Goal: Information Seeking & Learning: Learn about a topic

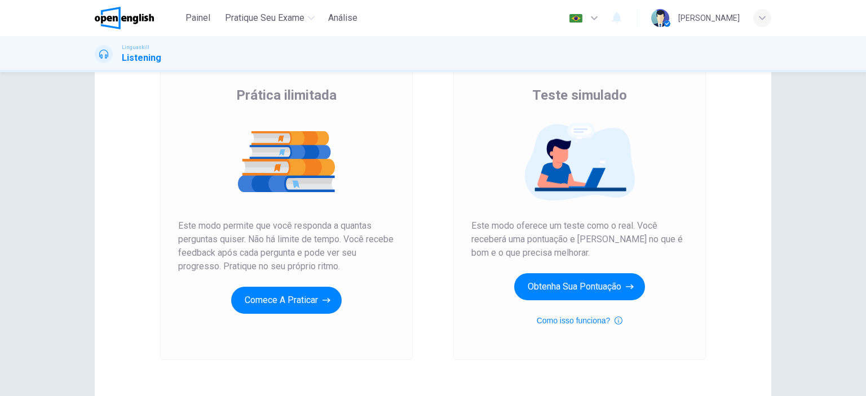
scroll to position [83, 0]
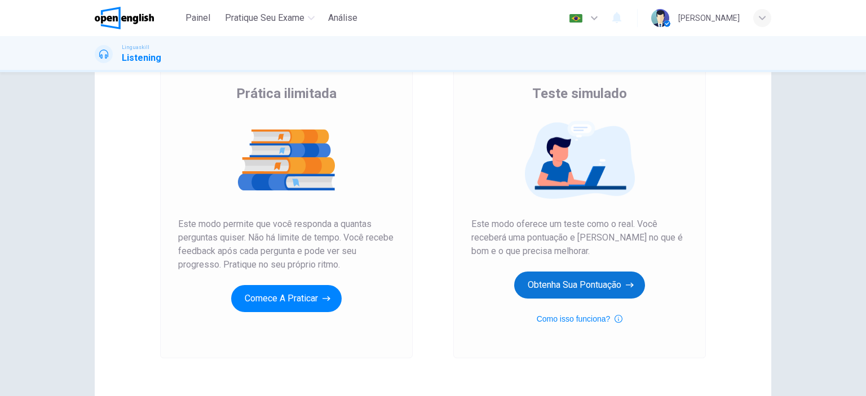
click at [591, 287] on button "Obtenha sua pontuação" at bounding box center [579, 285] width 131 height 27
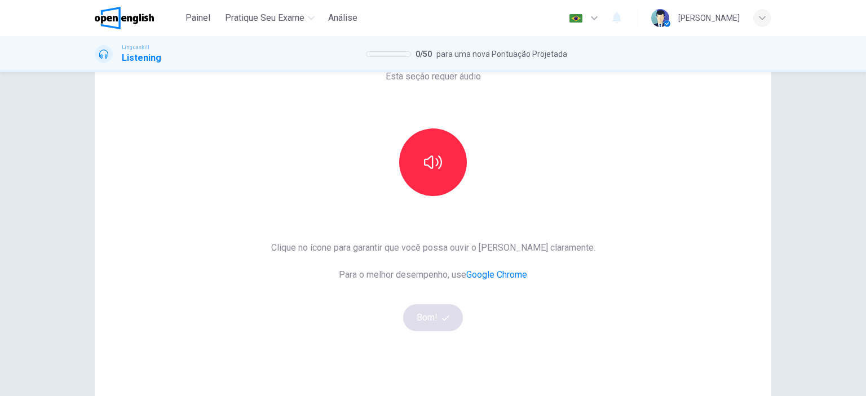
scroll to position [70, 0]
click at [432, 171] on button "button" at bounding box center [433, 162] width 68 height 68
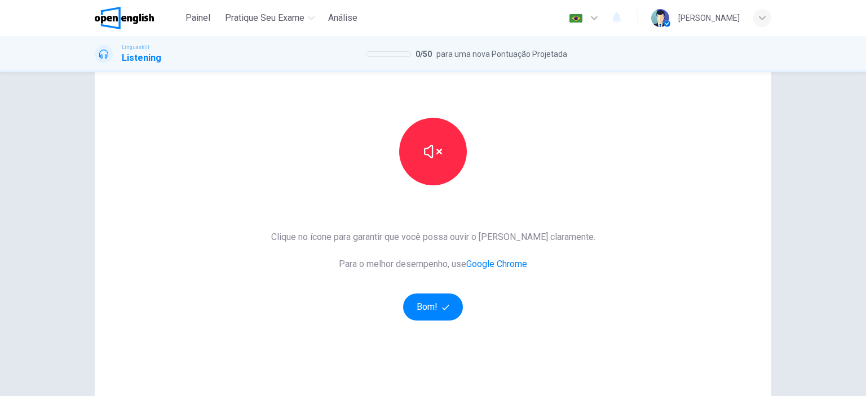
scroll to position [78, 0]
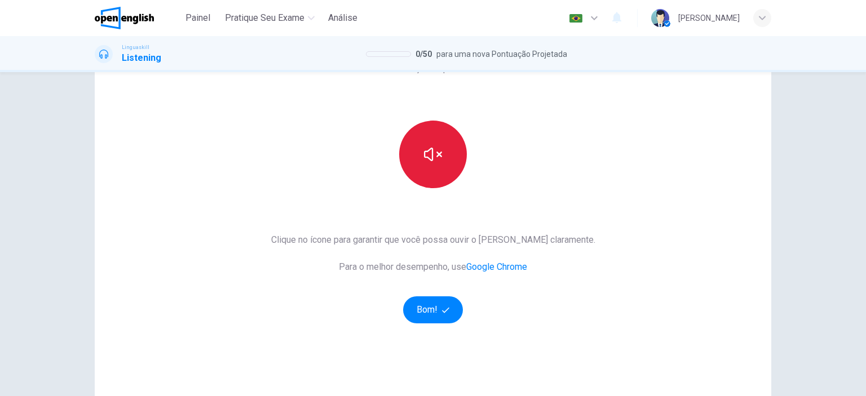
click at [426, 171] on button "button" at bounding box center [433, 155] width 68 height 68
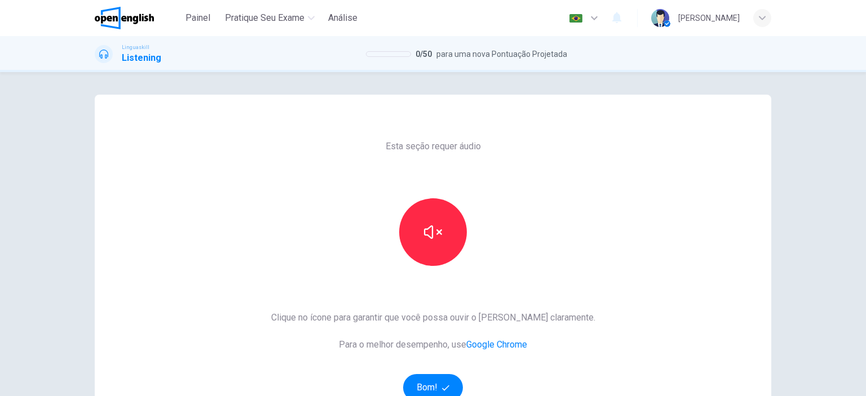
scroll to position [36, 0]
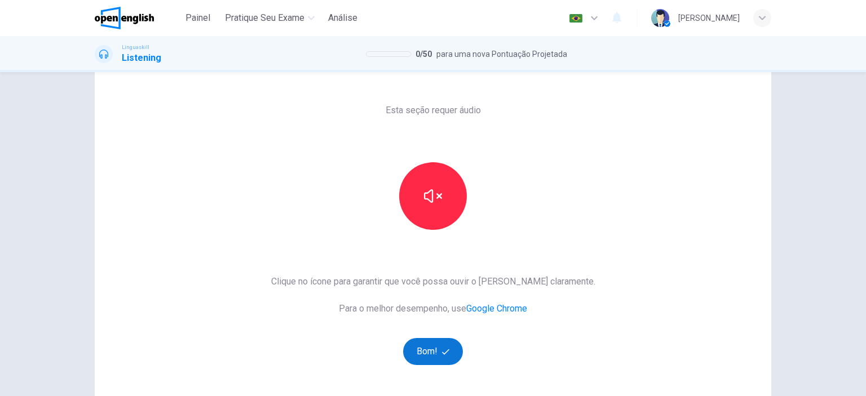
click at [425, 341] on button "Bom!" at bounding box center [433, 351] width 60 height 27
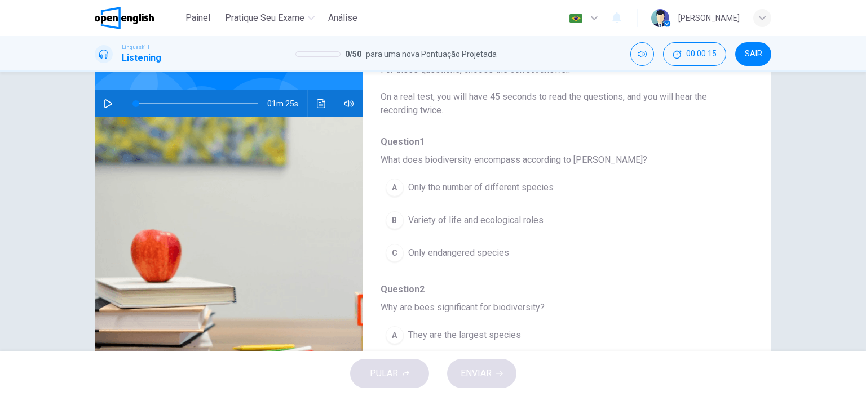
scroll to position [96, 0]
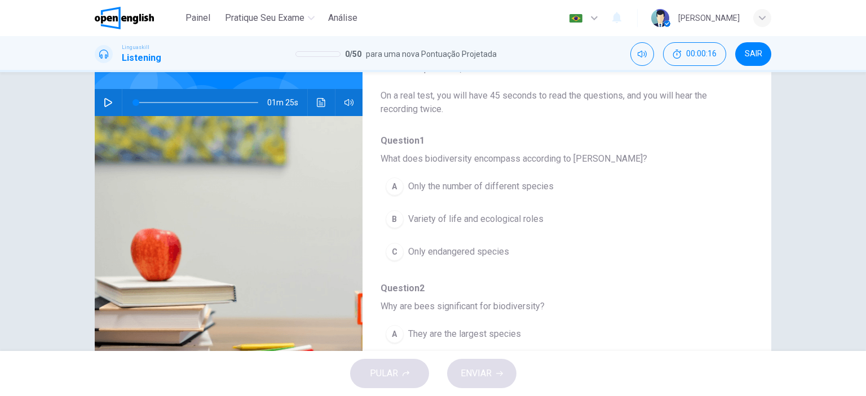
click at [105, 107] on icon "button" at bounding box center [108, 102] width 9 height 9
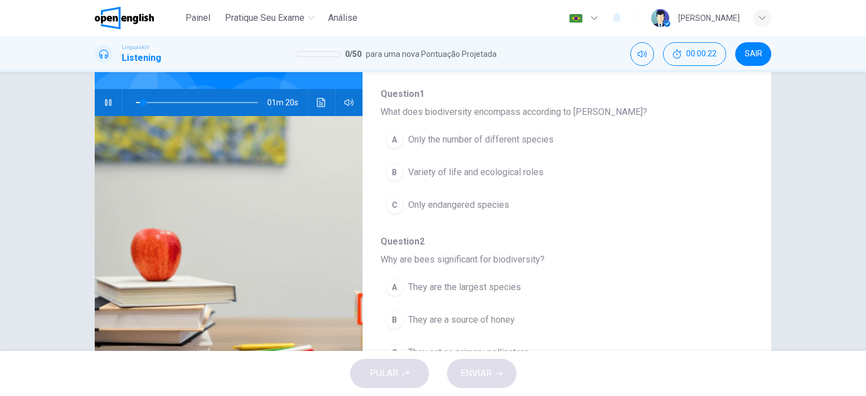
scroll to position [50, 0]
click at [506, 170] on span "Variety of life and ecological roles" at bounding box center [475, 170] width 135 height 14
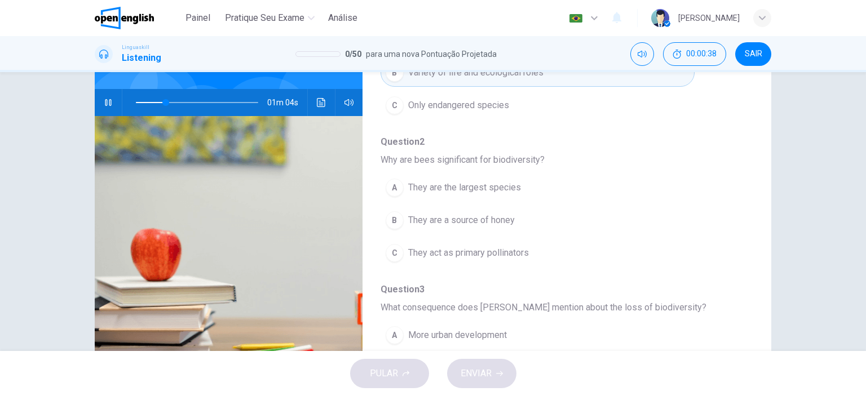
scroll to position [149, 0]
click at [487, 253] on span "They act as primary pollinators" at bounding box center [468, 251] width 121 height 14
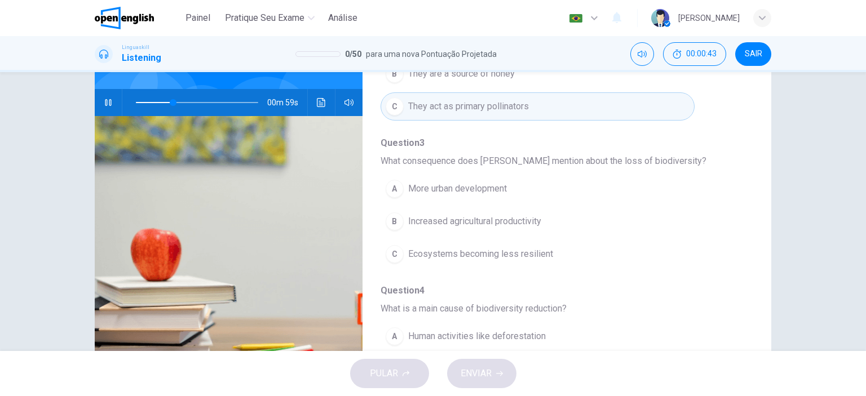
scroll to position [298, 0]
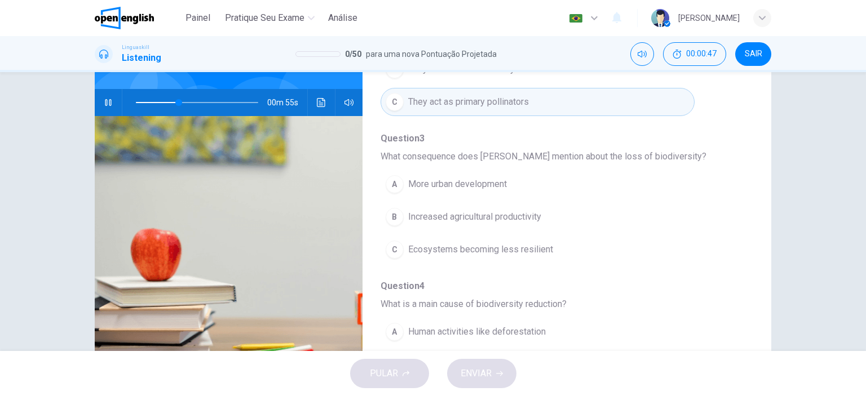
click at [477, 250] on span "Ecosystems becoming less resilient" at bounding box center [480, 250] width 145 height 14
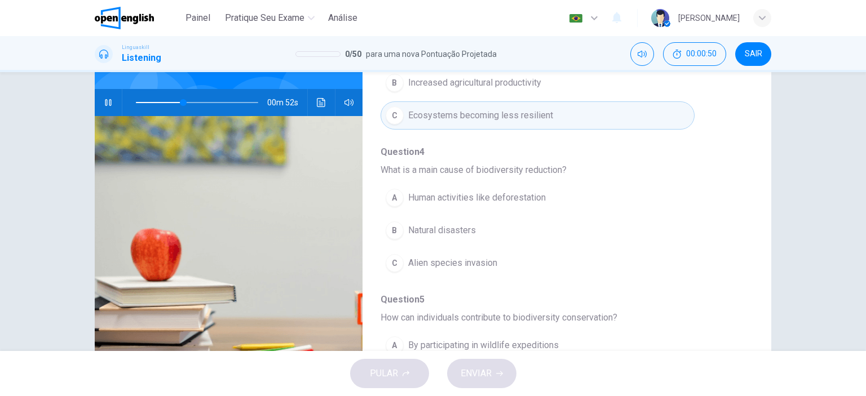
scroll to position [440, 0]
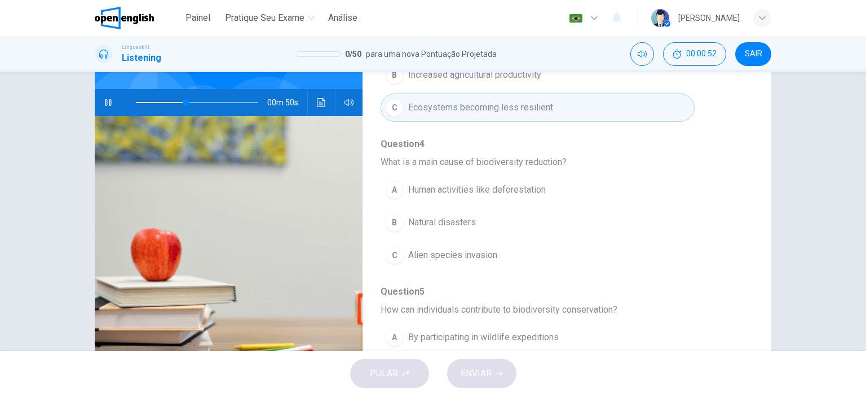
click at [506, 183] on span "Human activities like deforestation" at bounding box center [477, 190] width 138 height 14
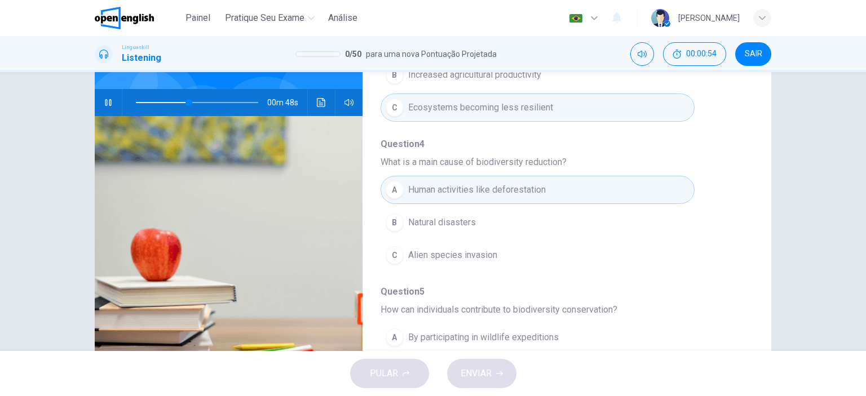
scroll to position [483, 0]
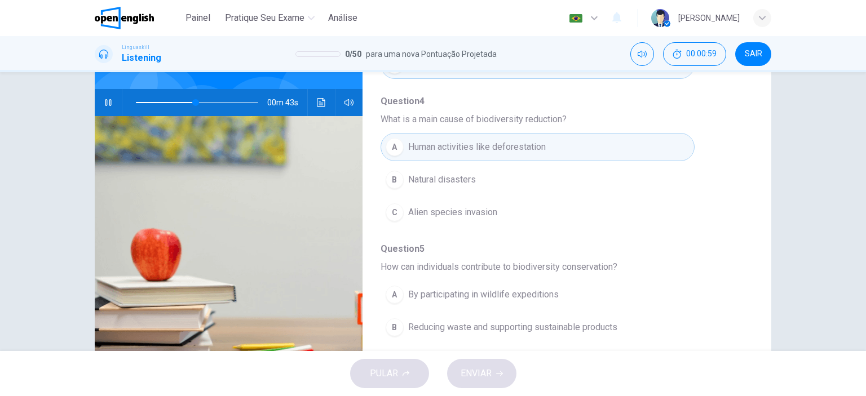
click at [487, 329] on span "Reducing waste and supporting sustainable products" at bounding box center [512, 328] width 209 height 14
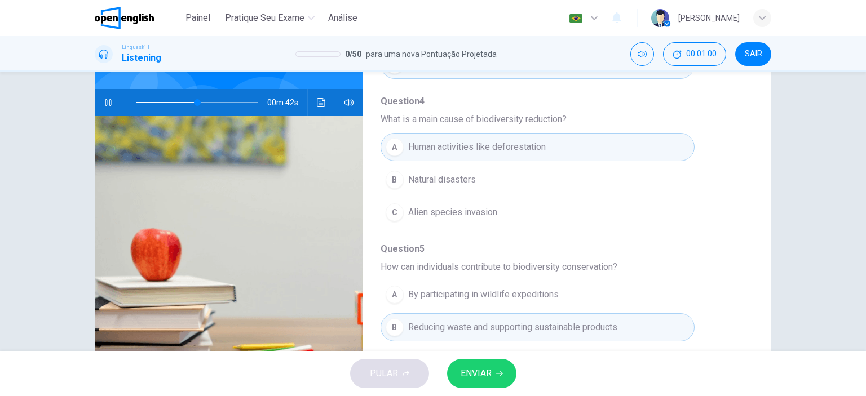
click at [485, 371] on span "ENVIAR" at bounding box center [476, 374] width 31 height 16
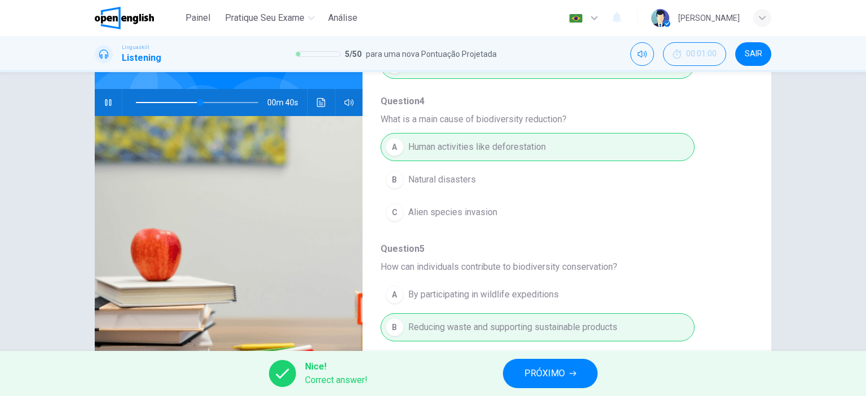
type input "**"
click at [544, 374] on span "PRÓXIMO" at bounding box center [544, 374] width 41 height 16
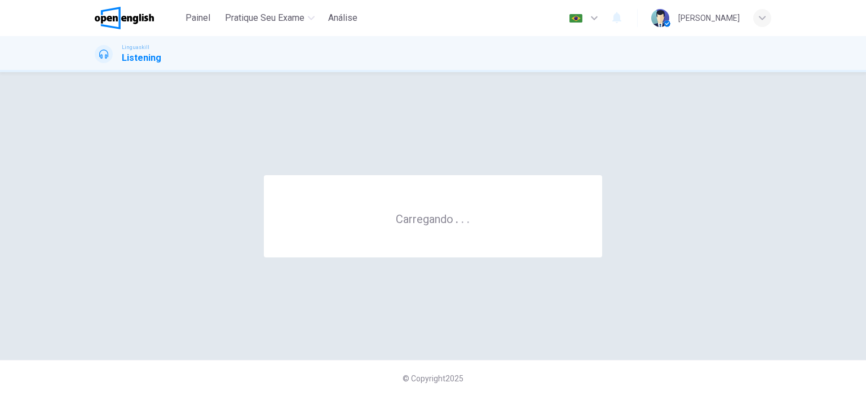
scroll to position [0, 0]
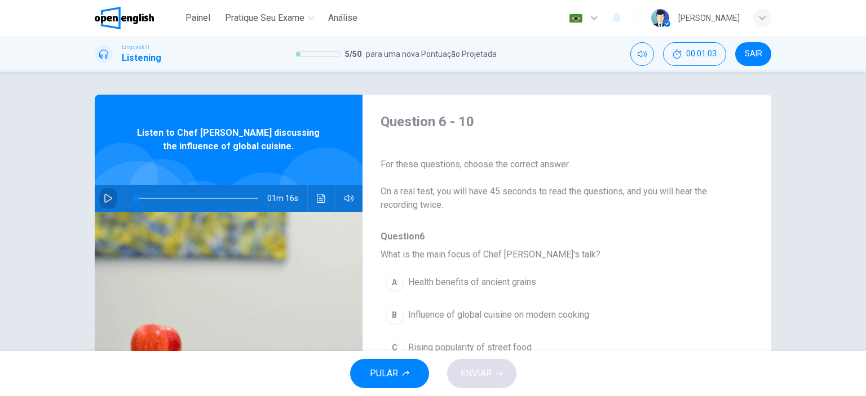
click at [108, 199] on icon "button" at bounding box center [108, 198] width 8 height 9
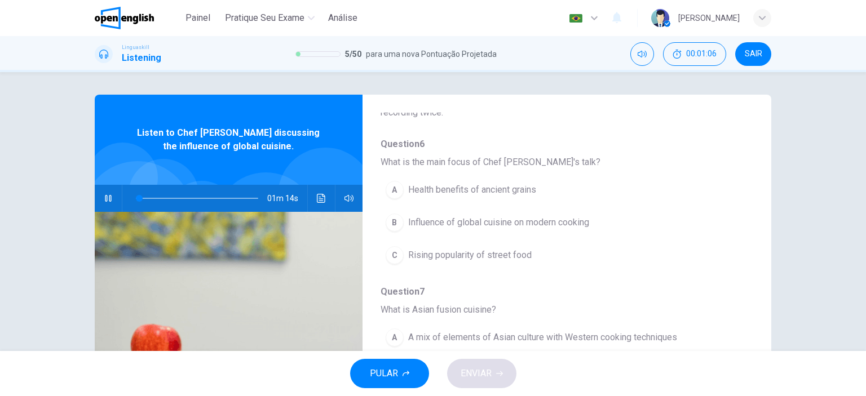
scroll to position [99, 0]
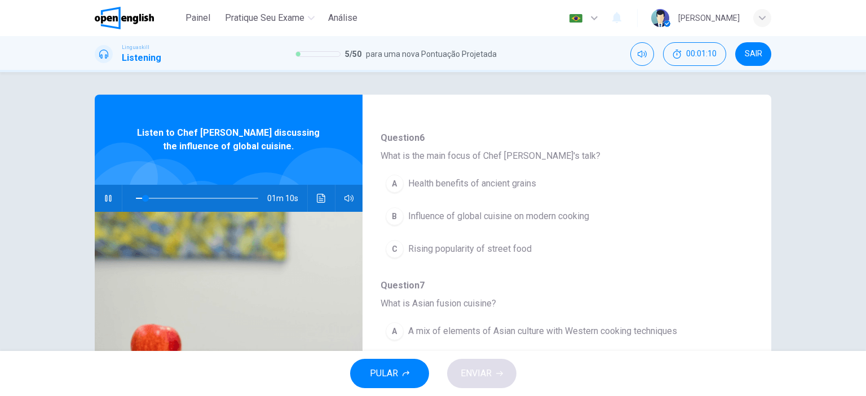
click at [381, 213] on button "B Influence of global cuisine on modern cooking" at bounding box center [538, 216] width 314 height 28
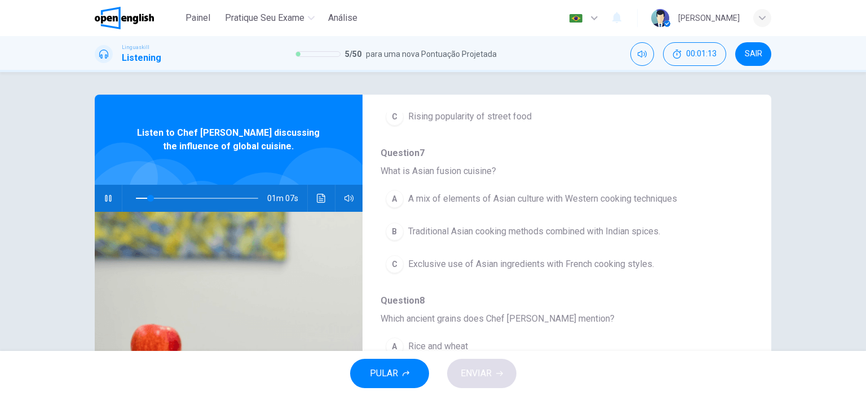
scroll to position [235, 0]
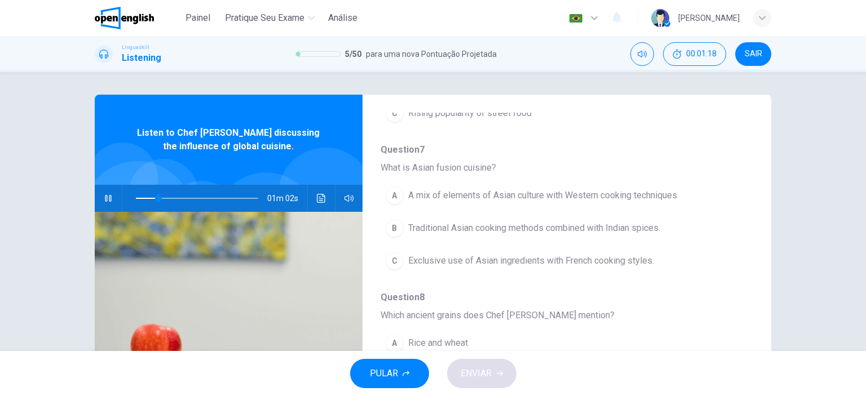
click at [552, 193] on span "A mix of elements of Asian culture with Western cooking techniques" at bounding box center [542, 196] width 269 height 14
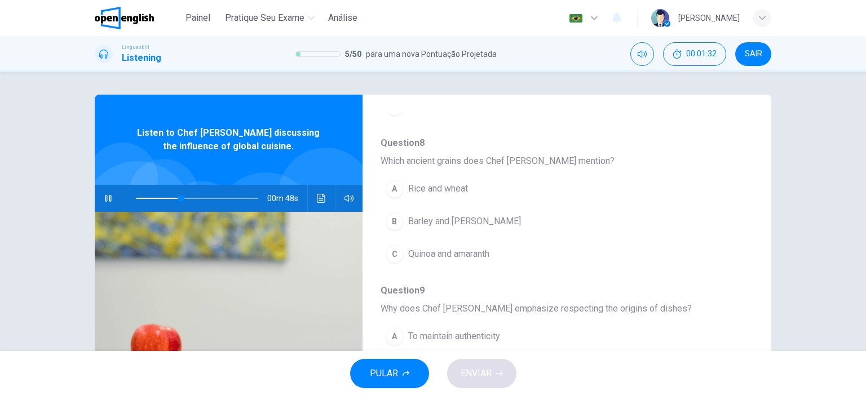
scroll to position [388, 0]
click at [469, 257] on span "Quinoa and amaranth" at bounding box center [448, 256] width 81 height 14
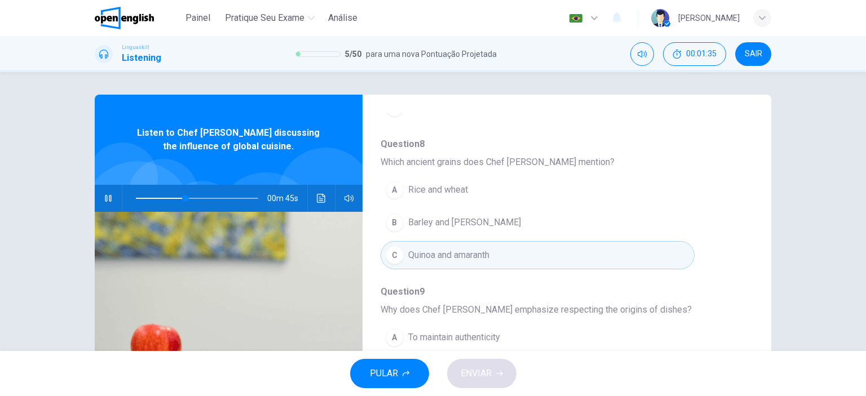
click at [747, 320] on div "Question 6 - 10 For these questions, choose the correct answer. On a real test,…" at bounding box center [433, 291] width 676 height 392
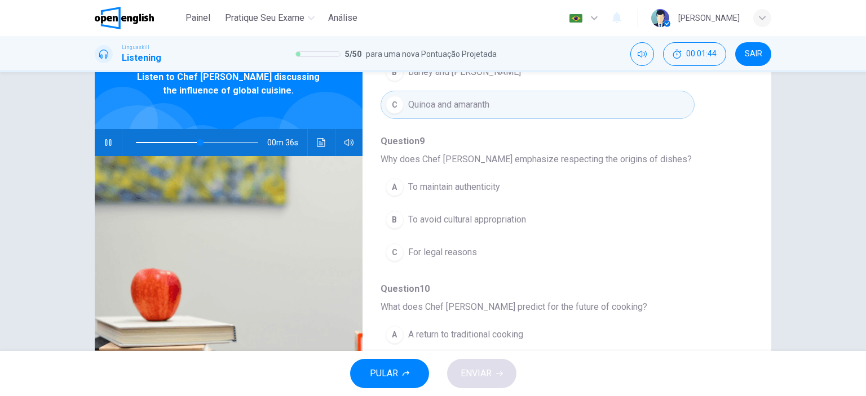
scroll to position [56, 0]
click at [200, 141] on span at bounding box center [203, 142] width 7 height 7
click at [193, 141] on span at bounding box center [196, 142] width 7 height 7
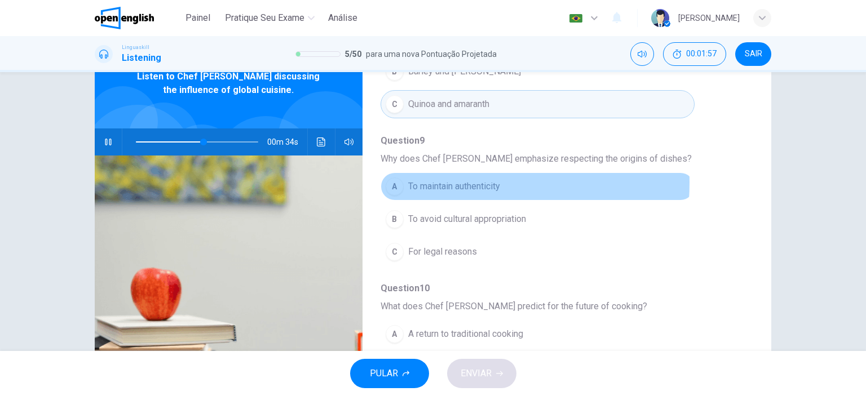
click at [418, 180] on span "To maintain authenticity" at bounding box center [454, 187] width 92 height 14
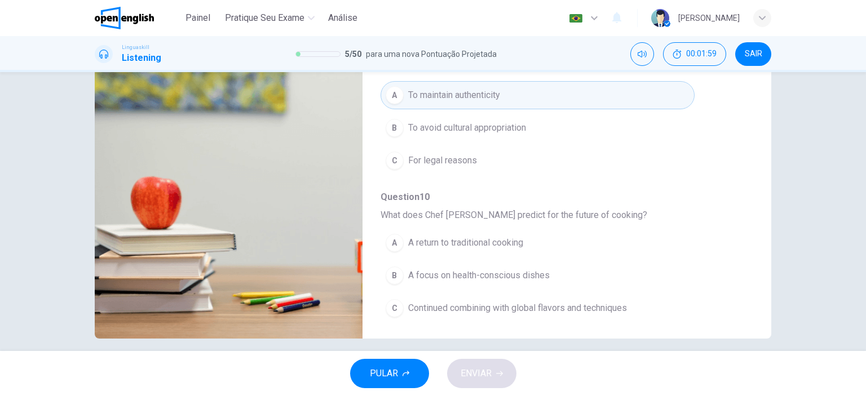
scroll to position [158, 0]
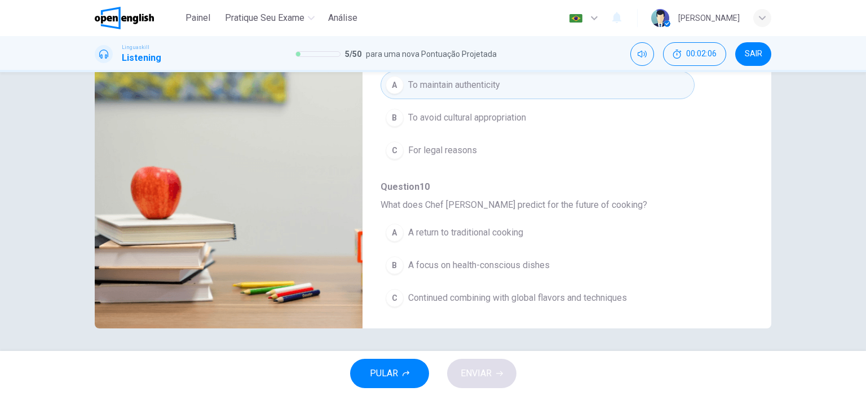
click at [477, 296] on span "Continued combining with global flavors and techniques" at bounding box center [517, 298] width 219 height 14
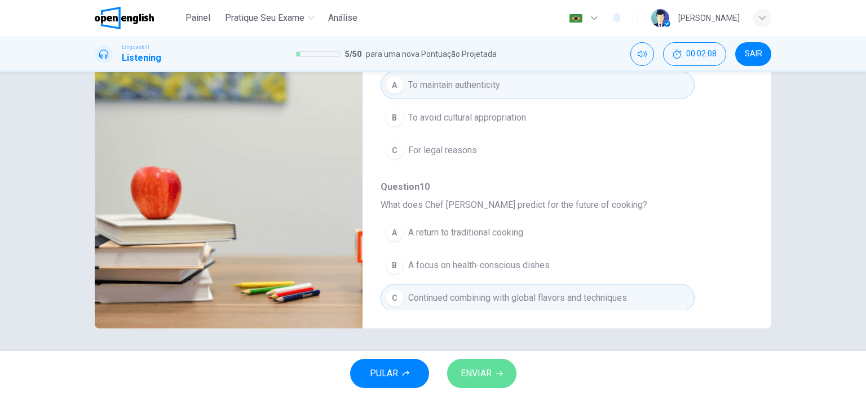
click at [464, 366] on span "ENVIAR" at bounding box center [476, 374] width 31 height 16
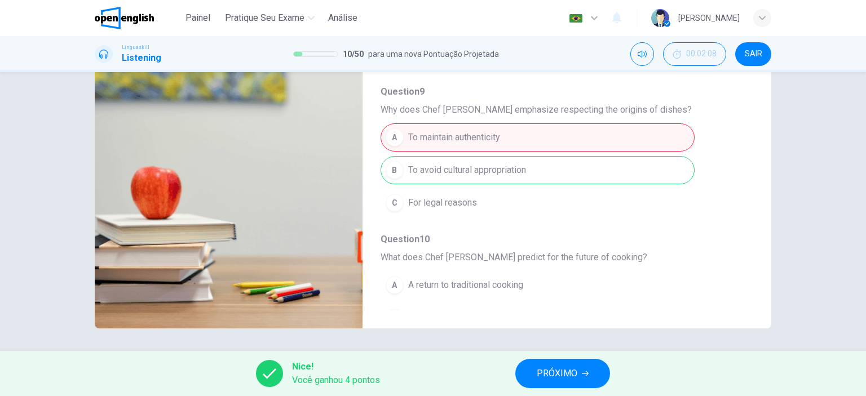
scroll to position [483, 0]
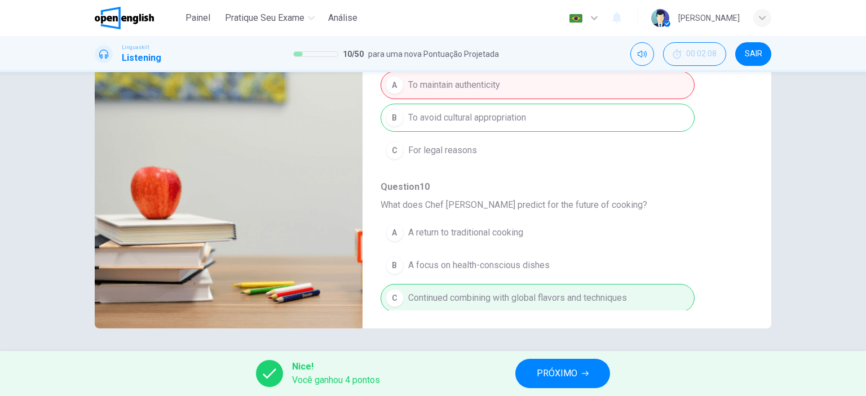
type input "**"
click at [568, 367] on span "PRÓXIMO" at bounding box center [557, 374] width 41 height 16
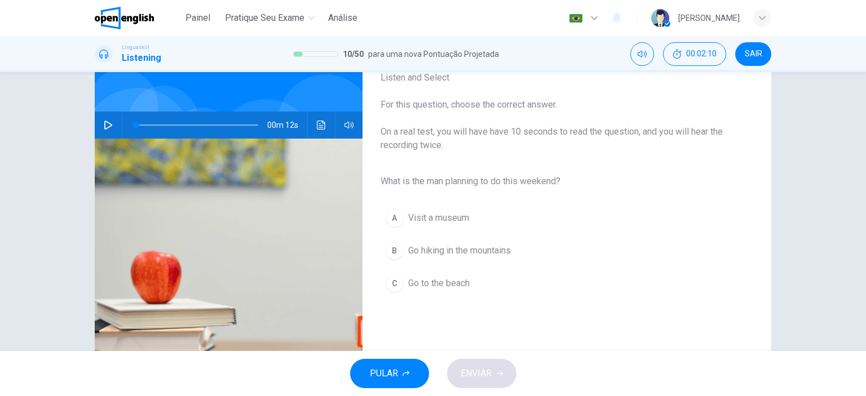
scroll to position [68, 0]
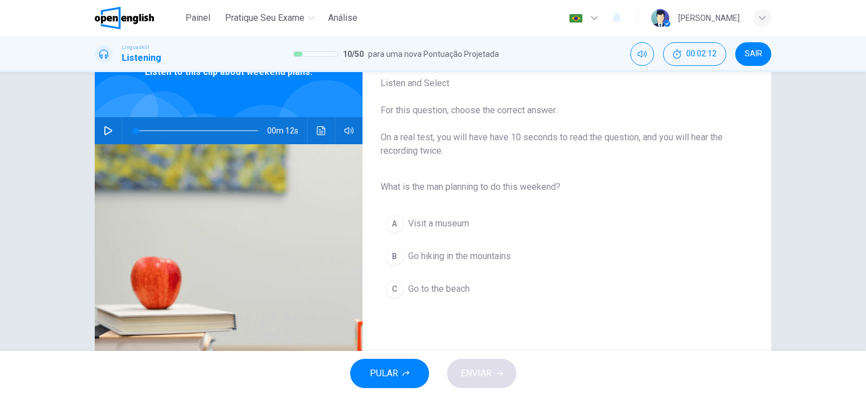
click at [104, 131] on icon "button" at bounding box center [108, 130] width 9 height 9
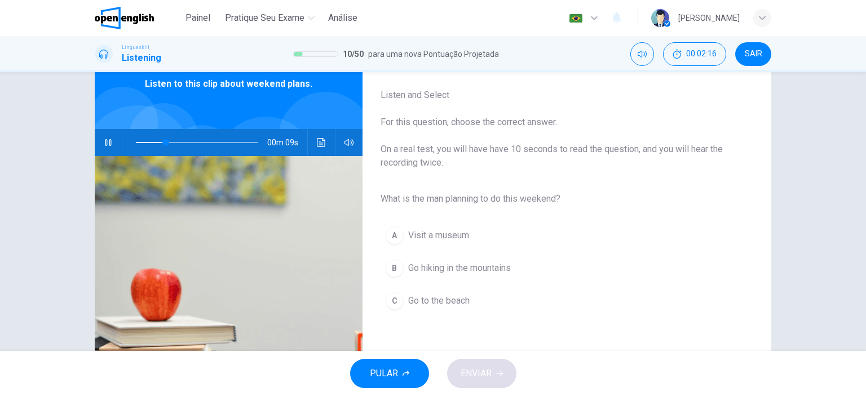
scroll to position [54, 0]
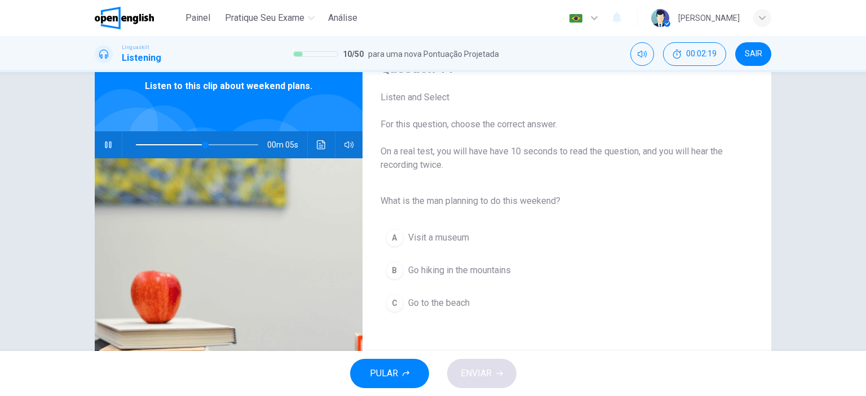
click at [482, 270] on span "Go hiking in the mountains" at bounding box center [459, 271] width 103 height 14
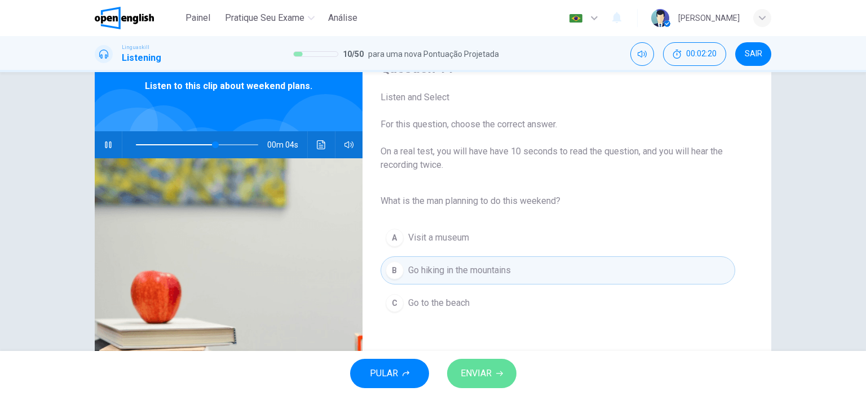
click at [480, 374] on span "ENVIAR" at bounding box center [476, 374] width 31 height 16
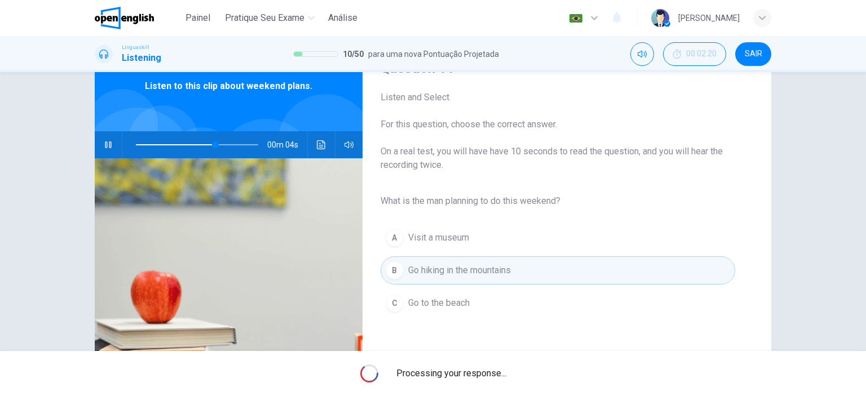
type input "**"
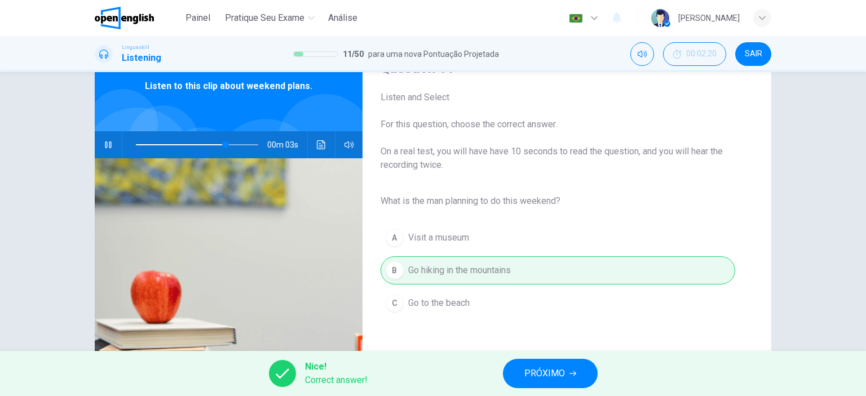
click at [559, 377] on span "PRÓXIMO" at bounding box center [544, 374] width 41 height 16
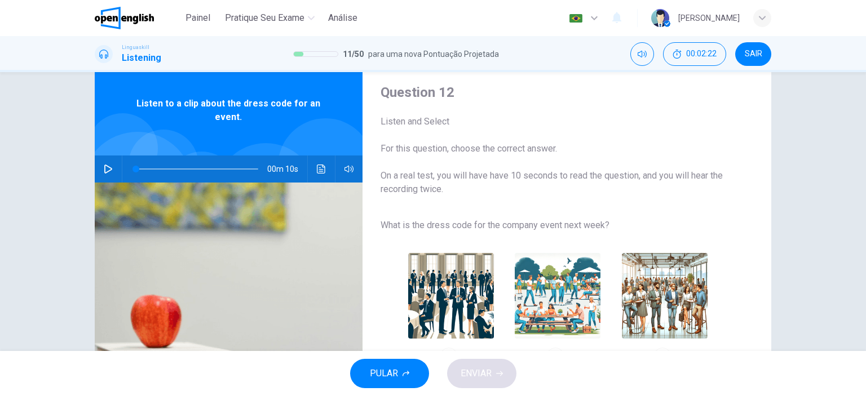
scroll to position [29, 0]
click at [108, 168] on icon "button" at bounding box center [108, 169] width 9 height 9
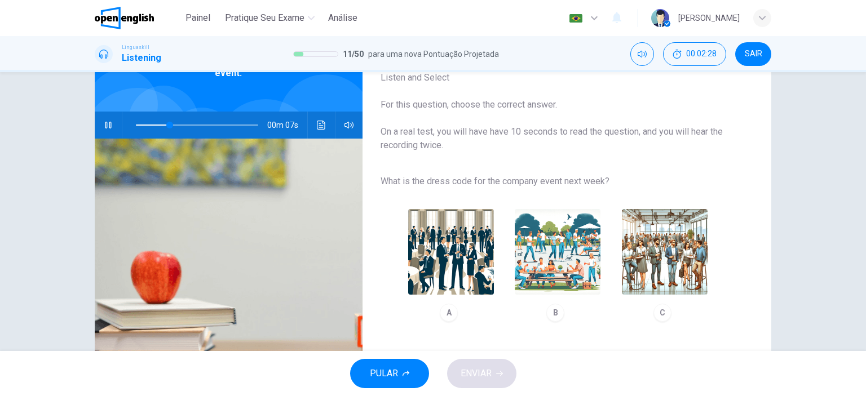
scroll to position [66, 0]
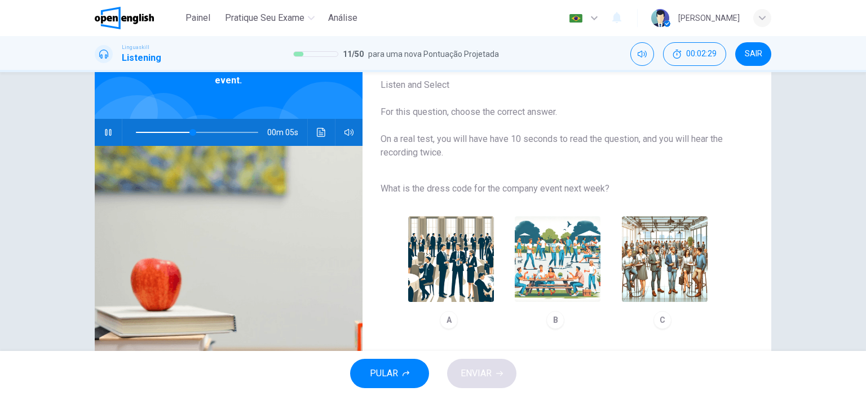
click at [682, 268] on img "button" at bounding box center [665, 259] width 86 height 86
click at [485, 379] on span "ENVIAR" at bounding box center [476, 374] width 31 height 16
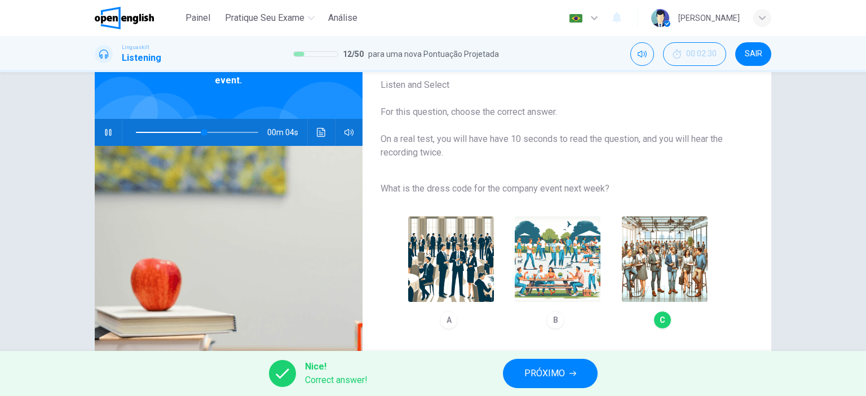
type input "**"
click at [547, 367] on span "PRÓXIMO" at bounding box center [544, 374] width 41 height 16
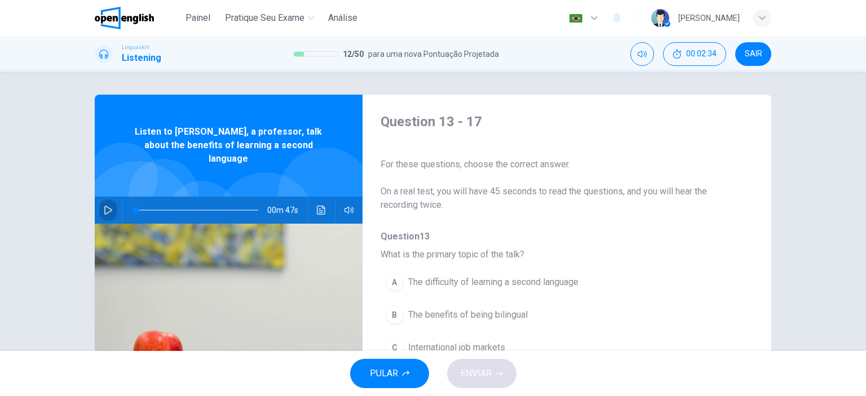
click at [104, 206] on icon "button" at bounding box center [108, 210] width 9 height 9
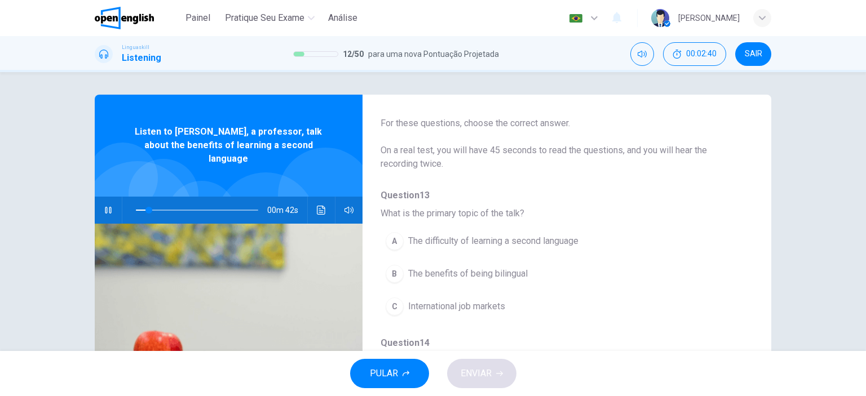
scroll to position [49, 0]
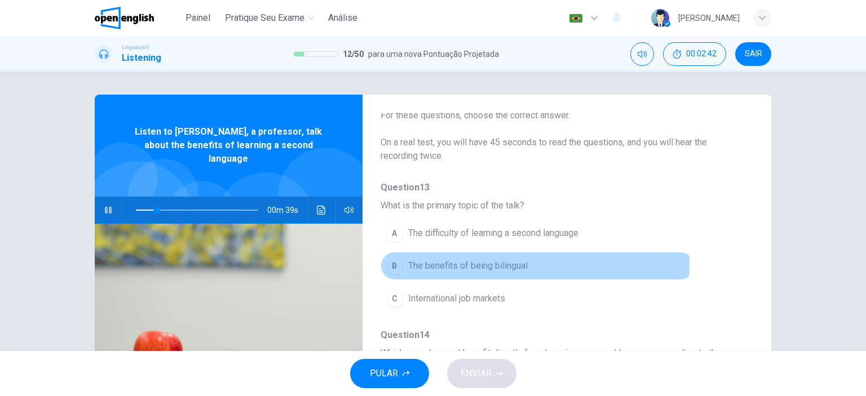
click at [508, 264] on span "The benefits of being bilingual" at bounding box center [468, 266] width 120 height 14
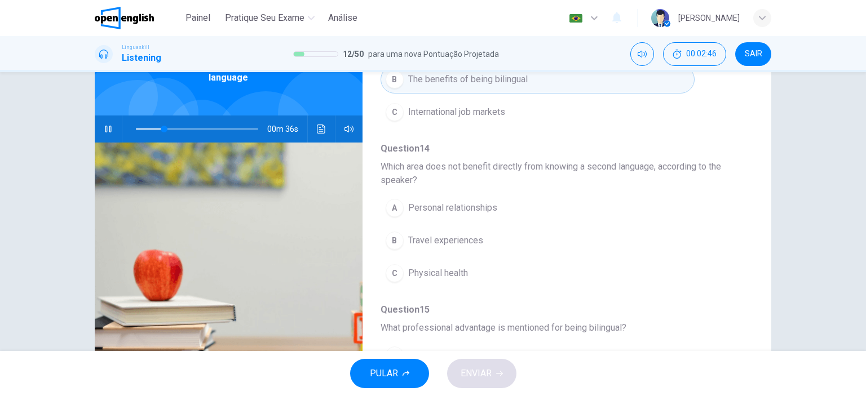
scroll to position [157, 0]
click at [108, 126] on icon "button" at bounding box center [108, 129] width 6 height 7
click at [410, 234] on span "Travel experiences" at bounding box center [445, 239] width 75 height 14
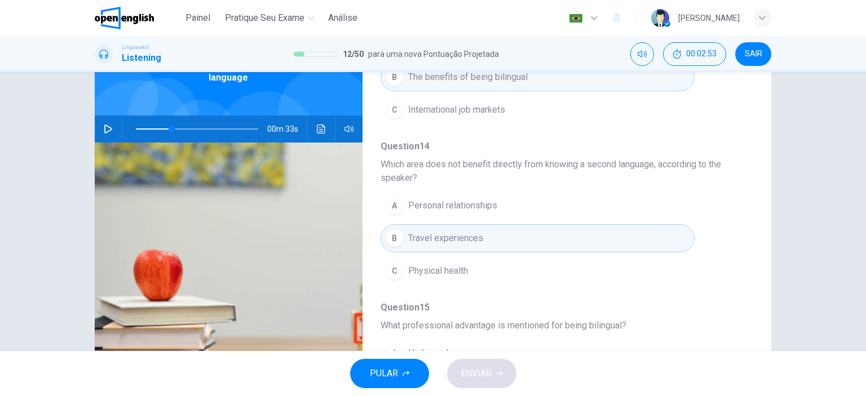
click at [104, 125] on icon "button" at bounding box center [108, 129] width 9 height 9
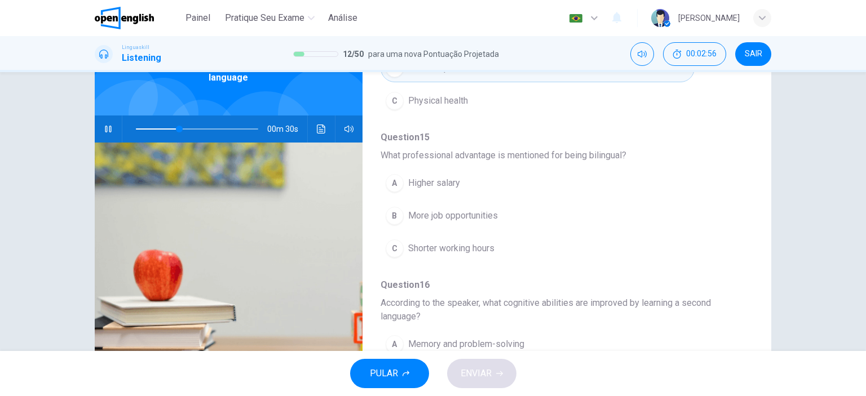
scroll to position [331, 0]
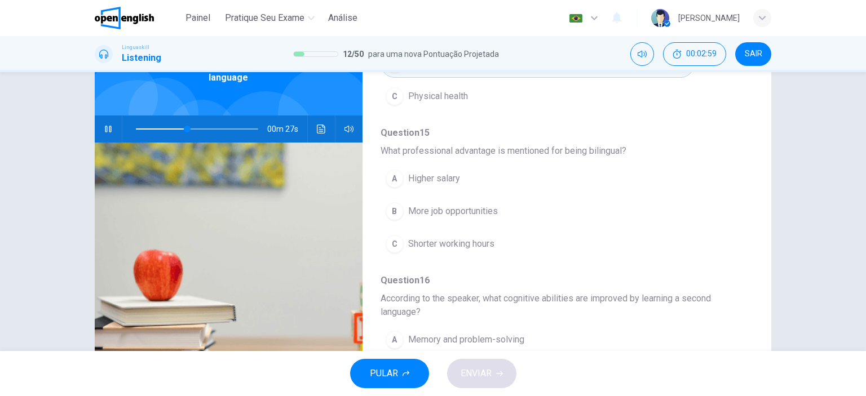
click at [465, 214] on span "More job opportunities" at bounding box center [453, 212] width 90 height 14
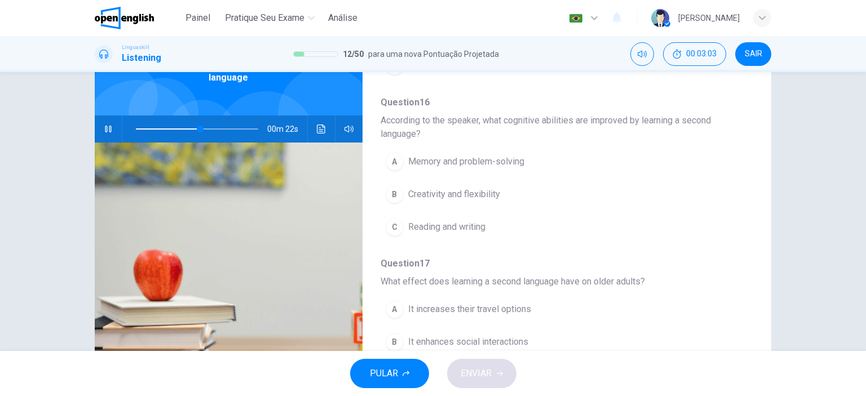
scroll to position [507, 0]
click at [476, 230] on span "Reading and writing" at bounding box center [446, 230] width 77 height 14
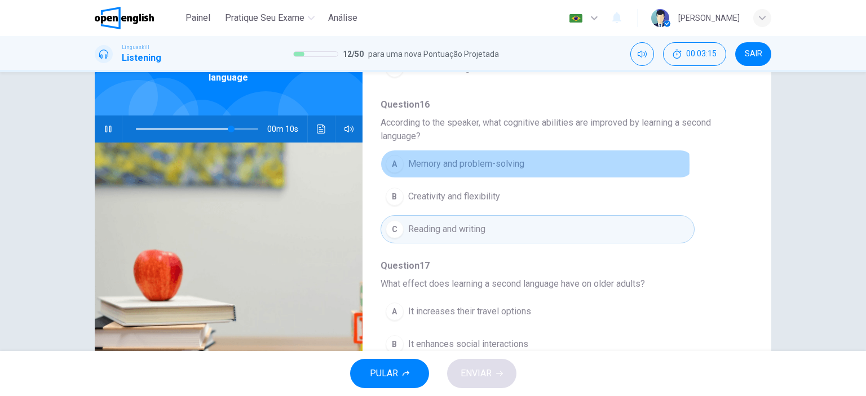
click at [448, 162] on span "Memory and problem-solving" at bounding box center [466, 164] width 116 height 14
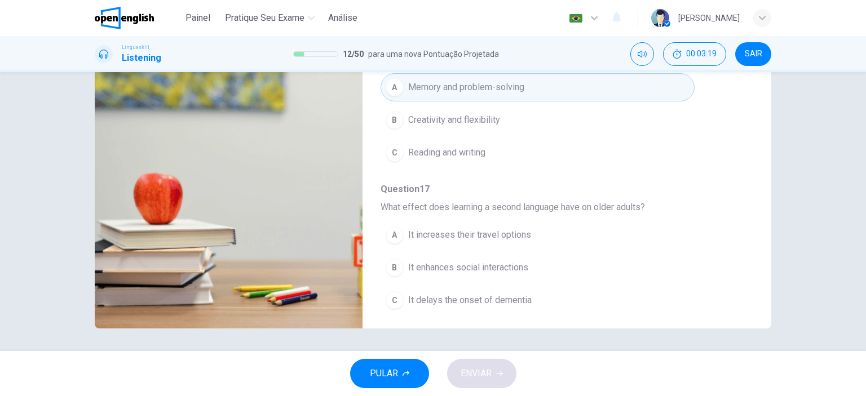
scroll to position [510, 0]
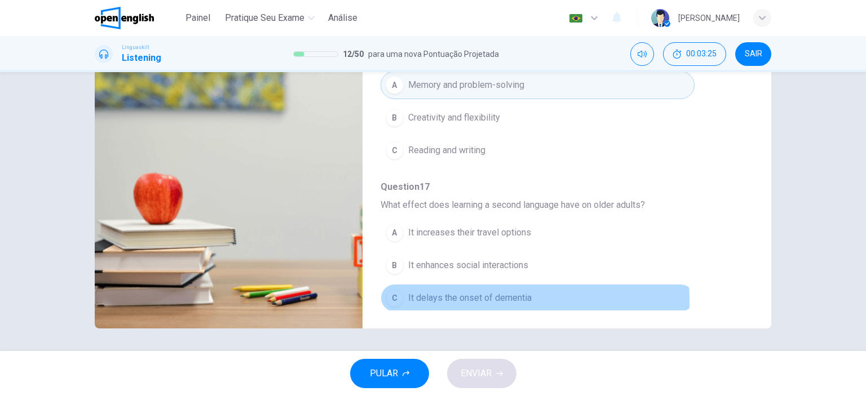
click at [439, 297] on span "It delays the onset of dementia" at bounding box center [469, 298] width 123 height 14
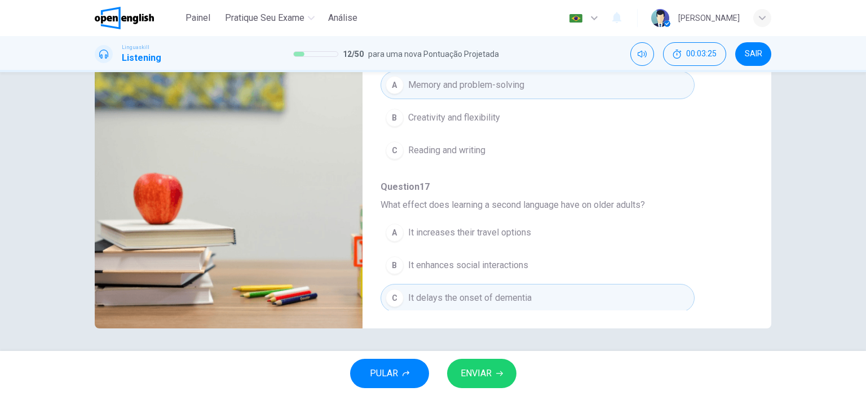
type input "*"
click at [489, 374] on span "ENVIAR" at bounding box center [476, 374] width 31 height 16
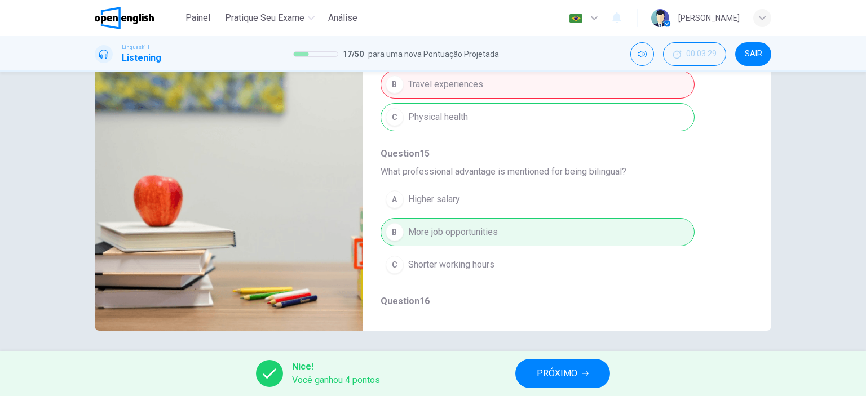
scroll to position [265, 0]
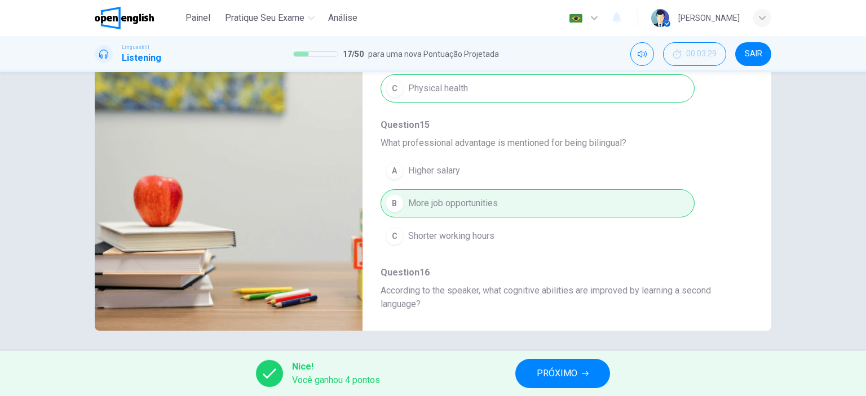
click at [557, 364] on button "PRÓXIMO" at bounding box center [562, 373] width 95 height 29
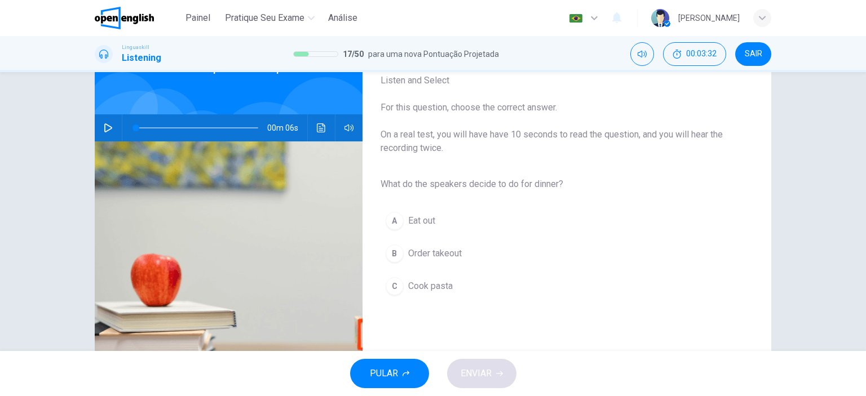
scroll to position [67, 0]
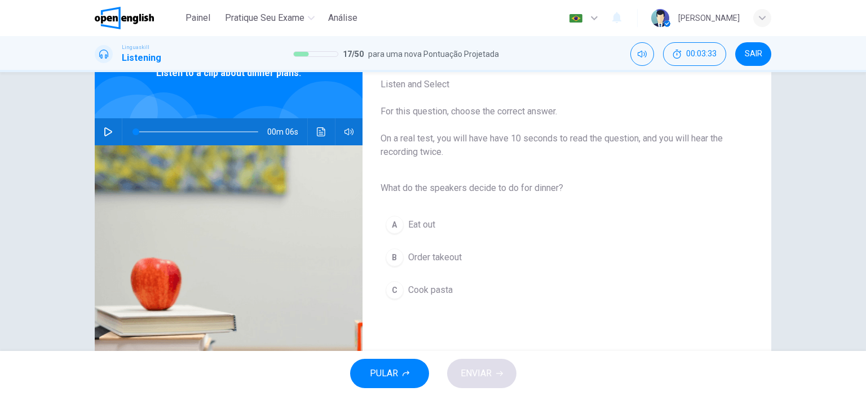
click at [105, 131] on icon "button" at bounding box center [108, 131] width 9 height 9
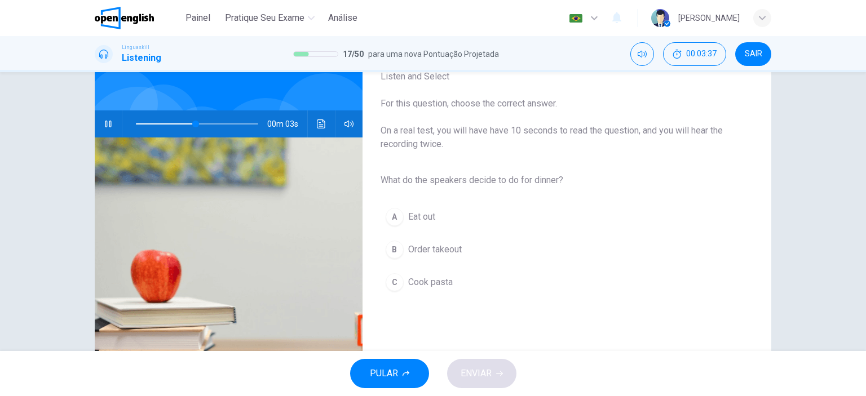
scroll to position [72, 0]
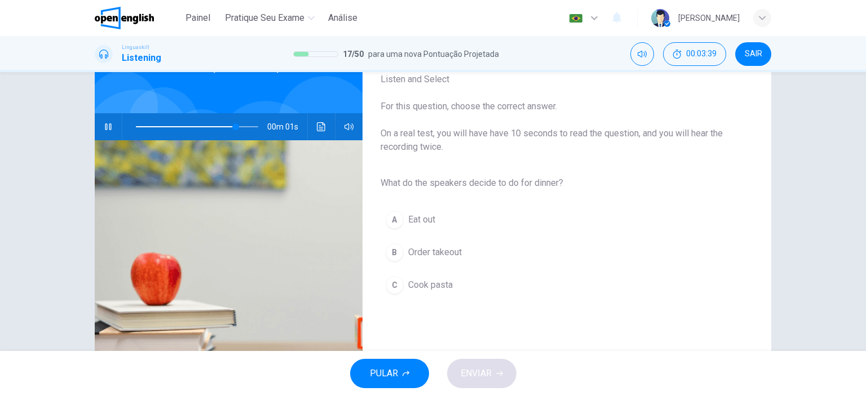
click at [391, 282] on div "C" at bounding box center [395, 285] width 18 height 18
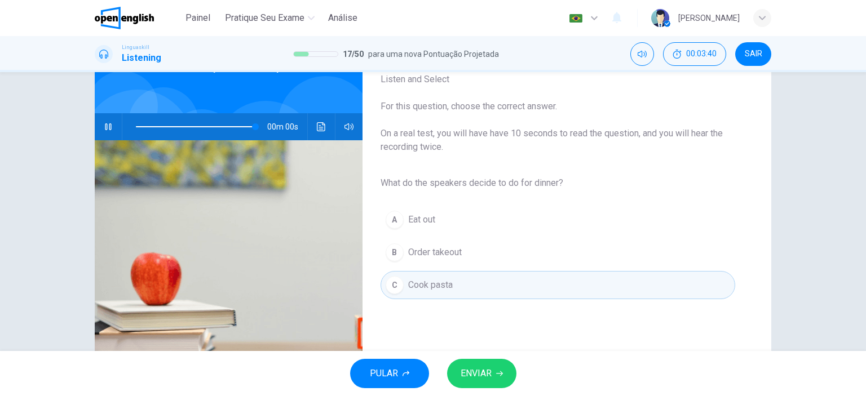
type input "*"
click at [492, 374] on button "ENVIAR" at bounding box center [481, 373] width 69 height 29
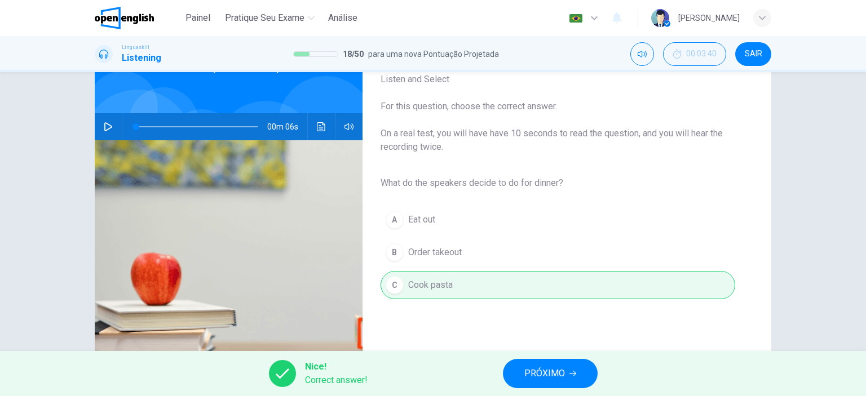
click at [536, 370] on span "PRÓXIMO" at bounding box center [544, 374] width 41 height 16
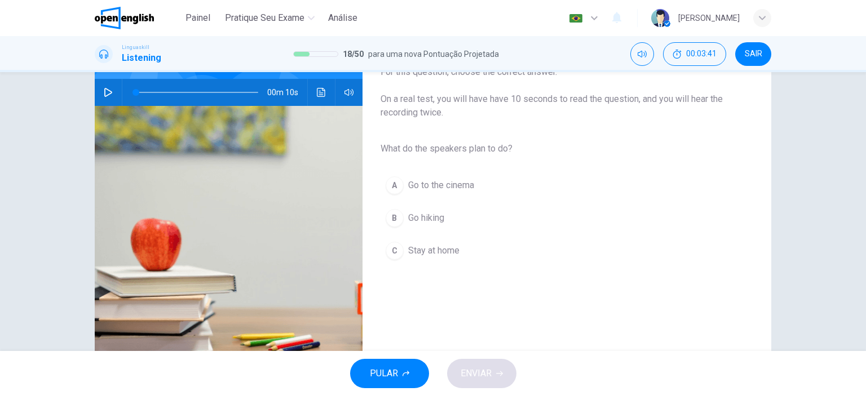
scroll to position [43, 0]
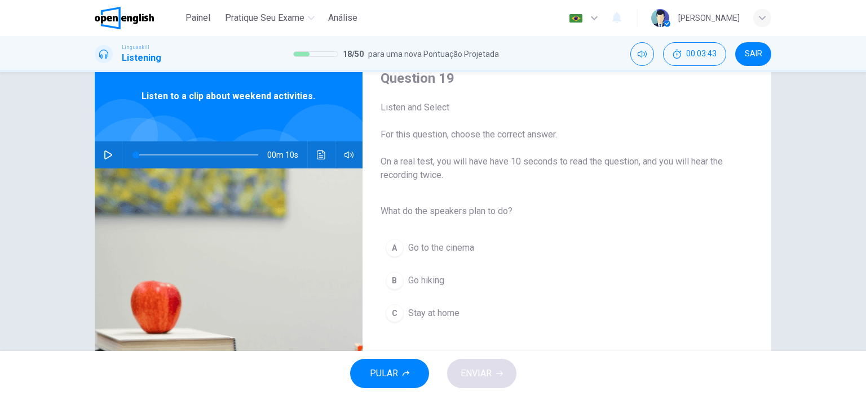
click at [99, 151] on button "button" at bounding box center [108, 154] width 18 height 27
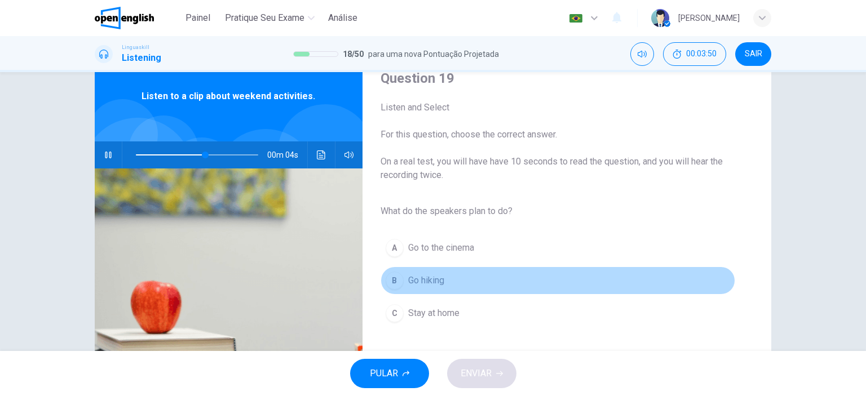
click at [422, 277] on span "Go hiking" at bounding box center [426, 281] width 36 height 14
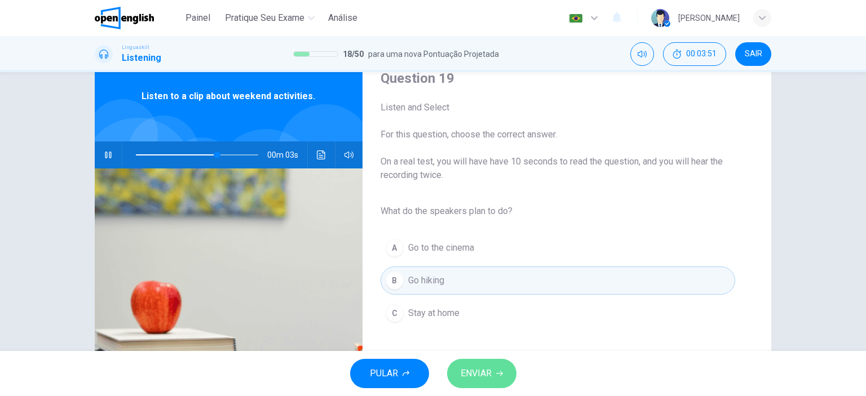
click at [490, 383] on button "ENVIAR" at bounding box center [481, 373] width 69 height 29
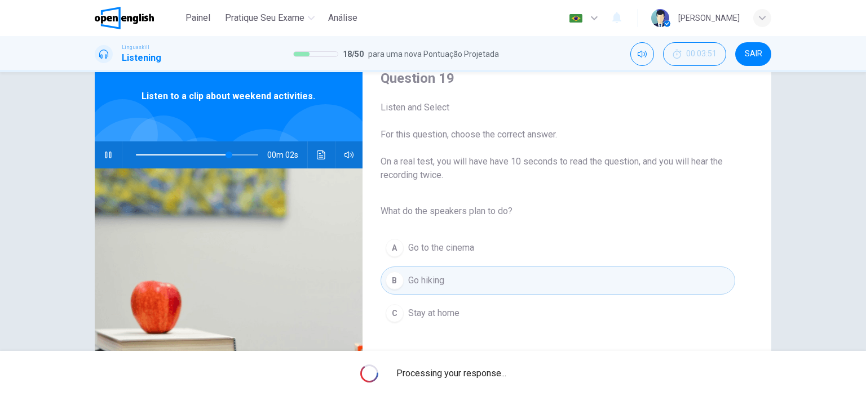
type input "**"
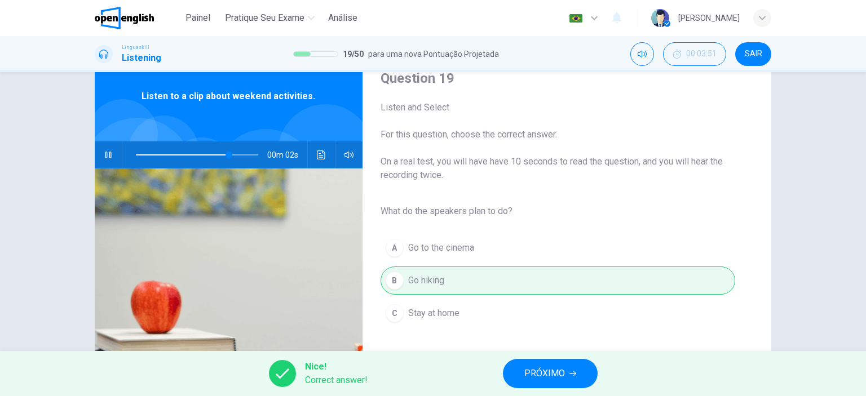
click at [528, 370] on span "PRÓXIMO" at bounding box center [544, 374] width 41 height 16
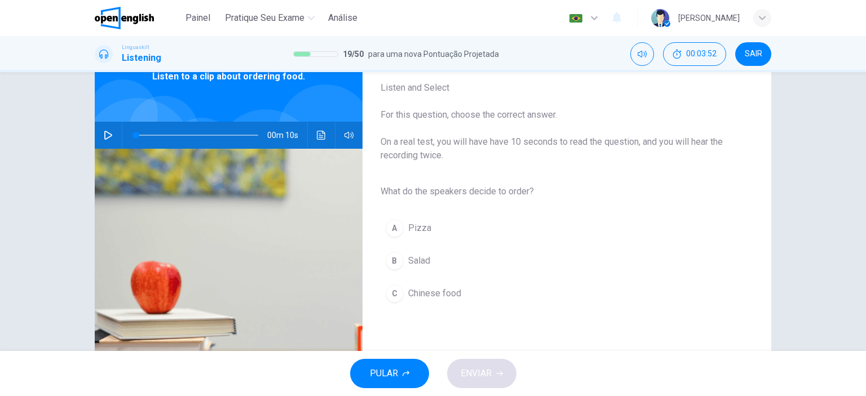
scroll to position [70, 0]
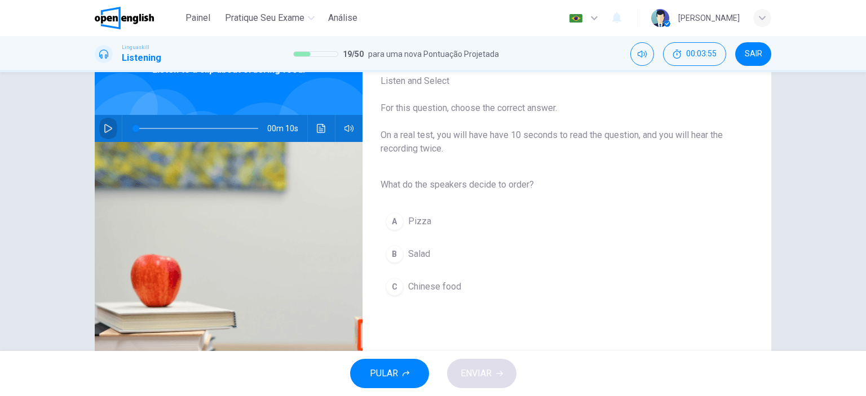
click at [104, 131] on icon "button" at bounding box center [108, 128] width 9 height 9
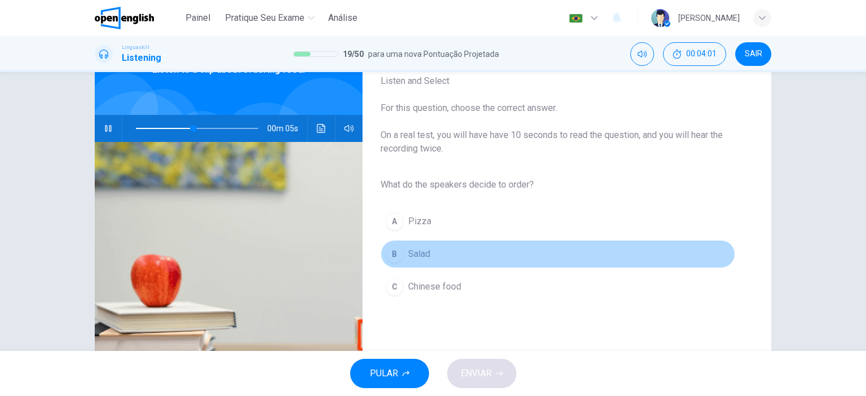
click at [429, 252] on button "B Salad" at bounding box center [558, 254] width 355 height 28
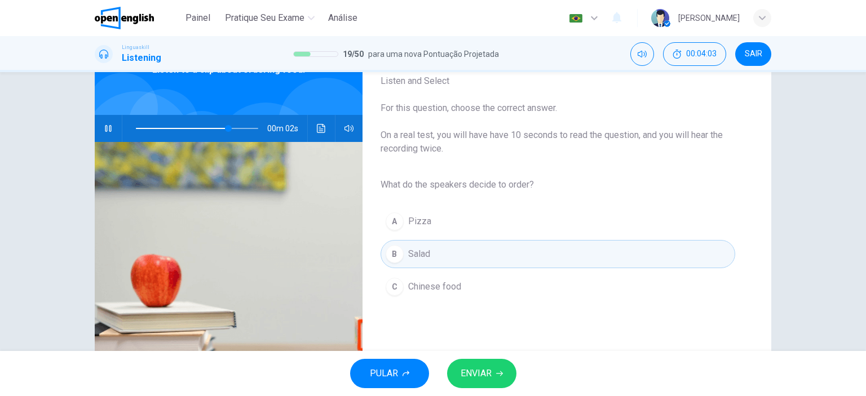
click at [479, 367] on span "ENVIAR" at bounding box center [476, 374] width 31 height 16
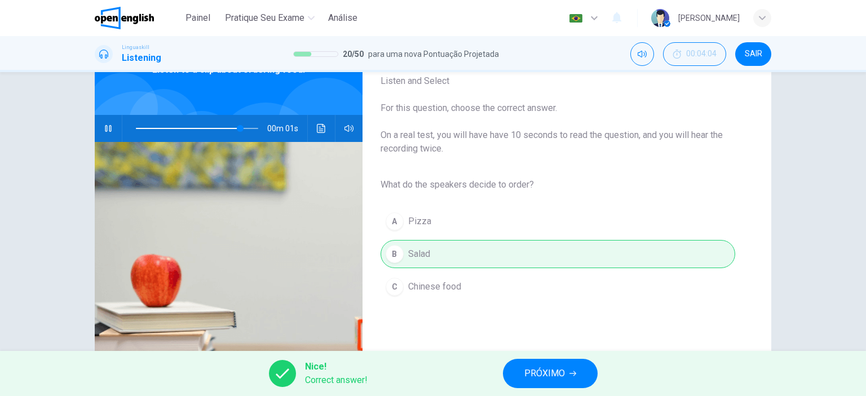
type input "**"
click at [531, 378] on span "PRÓXIMO" at bounding box center [544, 374] width 41 height 16
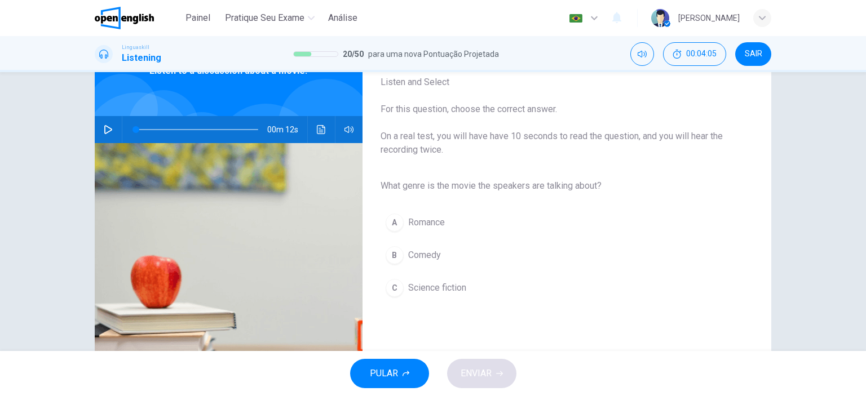
scroll to position [72, 0]
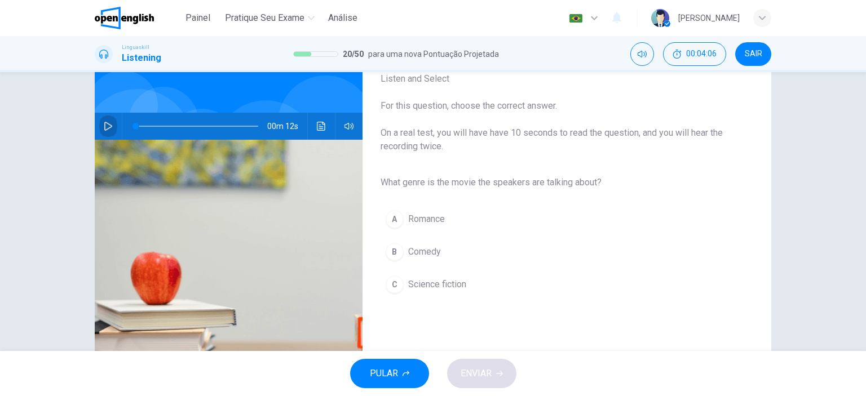
click at [105, 123] on icon "button" at bounding box center [108, 126] width 9 height 9
click at [412, 284] on span "Science fiction" at bounding box center [437, 285] width 58 height 14
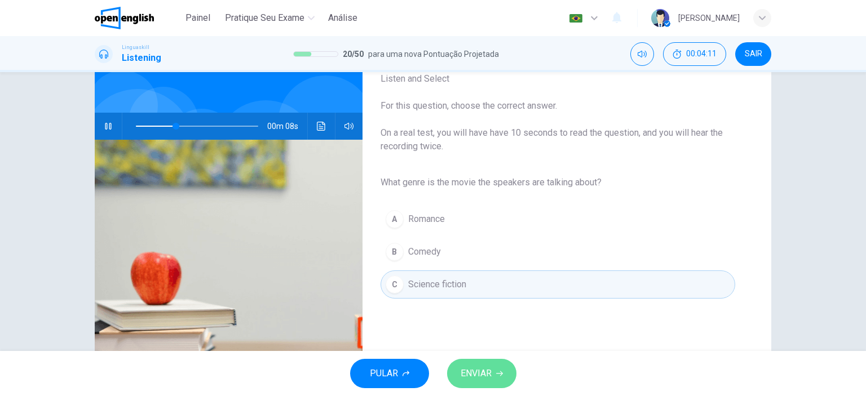
click at [493, 371] on button "ENVIAR" at bounding box center [481, 373] width 69 height 29
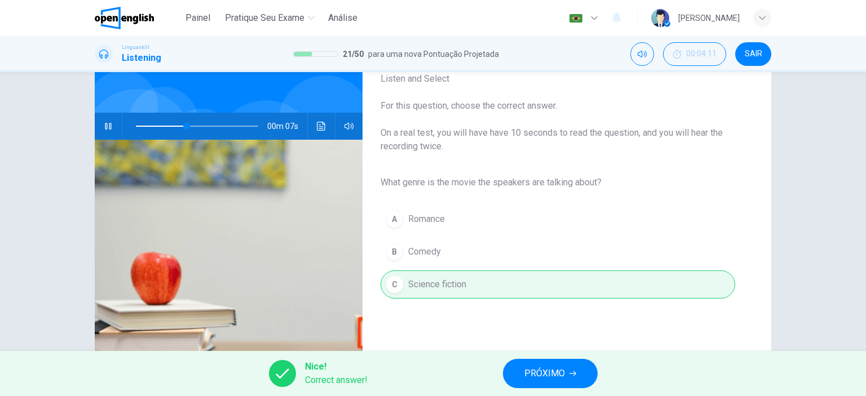
click at [493, 371] on div "Nice! Correct answer! PRÓXIMO" at bounding box center [433, 373] width 866 height 45
type input "**"
click at [529, 368] on span "PRÓXIMO" at bounding box center [544, 374] width 41 height 16
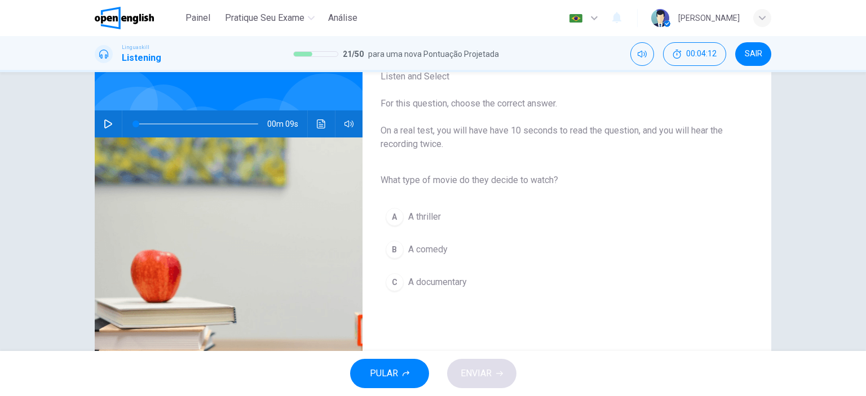
scroll to position [77, 0]
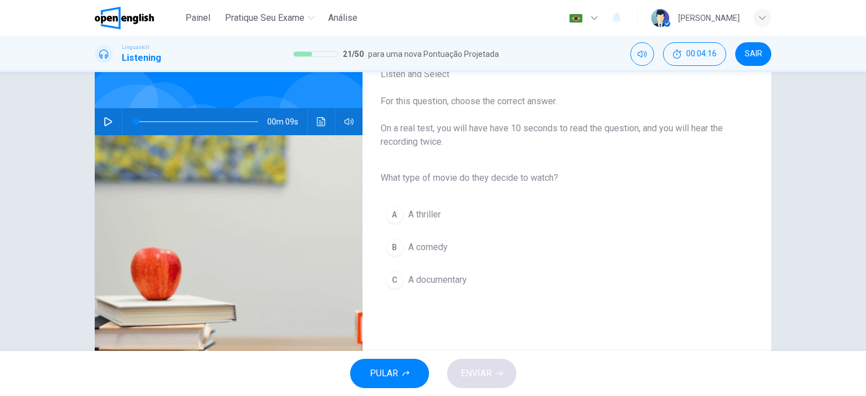
click at [104, 121] on icon "button" at bounding box center [108, 121] width 9 height 9
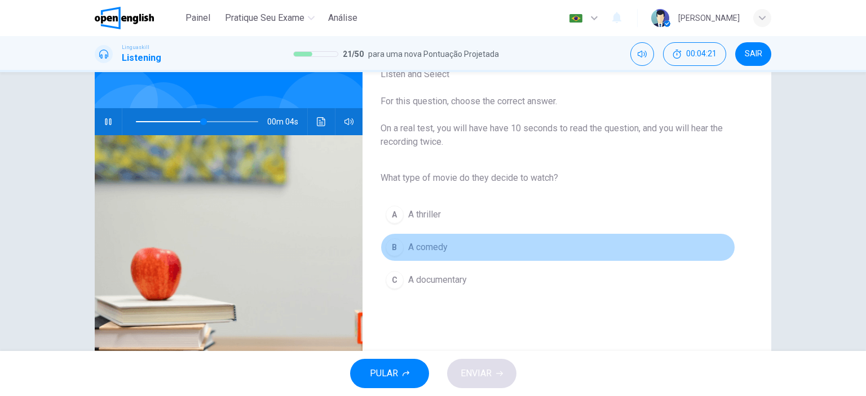
click at [440, 244] on span "A comedy" at bounding box center [427, 248] width 39 height 14
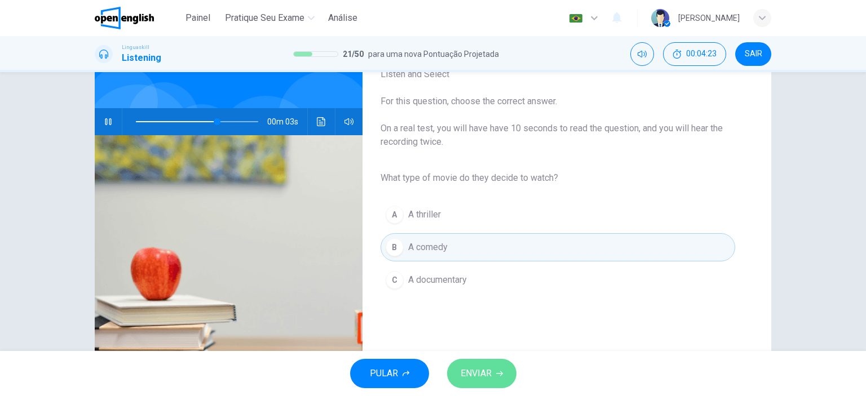
click at [476, 377] on span "ENVIAR" at bounding box center [476, 374] width 31 height 16
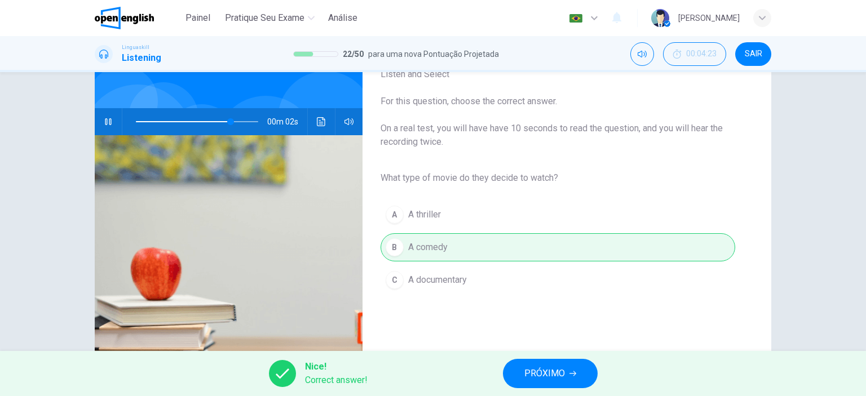
type input "**"
click at [568, 363] on button "PRÓXIMO" at bounding box center [550, 373] width 95 height 29
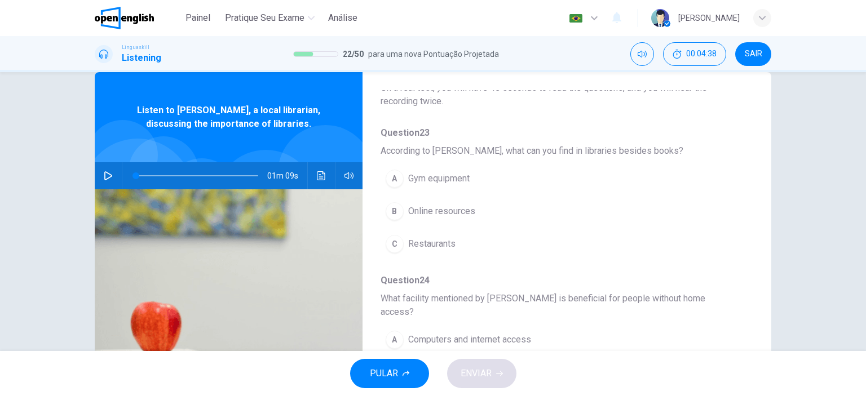
scroll to position [83, 0]
click at [104, 175] on icon "button" at bounding box center [108, 175] width 9 height 9
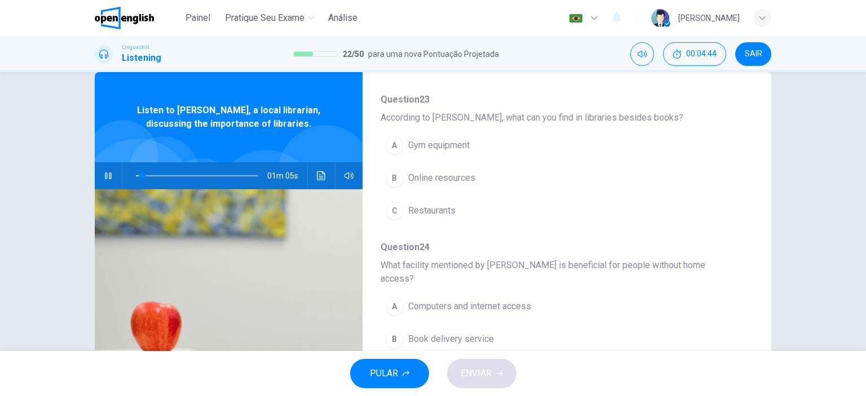
scroll to position [117, 0]
click at [438, 175] on span "Online resources" at bounding box center [441, 176] width 67 height 14
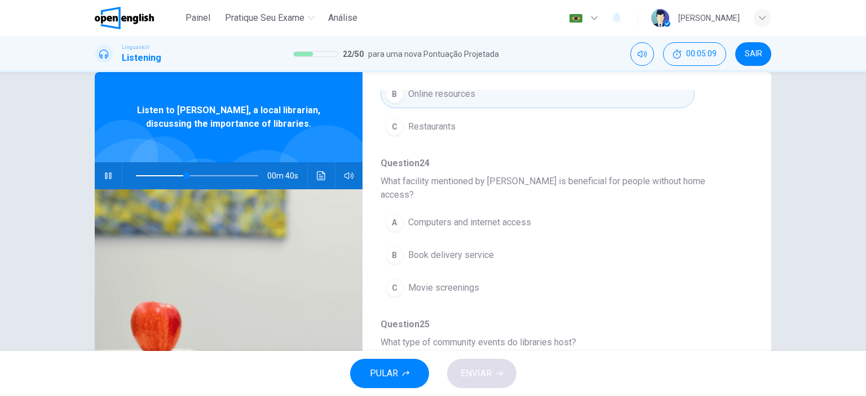
scroll to position [201, 0]
click at [445, 214] on span "Computers and internet access" at bounding box center [469, 221] width 123 height 14
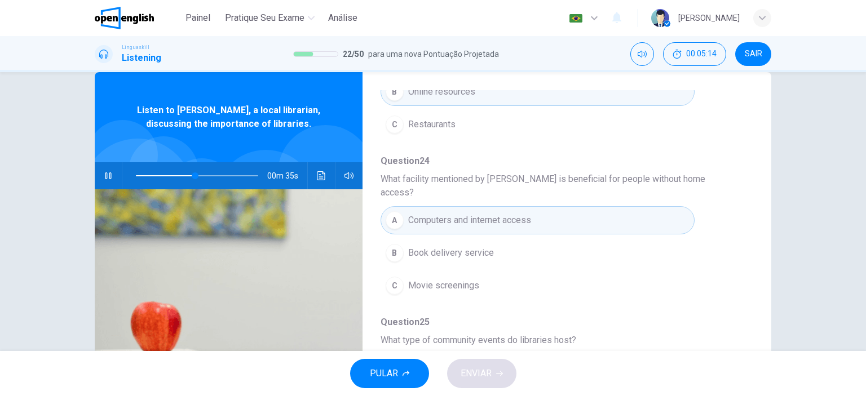
drag, startPoint x: 741, startPoint y: 265, endPoint x: 748, endPoint y: 272, distance: 10.0
click at [748, 272] on div "Question 23 - 27 For these questions, choose the correct answer. On a real test…" at bounding box center [557, 268] width 391 height 356
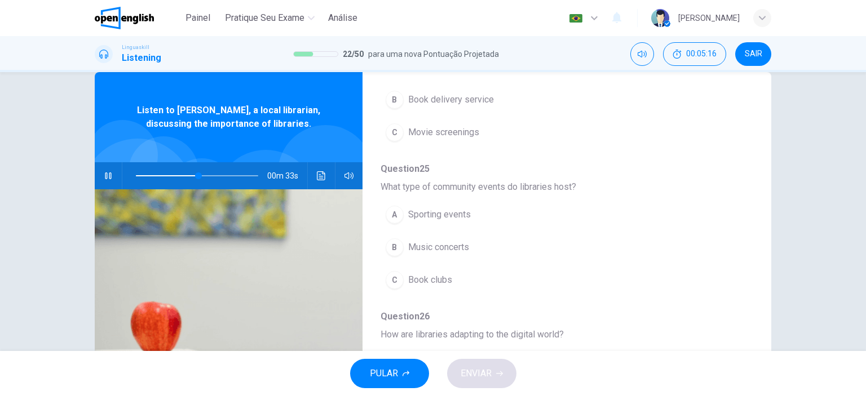
scroll to position [347, 0]
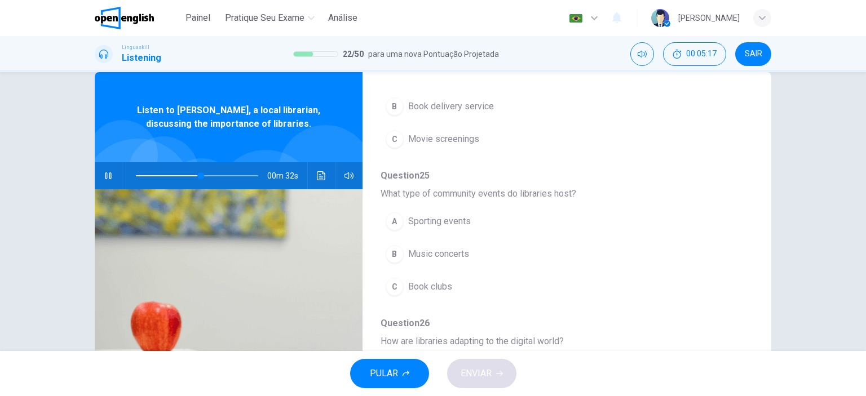
click at [423, 280] on span "Book clubs" at bounding box center [430, 287] width 44 height 14
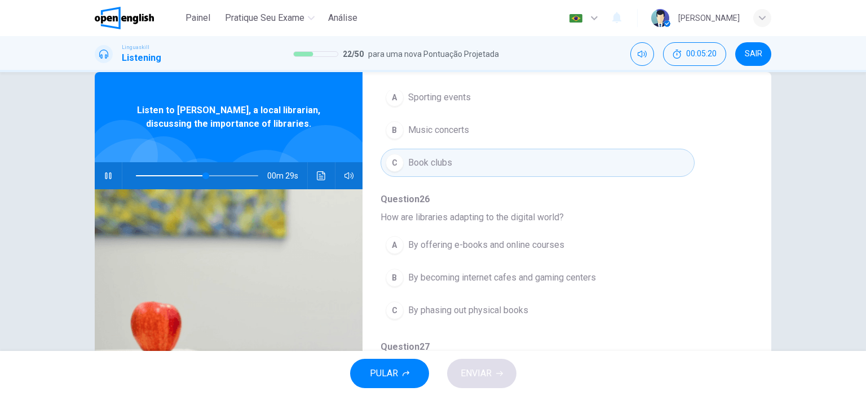
scroll to position [483, 0]
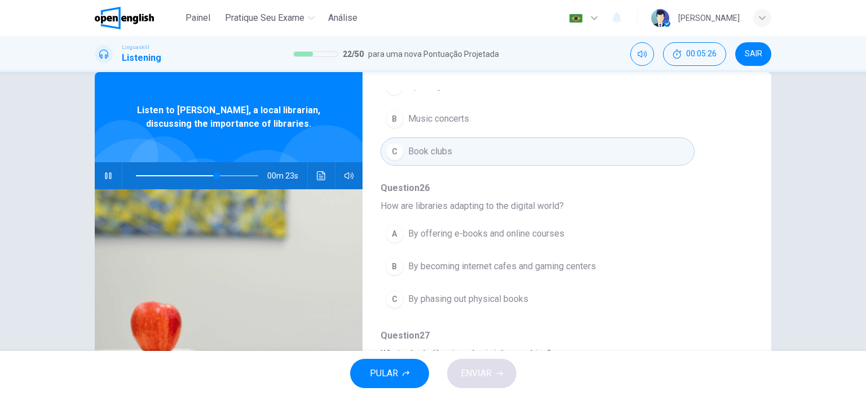
click at [460, 227] on span "By offering e-books and online courses" at bounding box center [486, 234] width 156 height 14
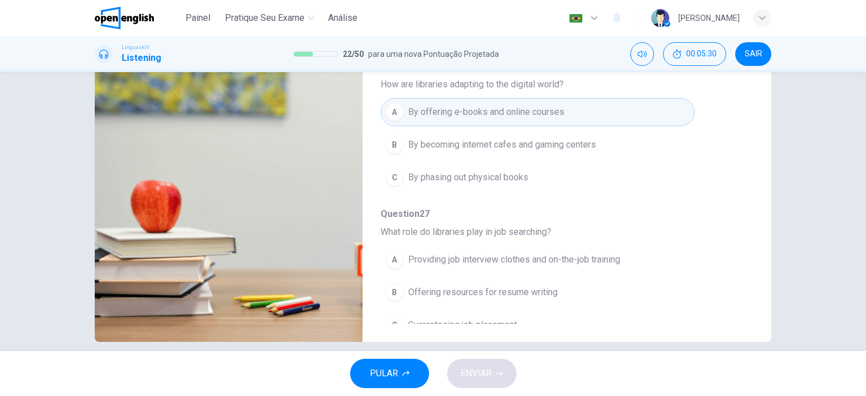
scroll to position [142, 0]
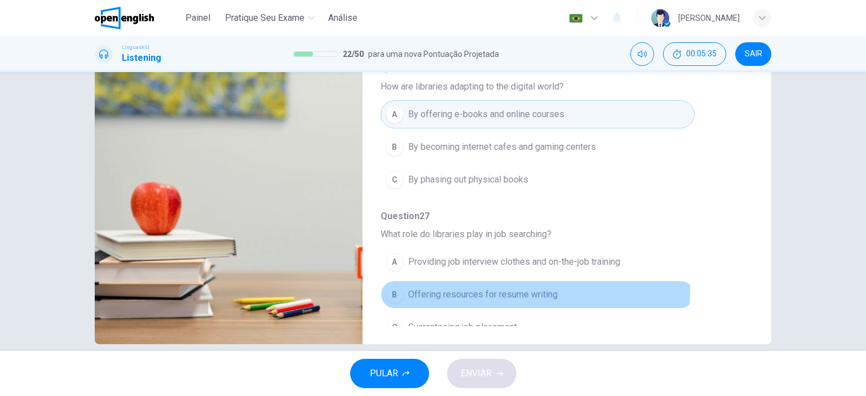
click at [474, 288] on span "Offering resources for resume writing" at bounding box center [482, 295] width 149 height 14
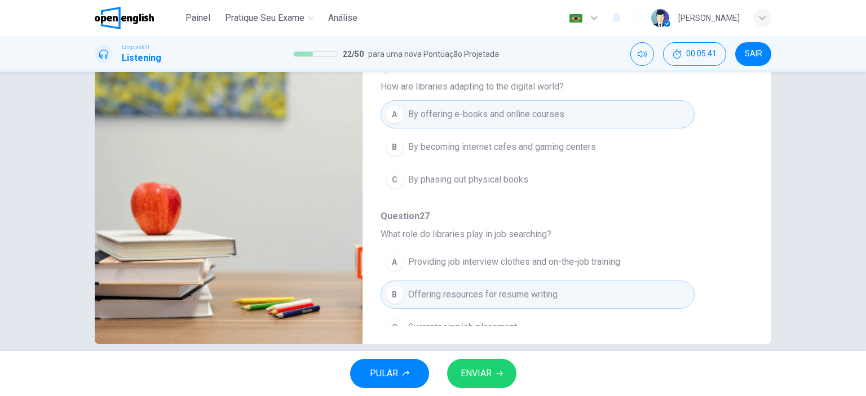
click at [485, 383] on button "ENVIAR" at bounding box center [481, 373] width 69 height 29
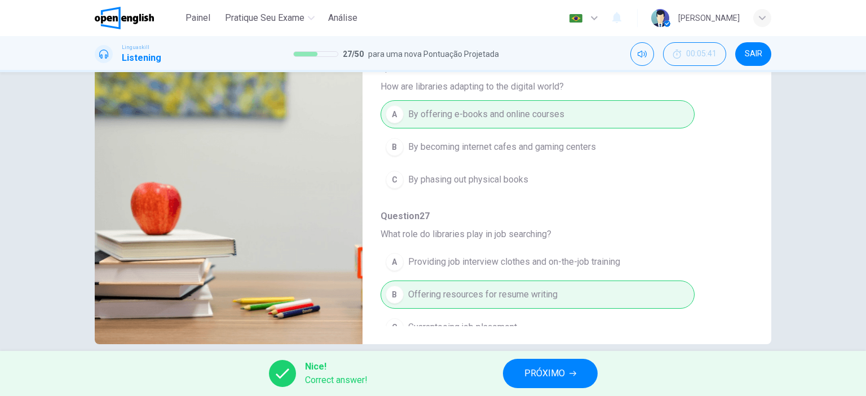
type input "**"
click at [537, 371] on span "PRÓXIMO" at bounding box center [544, 374] width 41 height 16
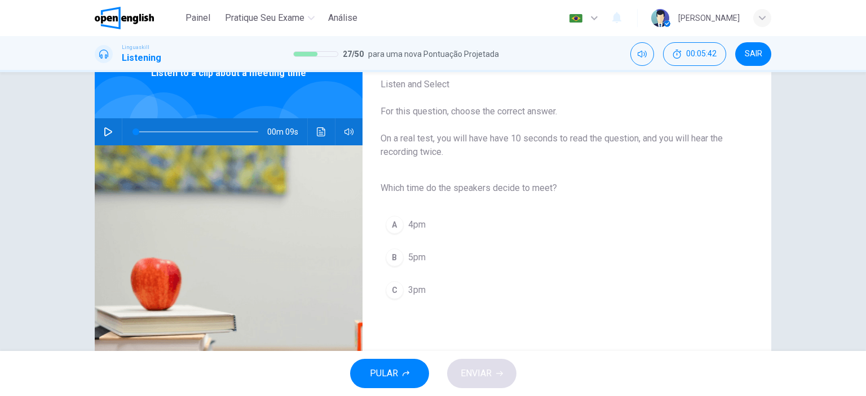
scroll to position [66, 0]
click at [104, 132] on icon "button" at bounding box center [108, 132] width 9 height 9
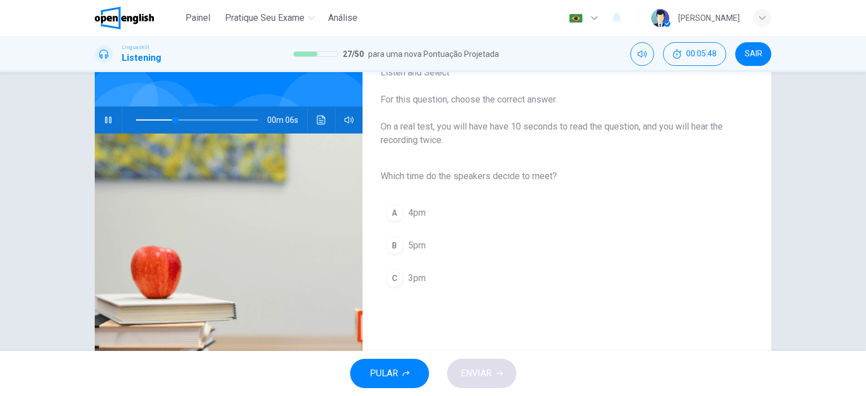
scroll to position [79, 0]
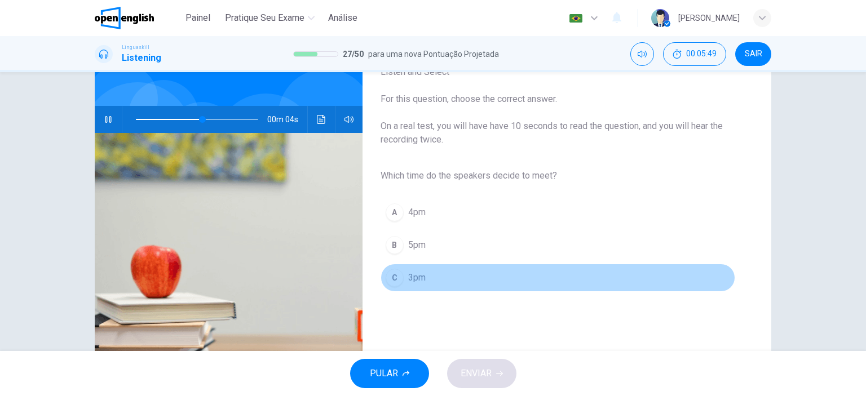
click at [396, 275] on div "C" at bounding box center [395, 278] width 18 height 18
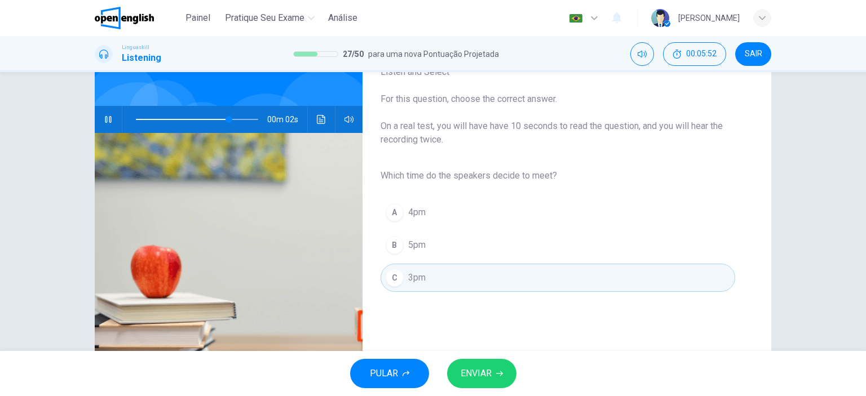
click at [489, 370] on span "ENVIAR" at bounding box center [476, 374] width 31 height 16
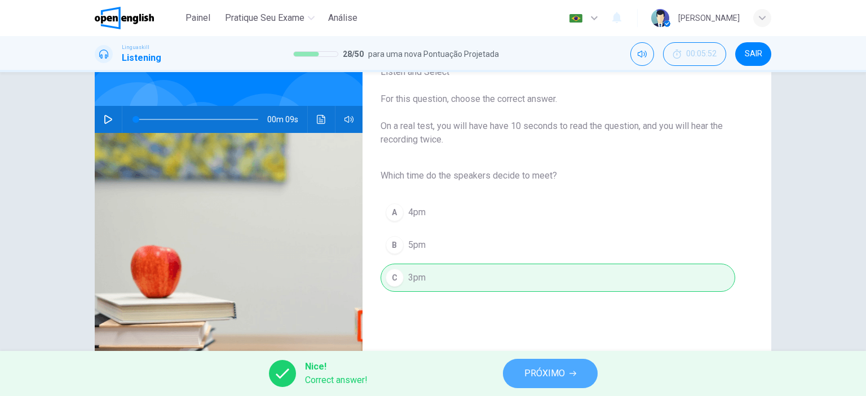
click at [527, 374] on span "PRÓXIMO" at bounding box center [544, 374] width 41 height 16
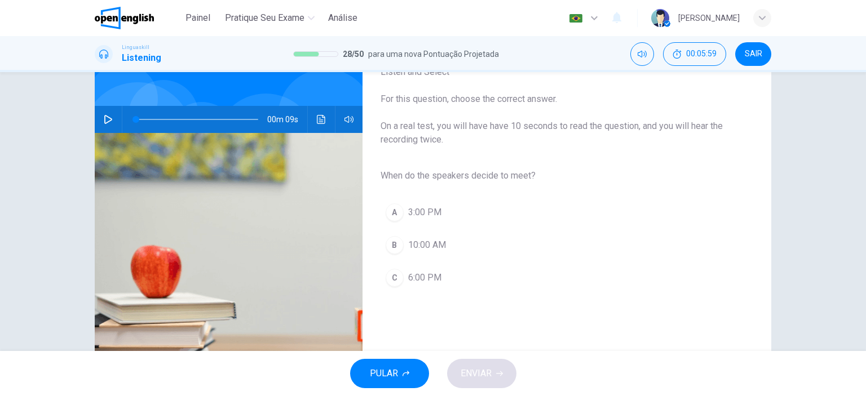
click at [104, 119] on icon "button" at bounding box center [108, 119] width 8 height 9
click at [408, 216] on span "3:00 PM" at bounding box center [424, 213] width 33 height 14
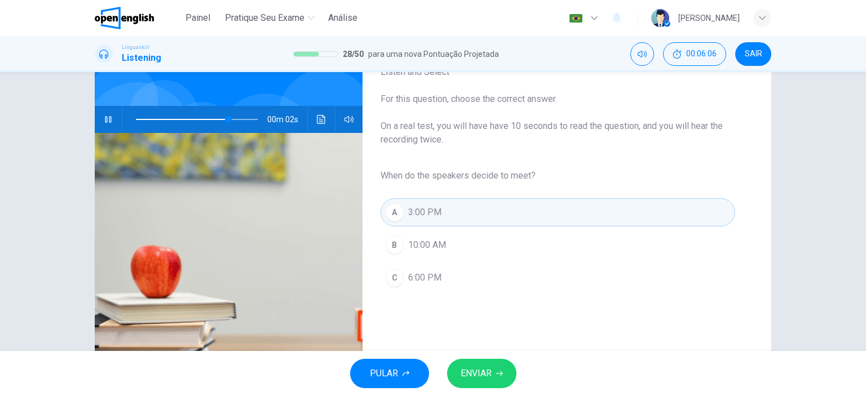
click at [479, 375] on span "ENVIAR" at bounding box center [476, 374] width 31 height 16
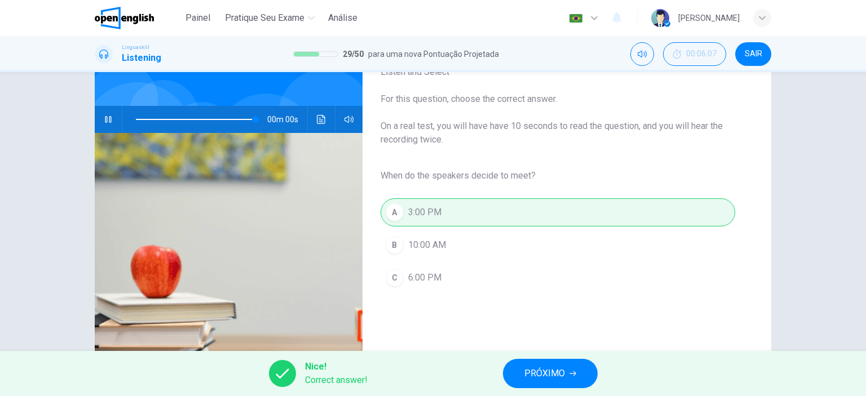
type input "*"
click at [527, 374] on span "PRÓXIMO" at bounding box center [544, 374] width 41 height 16
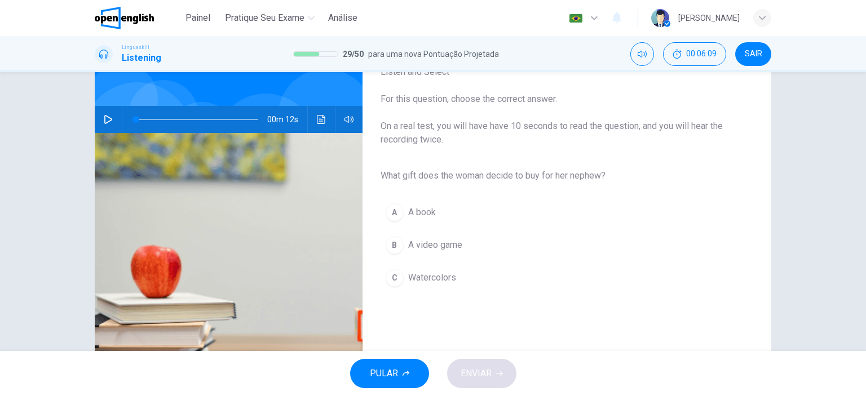
click at [100, 111] on button "button" at bounding box center [108, 119] width 18 height 27
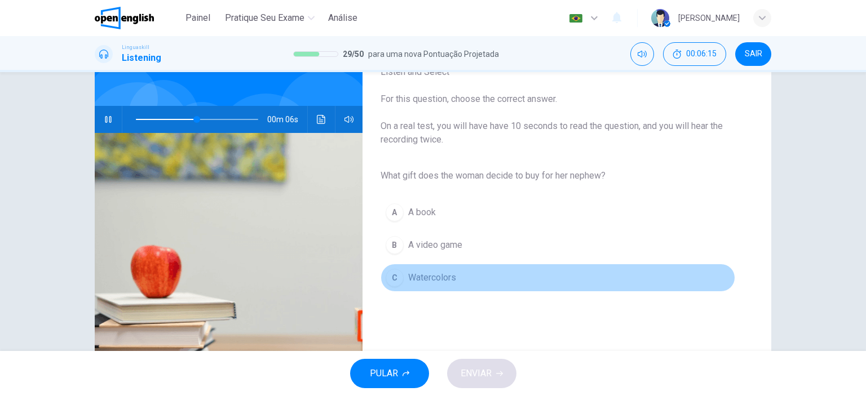
click at [441, 274] on span "Watercolors" at bounding box center [432, 278] width 48 height 14
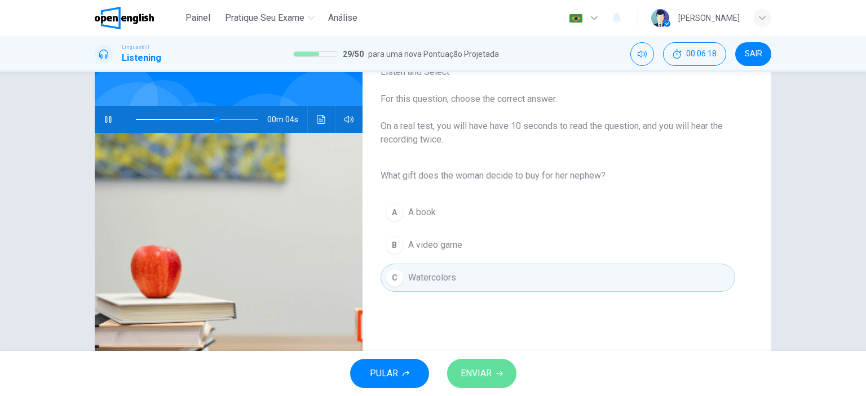
click at [484, 369] on span "ENVIAR" at bounding box center [476, 374] width 31 height 16
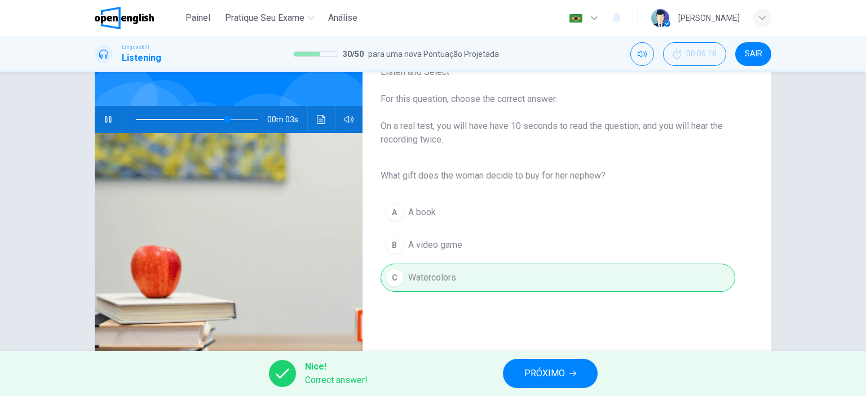
type input "**"
click at [506, 373] on button "PRÓXIMO" at bounding box center [550, 373] width 95 height 29
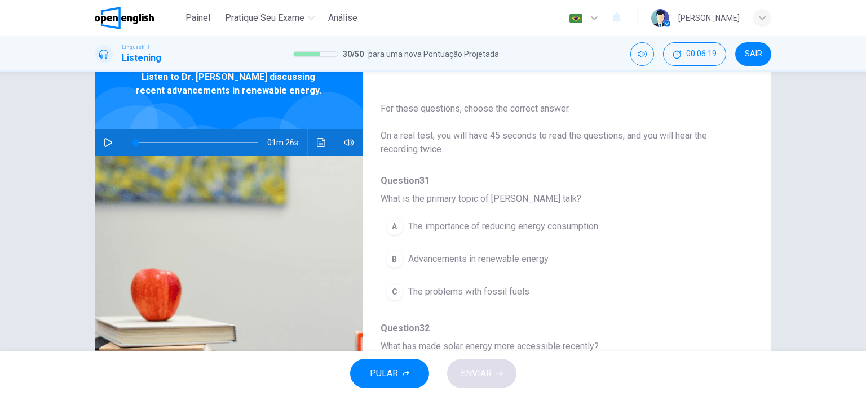
scroll to position [61, 0]
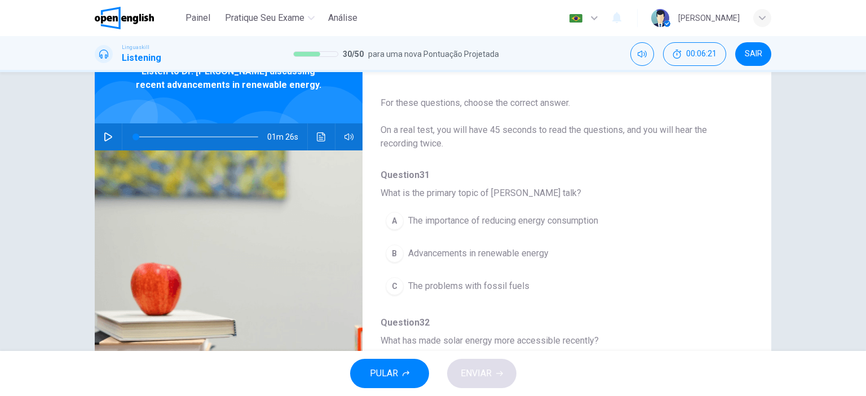
click at [104, 134] on icon "button" at bounding box center [108, 136] width 8 height 9
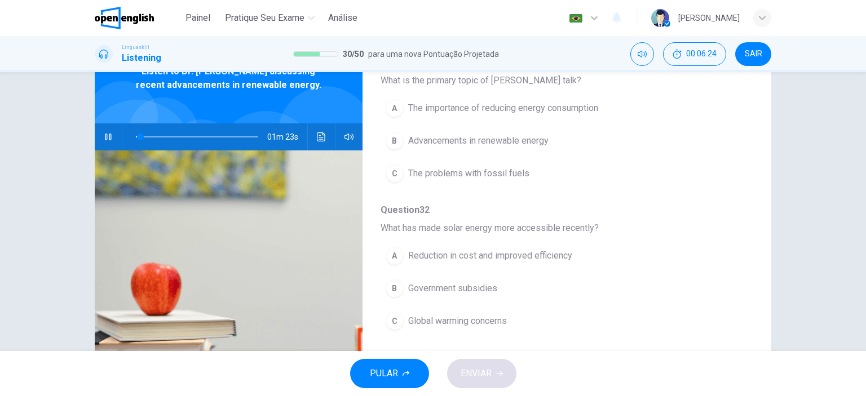
scroll to position [100, 0]
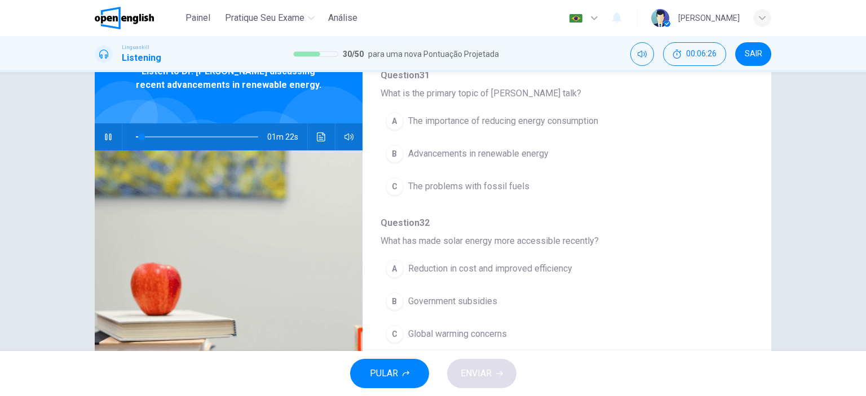
click at [397, 126] on div "A" at bounding box center [395, 121] width 18 height 18
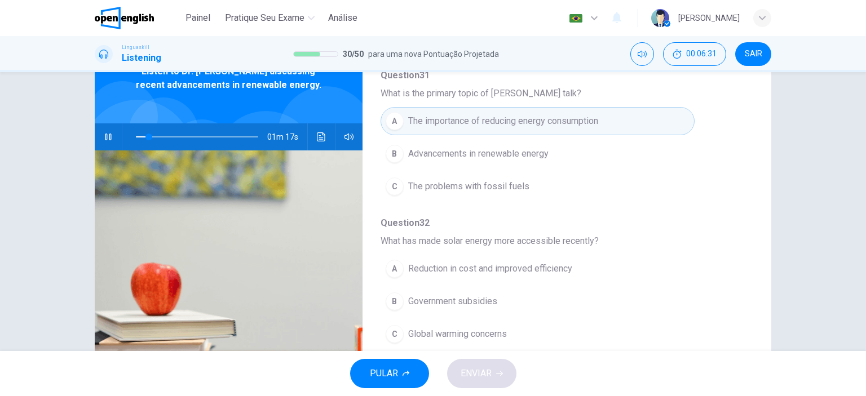
click at [424, 141] on button "B Advancements in renewable energy" at bounding box center [538, 154] width 314 height 28
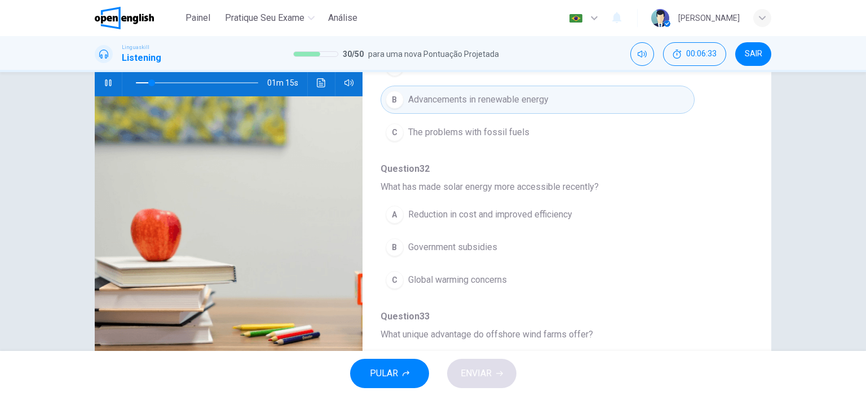
scroll to position [123, 0]
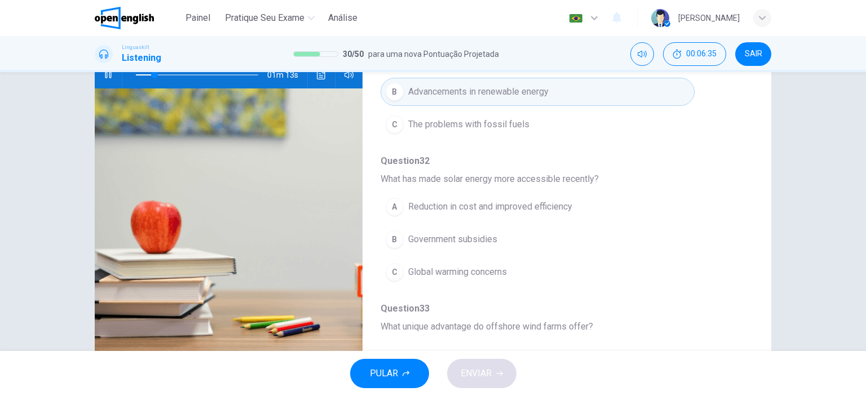
drag, startPoint x: 744, startPoint y: 148, endPoint x: 747, endPoint y: 176, distance: 27.8
click at [747, 176] on div "Question 31 - 35 For these questions, choose the correct answer. On a real test…" at bounding box center [557, 167] width 391 height 356
click at [556, 201] on span "Reduction in cost and improved efficiency" at bounding box center [490, 207] width 164 height 14
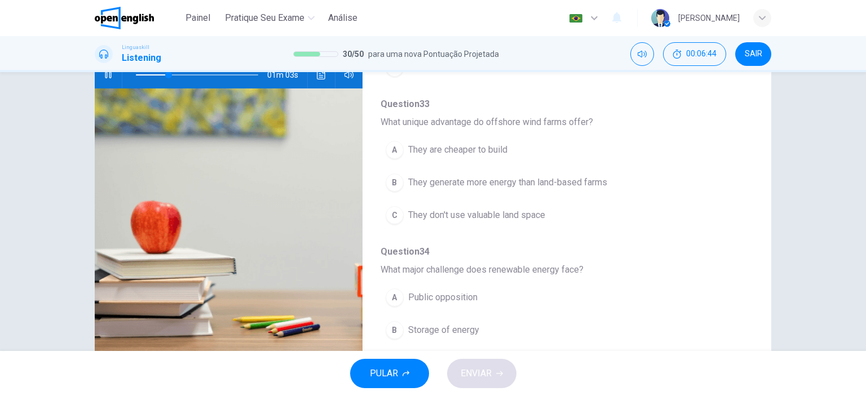
scroll to position [315, 0]
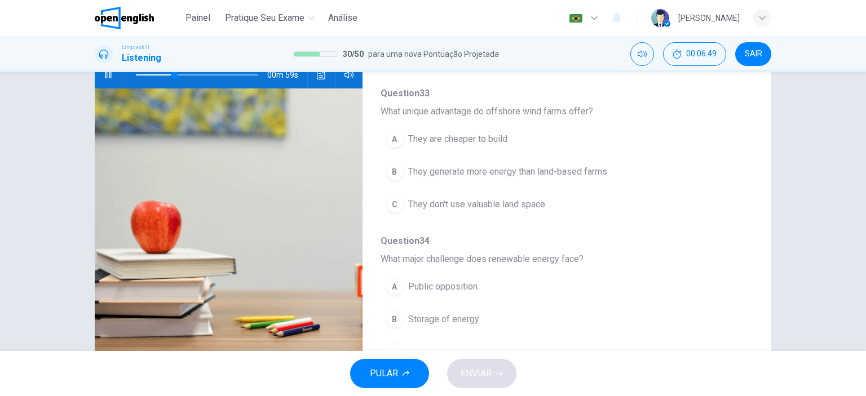
click at [455, 162] on button "B They generate more energy than land-based farms" at bounding box center [538, 172] width 314 height 28
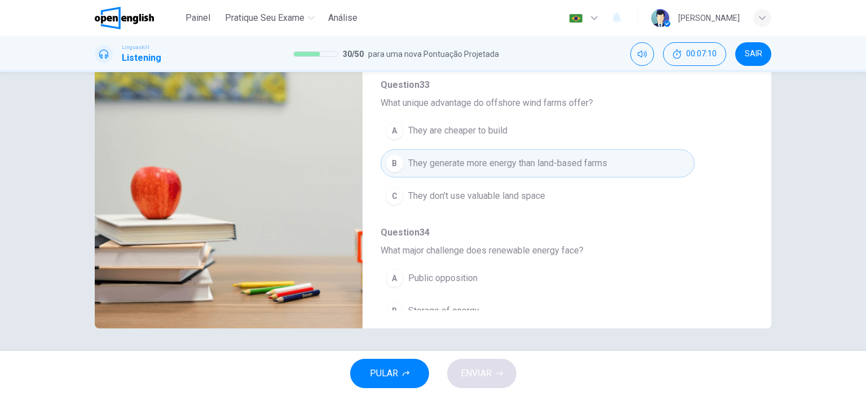
scroll to position [277, 0]
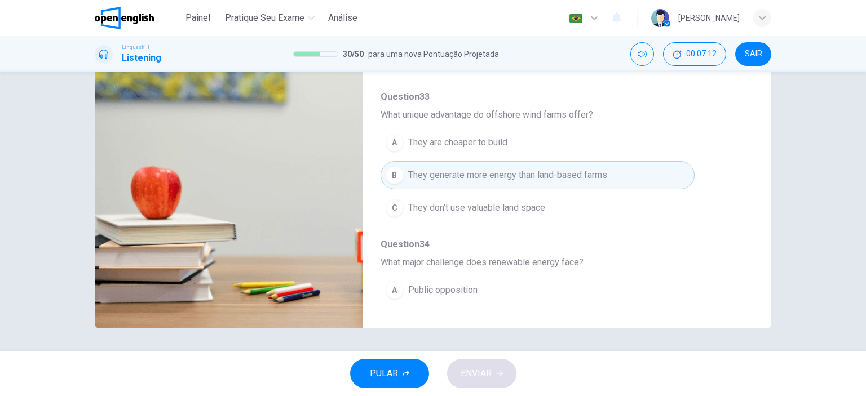
click at [498, 198] on button "C They don't use valuable land space" at bounding box center [538, 208] width 314 height 28
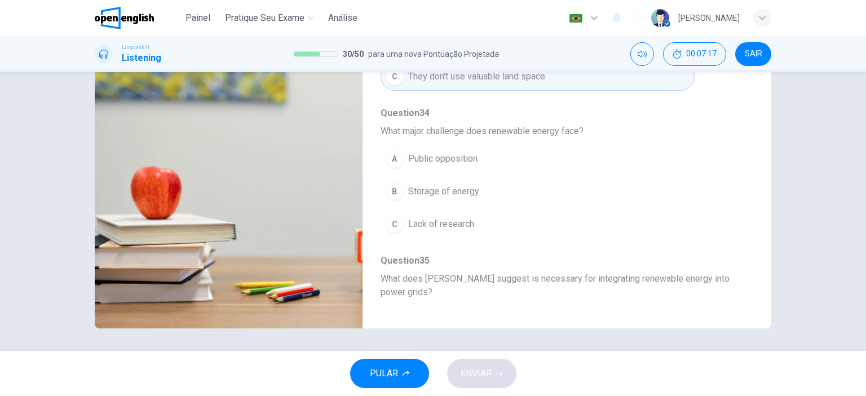
scroll to position [406, 0]
click at [449, 191] on span "Storage of energy" at bounding box center [443, 194] width 71 height 14
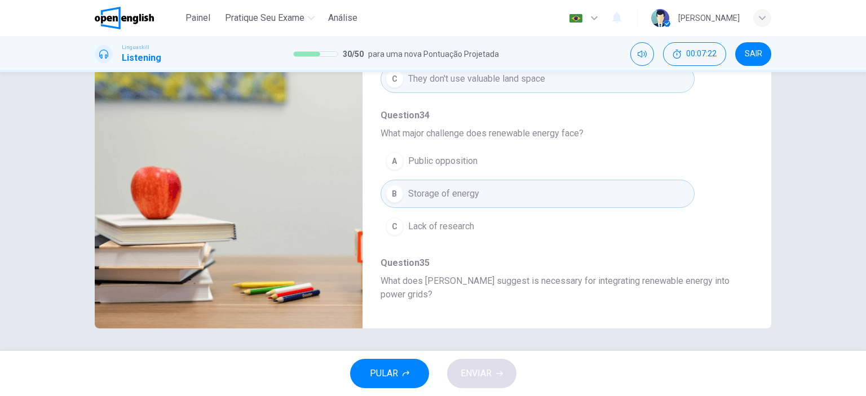
drag, startPoint x: 750, startPoint y: 220, endPoint x: 744, endPoint y: 238, distance: 19.1
click at [744, 238] on div "Question 31 - 35 For these questions, choose the correct answer. On a real test…" at bounding box center [433, 133] width 676 height 392
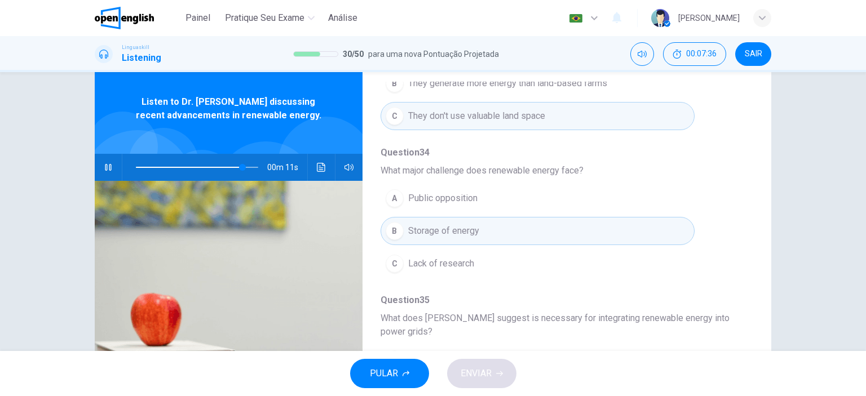
scroll to position [32, 0]
click at [207, 163] on span at bounding box center [197, 167] width 122 height 16
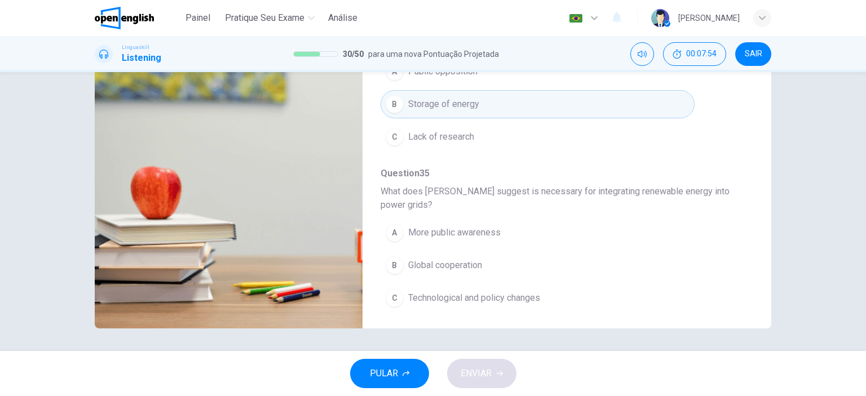
click at [470, 298] on span "Technological and policy changes" at bounding box center [474, 298] width 132 height 14
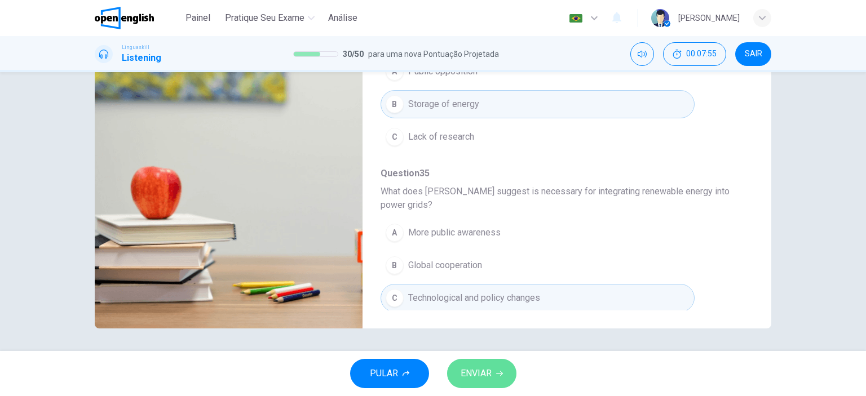
click at [484, 374] on span "ENVIAR" at bounding box center [476, 374] width 31 height 16
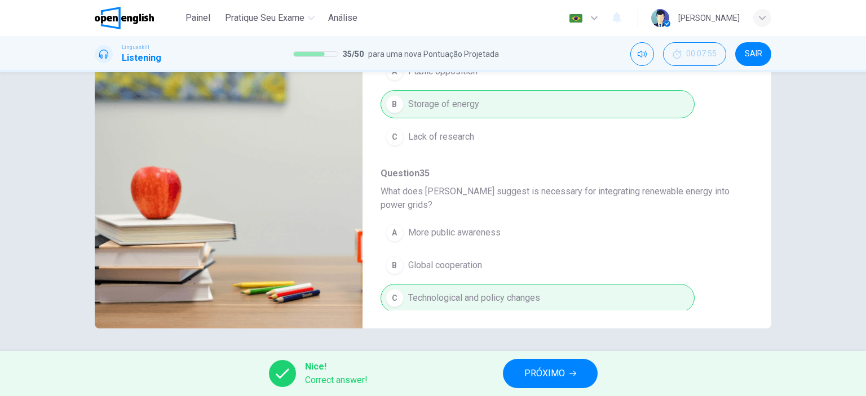
type input "**"
click at [517, 372] on button "PRÓXIMO" at bounding box center [550, 373] width 95 height 29
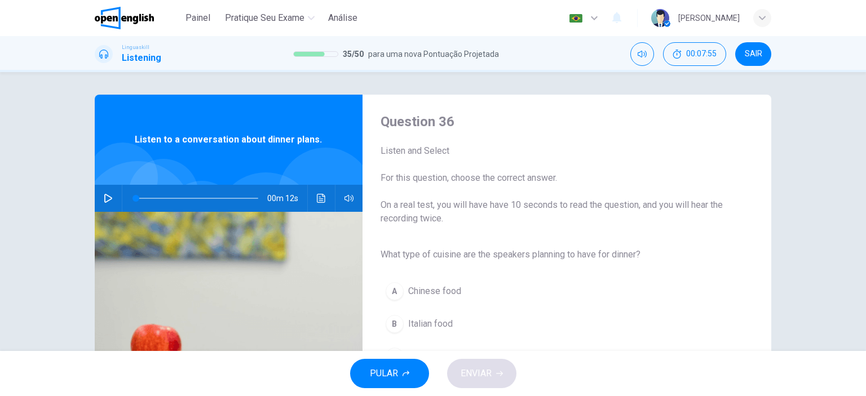
scroll to position [50, 0]
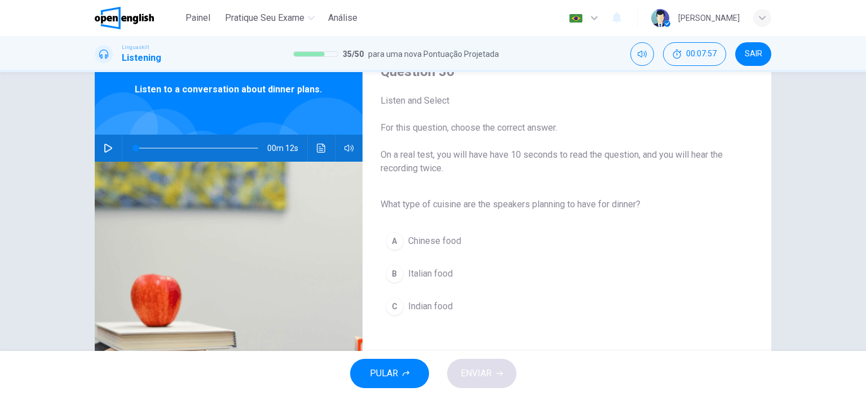
click at [104, 146] on icon "button" at bounding box center [108, 148] width 9 height 9
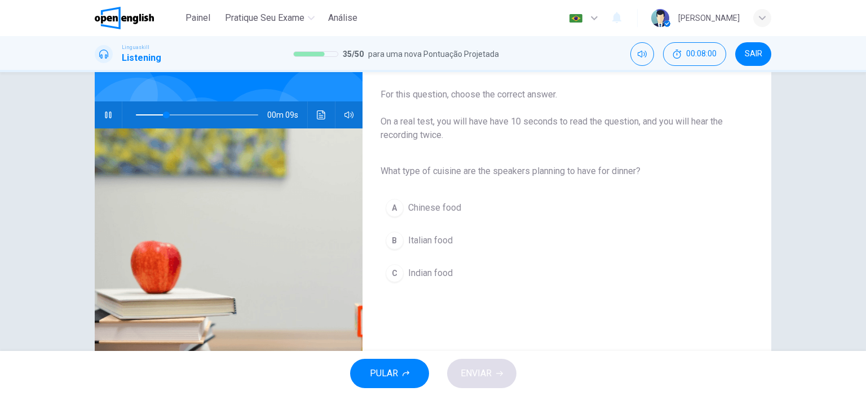
scroll to position [85, 0]
click at [408, 243] on span "Italian food" at bounding box center [430, 240] width 45 height 14
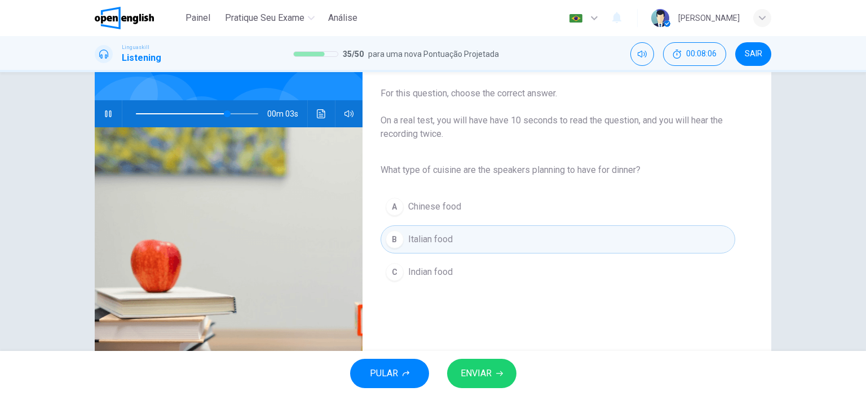
click at [477, 369] on span "ENVIAR" at bounding box center [476, 374] width 31 height 16
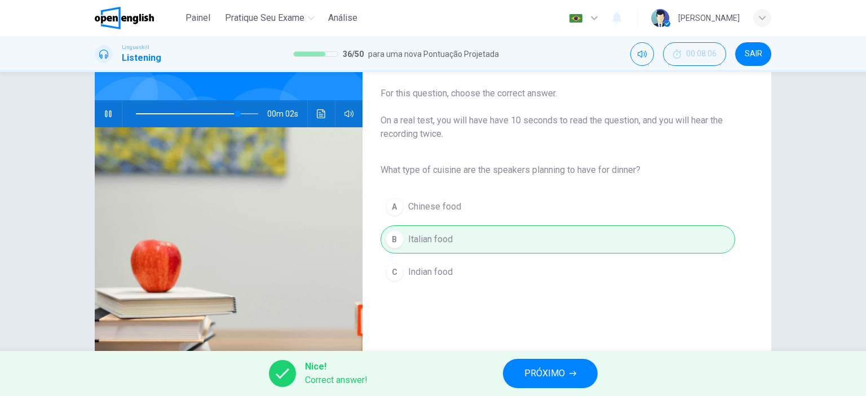
type input "**"
click at [542, 374] on span "PRÓXIMO" at bounding box center [544, 374] width 41 height 16
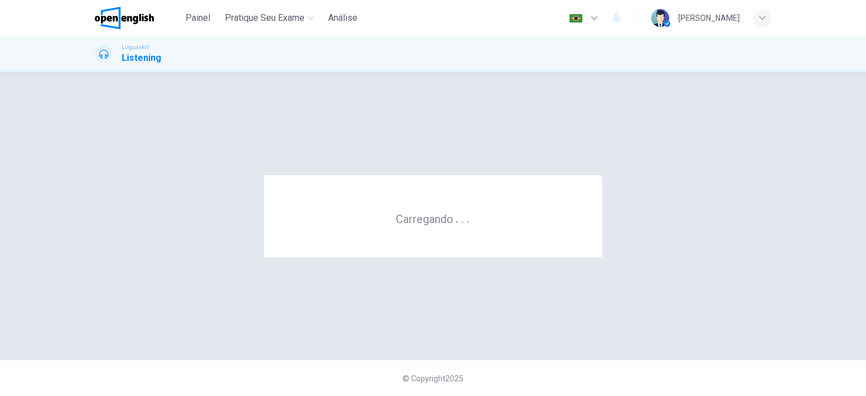
scroll to position [0, 0]
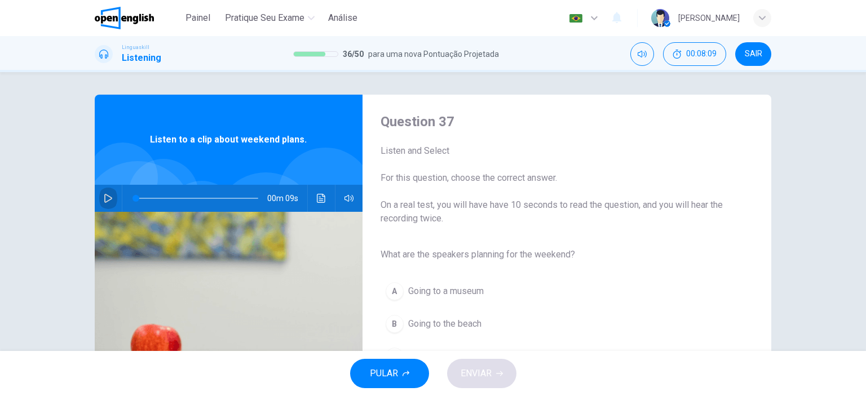
click at [104, 200] on icon "button" at bounding box center [108, 198] width 8 height 9
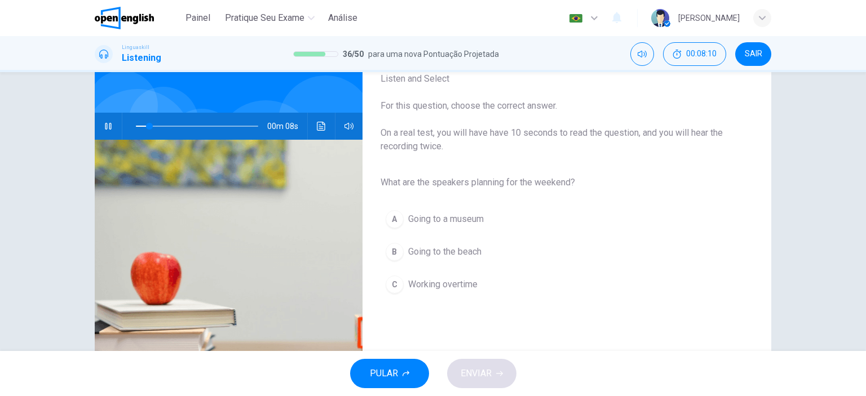
scroll to position [79, 0]
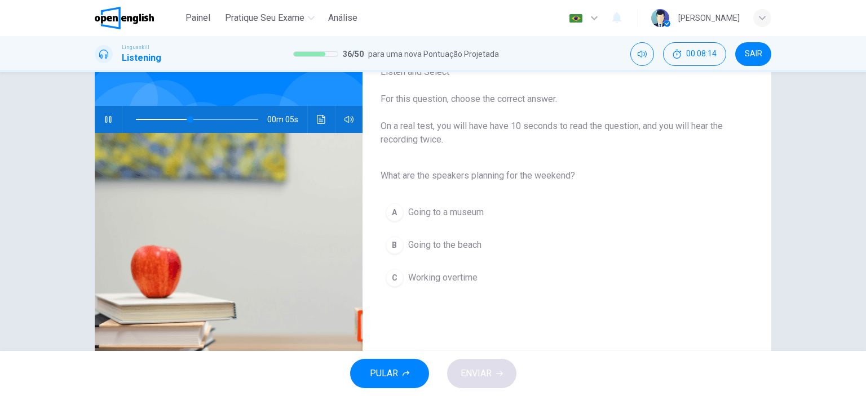
click at [438, 246] on span "Going to the beach" at bounding box center [444, 245] width 73 height 14
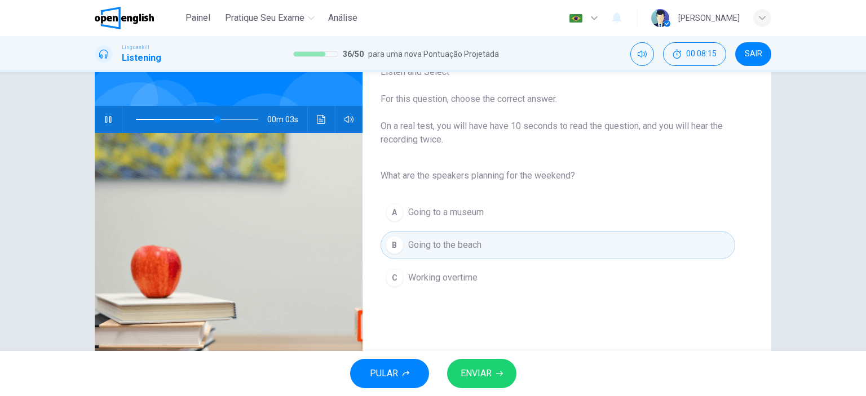
click at [498, 369] on button "ENVIAR" at bounding box center [481, 373] width 69 height 29
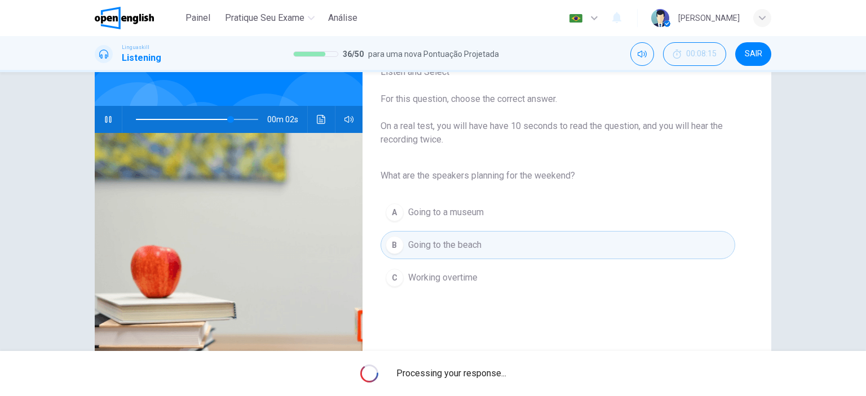
type input "**"
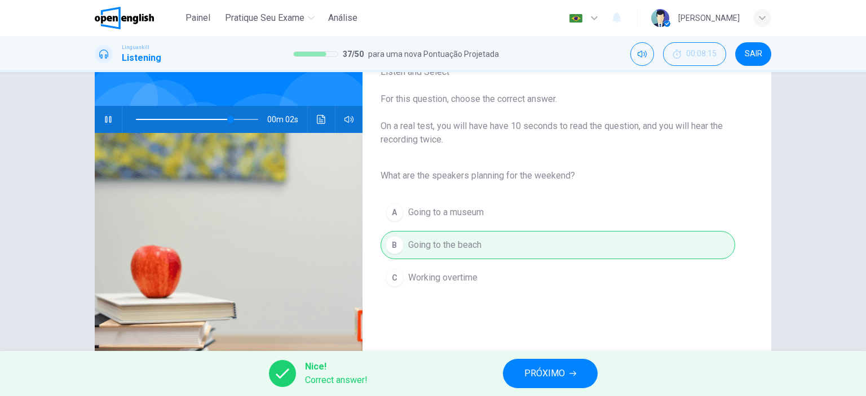
click at [508, 374] on button "PRÓXIMO" at bounding box center [550, 373] width 95 height 29
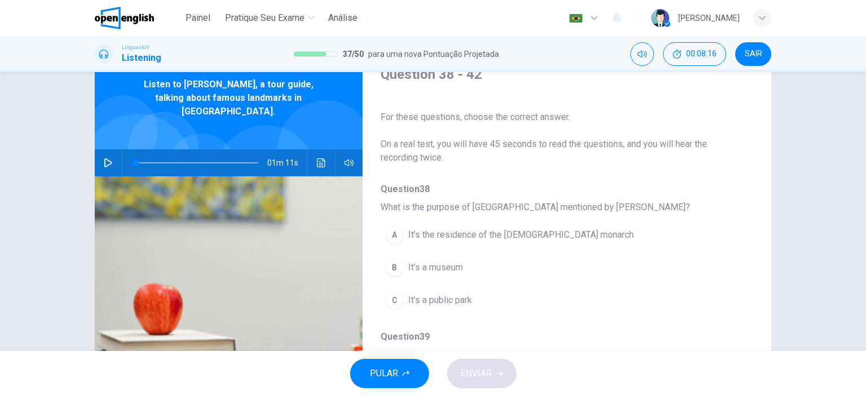
scroll to position [48, 0]
click at [107, 158] on icon "button" at bounding box center [108, 162] width 9 height 9
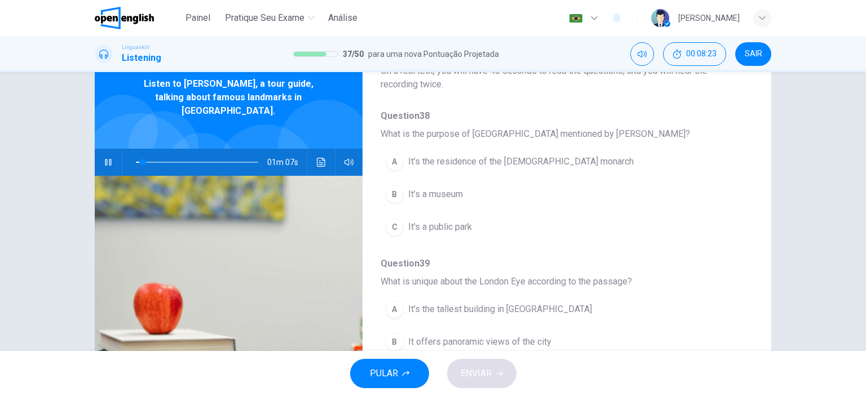
scroll to position [70, 0]
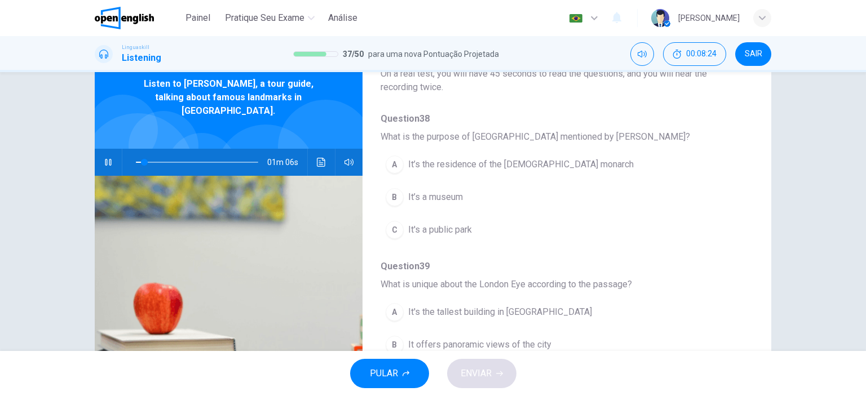
click at [399, 166] on div "A" at bounding box center [395, 165] width 18 height 18
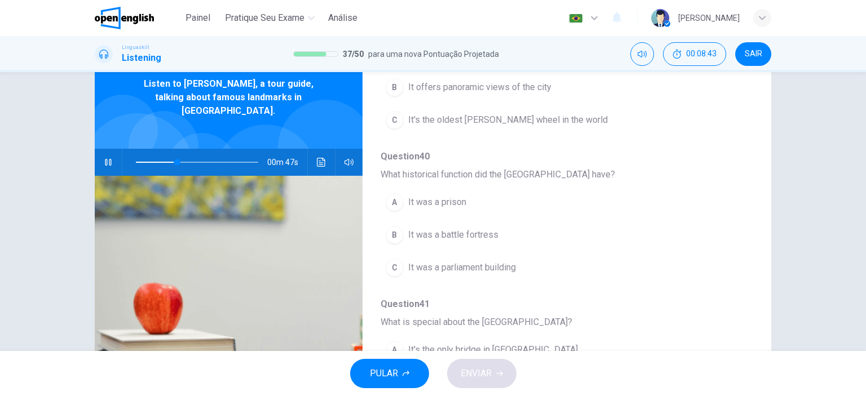
scroll to position [335, 0]
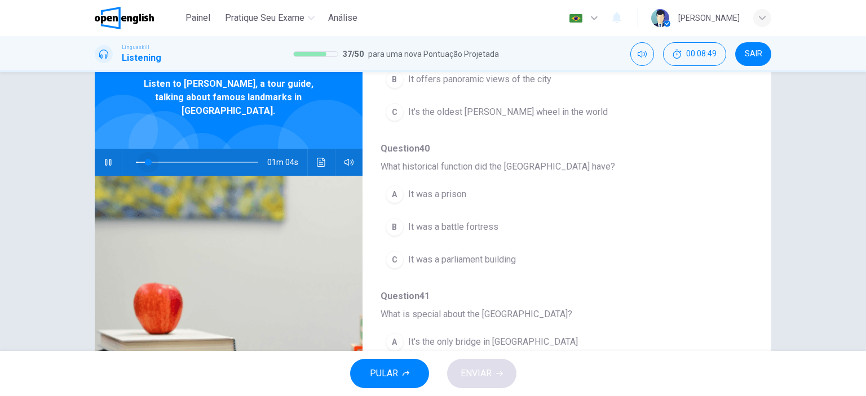
click at [145, 154] on span at bounding box center [197, 162] width 122 height 16
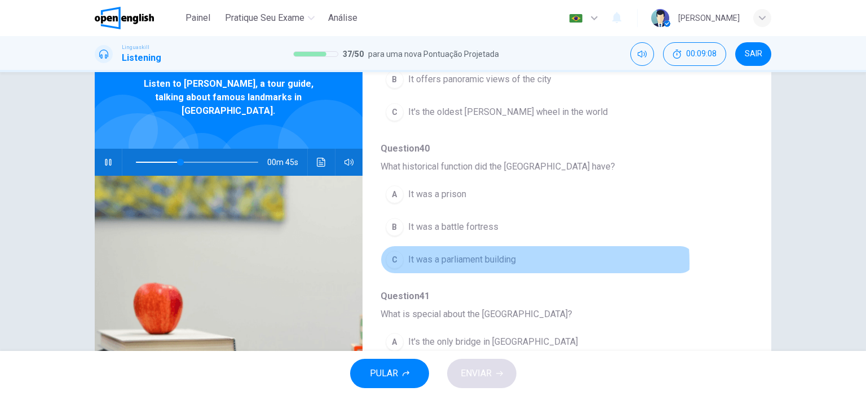
click at [472, 261] on span "It was a parliament building" at bounding box center [462, 260] width 108 height 14
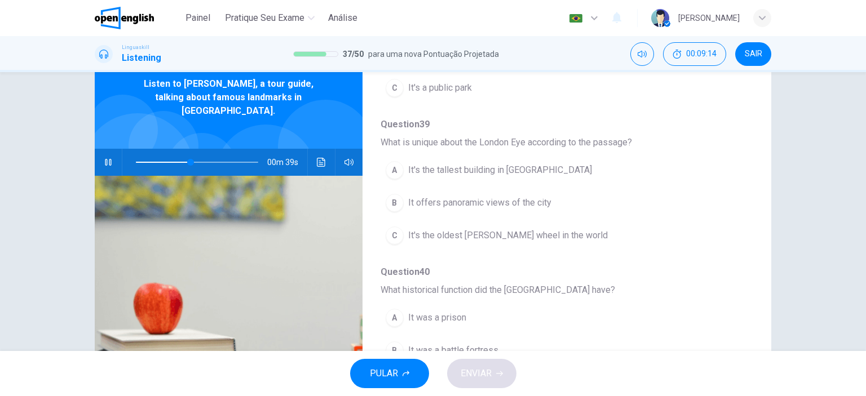
scroll to position [213, 0]
click at [476, 229] on span "It's the oldest [PERSON_NAME] wheel in the world" at bounding box center [508, 235] width 200 height 14
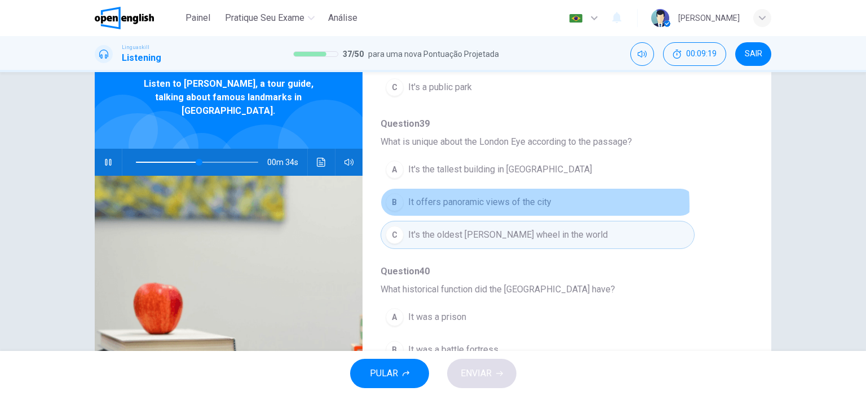
click at [483, 204] on span "It offers panoramic views of the city" at bounding box center [479, 203] width 143 height 14
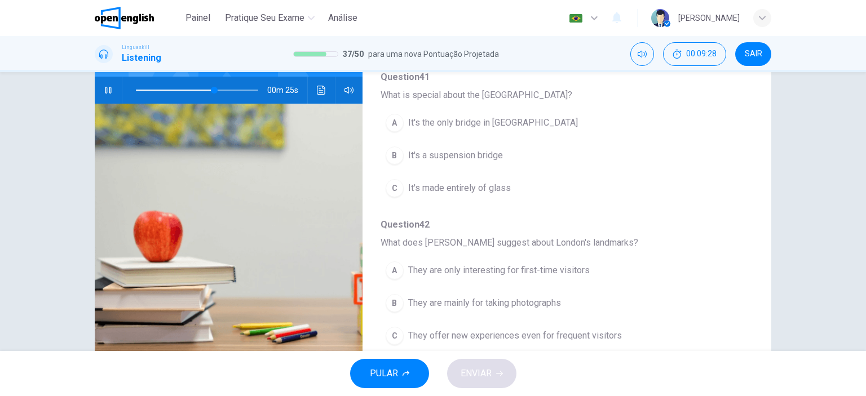
scroll to position [126, 0]
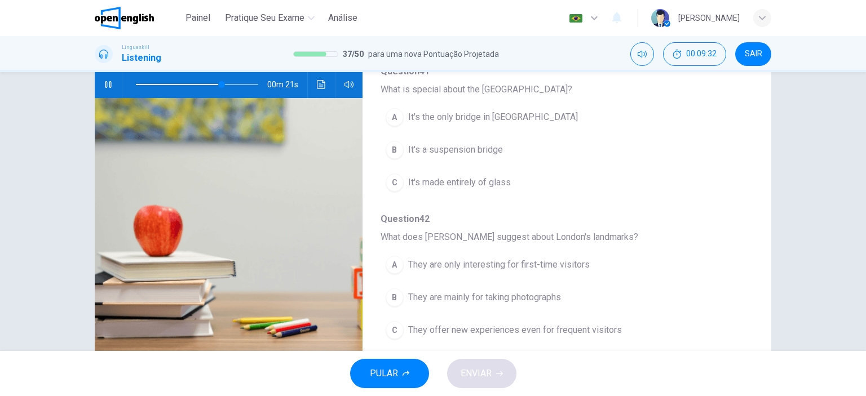
drag, startPoint x: 859, startPoint y: 243, endPoint x: 865, endPoint y: 247, distance: 7.3
click at [865, 247] on div "Question 38 - 42 For these questions, choose the correct answer. On a real test…" at bounding box center [433, 211] width 866 height 279
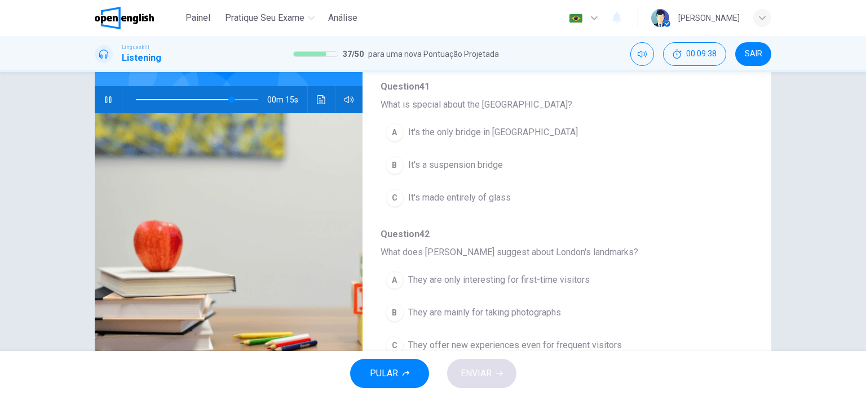
scroll to position [112, 0]
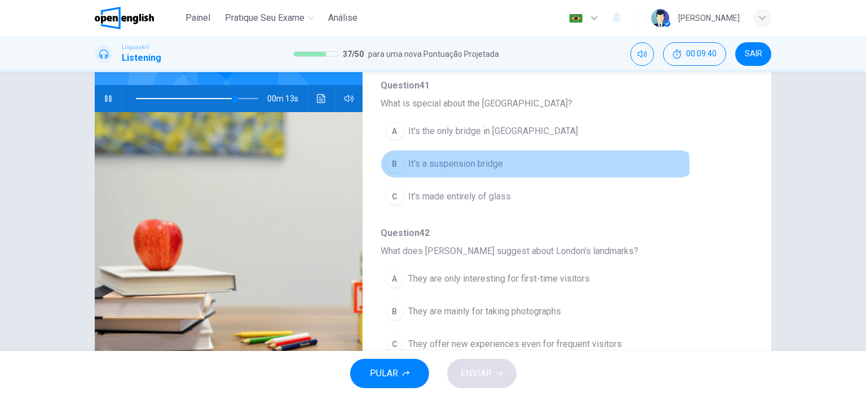
click at [476, 166] on span "It's a suspension bridge" at bounding box center [455, 164] width 95 height 14
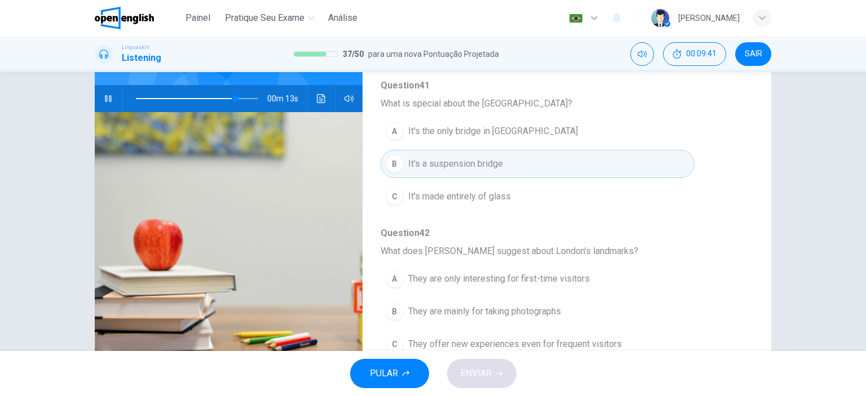
scroll to position [158, 0]
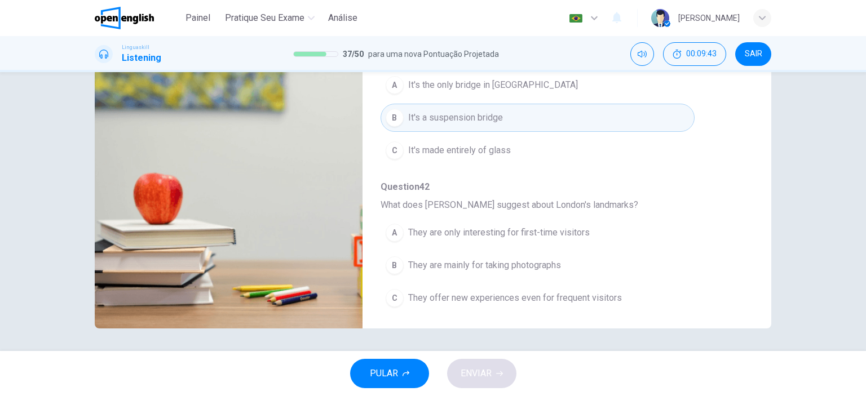
drag, startPoint x: 750, startPoint y: 243, endPoint x: 746, endPoint y: 274, distance: 31.3
click at [746, 274] on div "Question 38 - 42 For these questions, choose the correct answer. On a real test…" at bounding box center [433, 133] width 676 height 392
click at [502, 293] on span "They offer new experiences even for frequent visitors" at bounding box center [515, 298] width 214 height 14
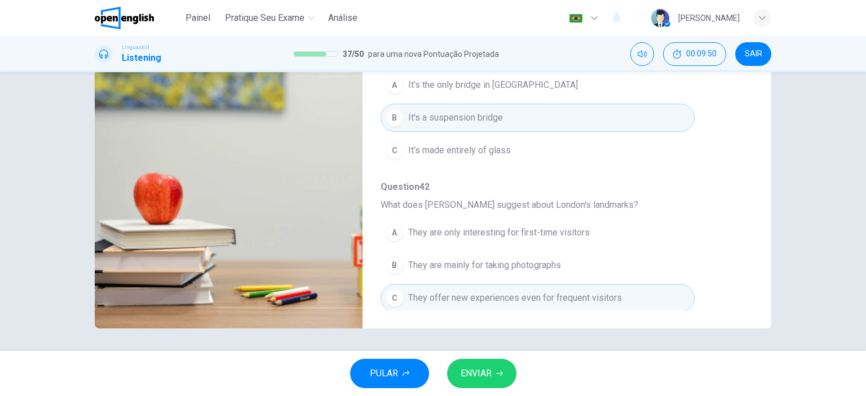
click at [486, 375] on span "ENVIAR" at bounding box center [476, 374] width 31 height 16
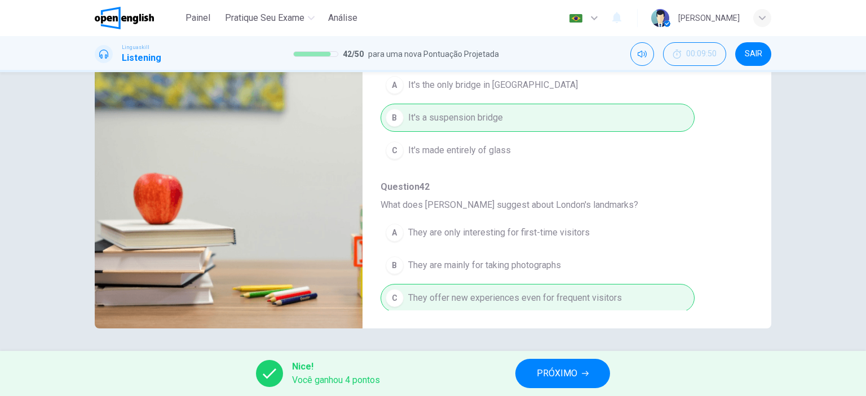
type input "*"
drag, startPoint x: 751, startPoint y: 207, endPoint x: 745, endPoint y: 198, distance: 11.3
click at [745, 198] on div "Question 38 - 42 For these questions, choose the correct answer. On a real test…" at bounding box center [433, 133] width 676 height 392
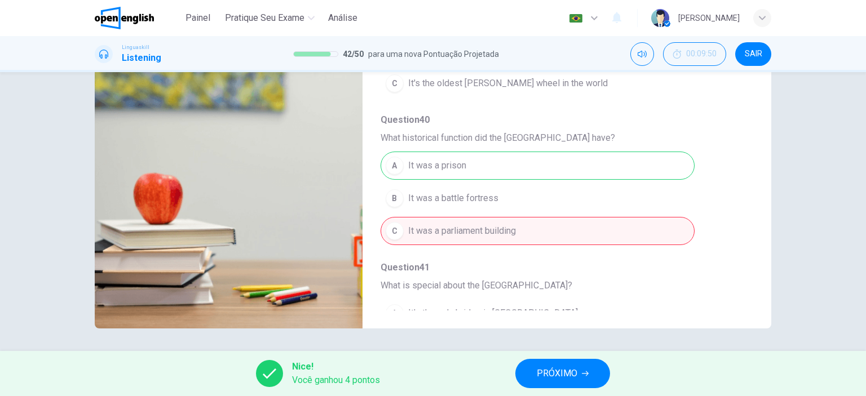
scroll to position [261, 0]
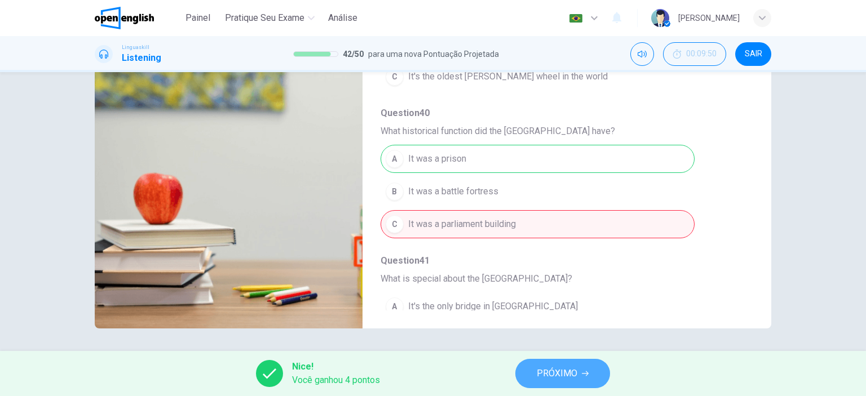
click at [566, 367] on span "PRÓXIMO" at bounding box center [557, 374] width 41 height 16
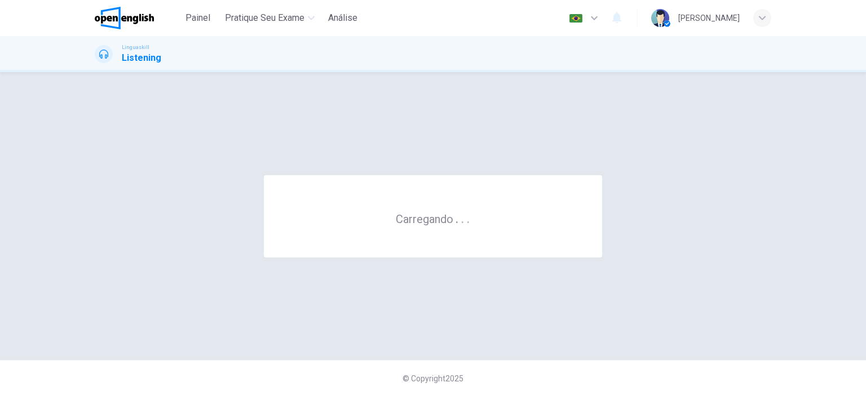
scroll to position [0, 0]
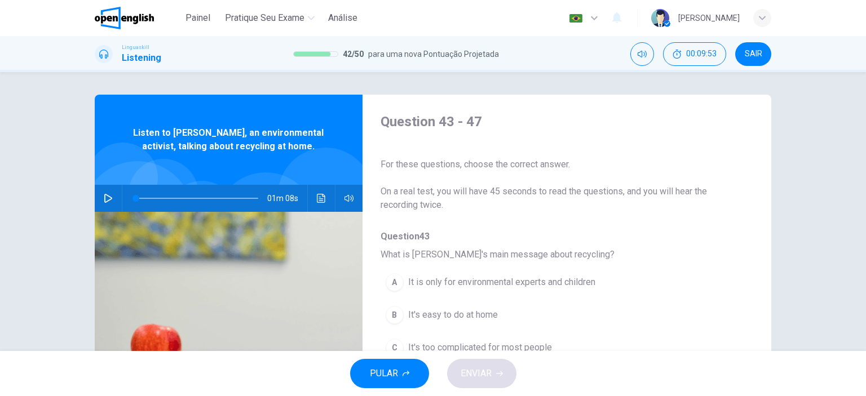
click at [104, 193] on button "button" at bounding box center [108, 198] width 18 height 27
drag, startPoint x: 757, startPoint y: 208, endPoint x: 749, endPoint y: 219, distance: 13.3
click at [749, 219] on div "Question 43 - 47 For these questions, choose the correct answer. On a real test…" at bounding box center [433, 291] width 676 height 392
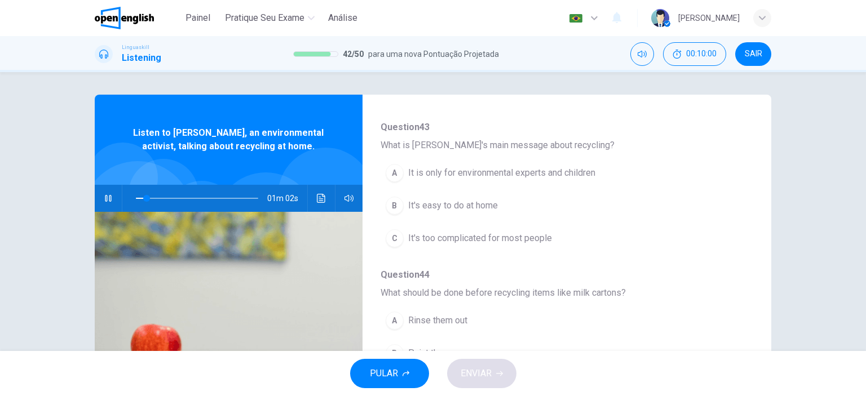
scroll to position [113, 0]
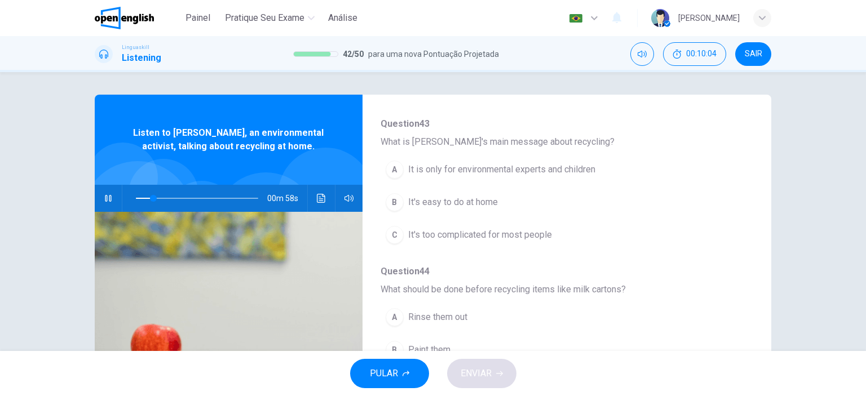
click at [440, 198] on span "It's easy to do at home" at bounding box center [453, 203] width 90 height 14
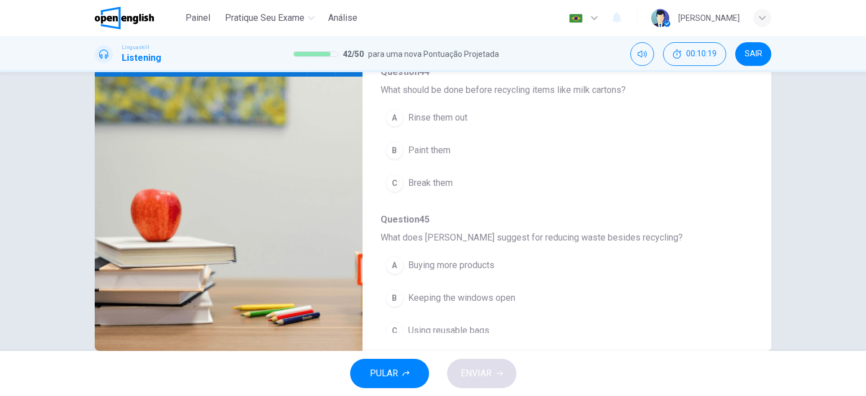
scroll to position [178, 0]
click at [426, 124] on button "A Rinse them out" at bounding box center [538, 117] width 314 height 28
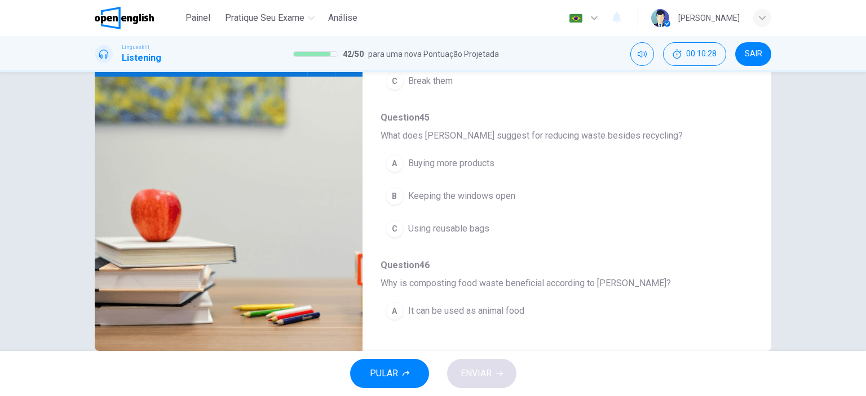
scroll to position [280, 0]
click at [451, 221] on span "Using reusable bags" at bounding box center [448, 228] width 81 height 14
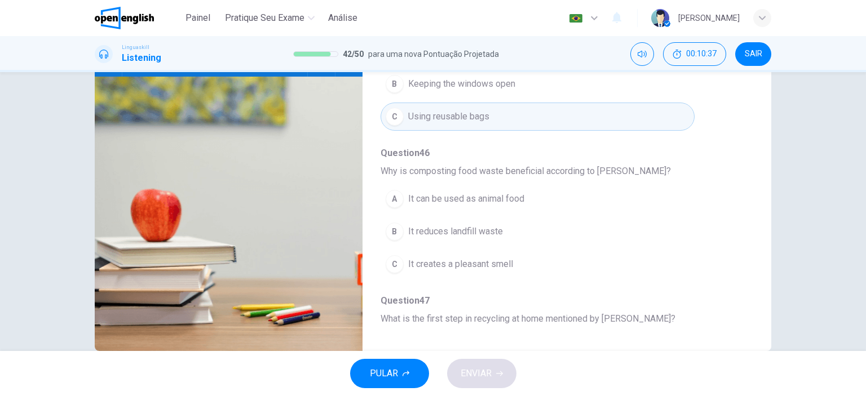
scroll to position [402, 0]
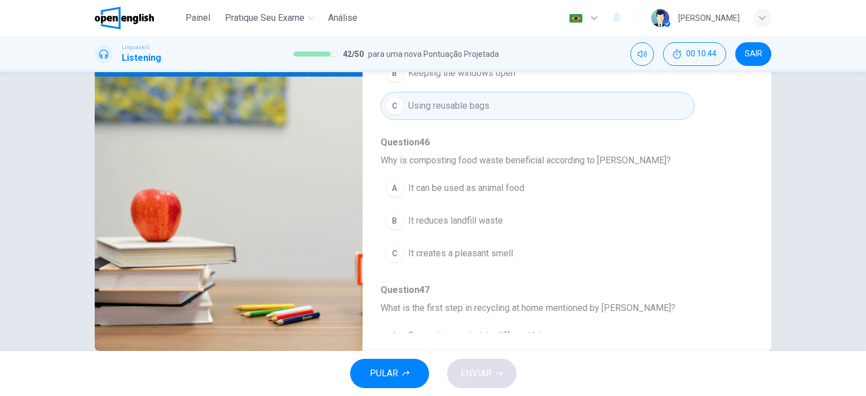
click at [397, 214] on div "B" at bounding box center [395, 221] width 18 height 18
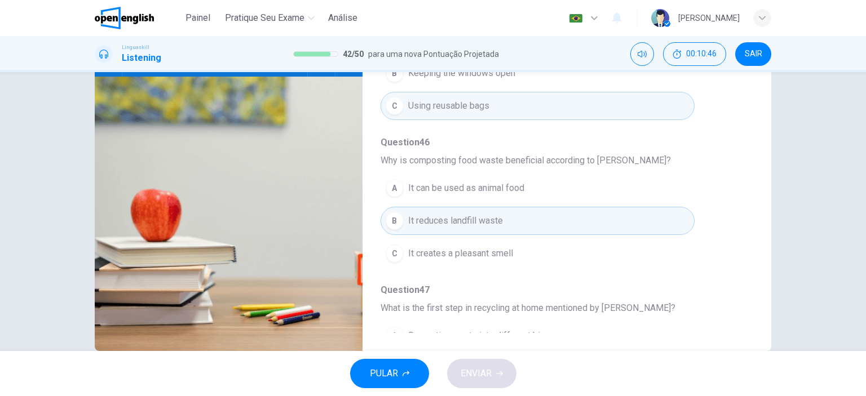
scroll to position [483, 0]
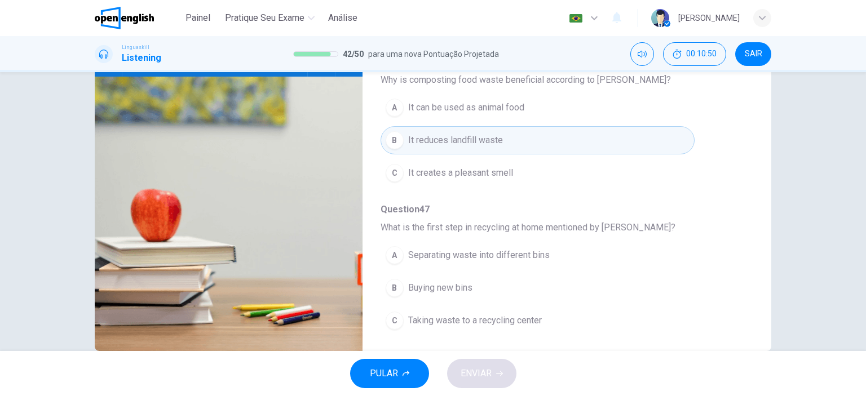
click at [485, 257] on span "Separating waste into different bins" at bounding box center [478, 256] width 141 height 14
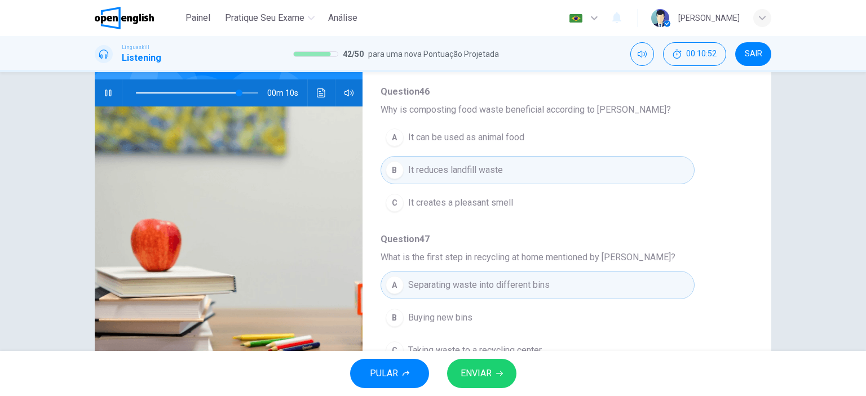
scroll to position [158, 0]
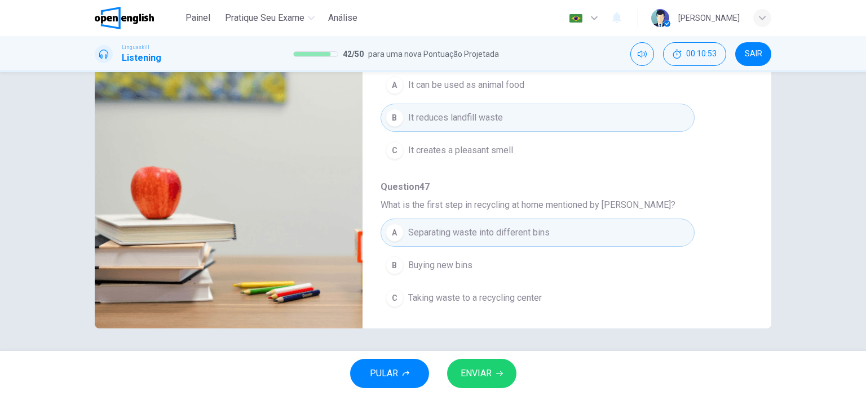
click at [499, 371] on icon "button" at bounding box center [499, 373] width 7 height 7
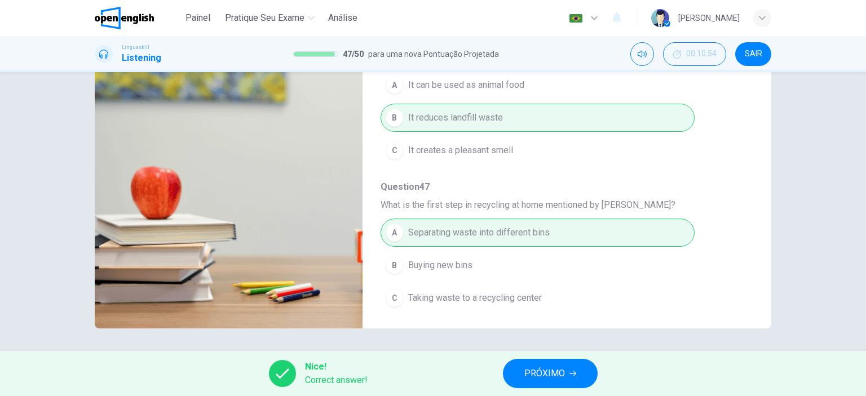
type input "**"
click at [573, 357] on div "Nice! Correct answer! PRÓXIMO" at bounding box center [433, 373] width 866 height 45
click at [566, 369] on button "PRÓXIMO" at bounding box center [550, 373] width 95 height 29
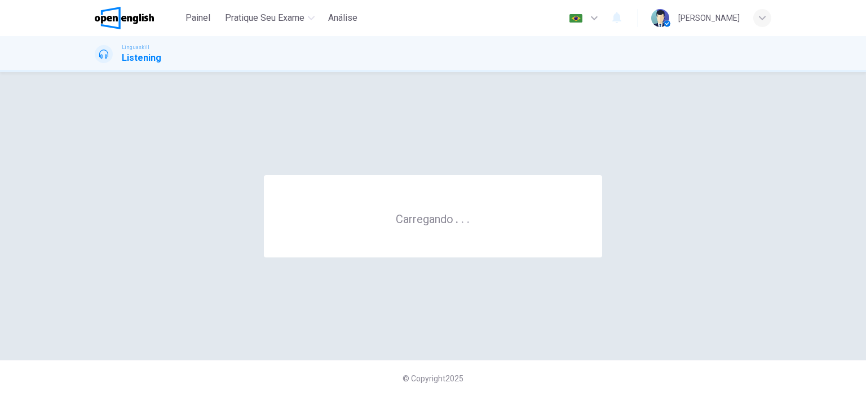
scroll to position [0, 0]
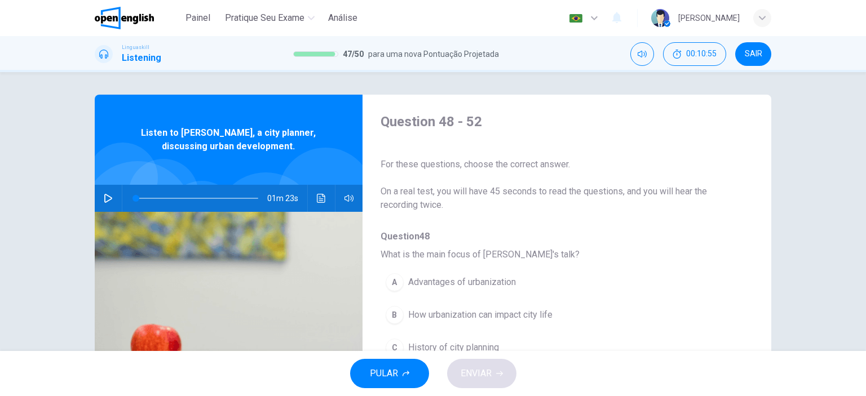
click at [106, 196] on icon "button" at bounding box center [108, 198] width 8 height 9
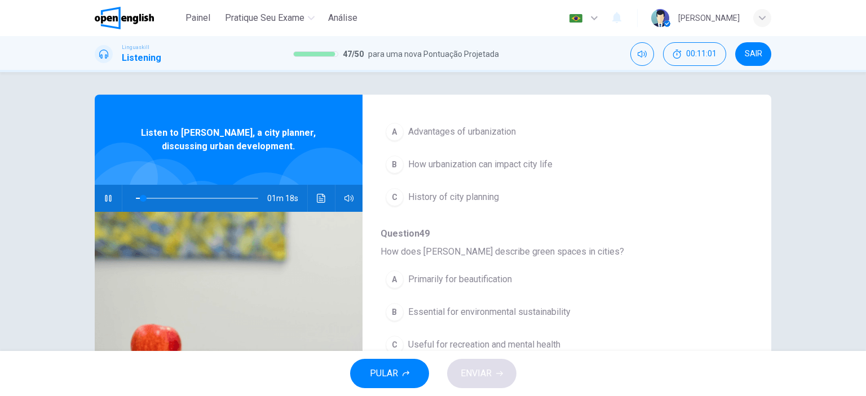
scroll to position [144, 0]
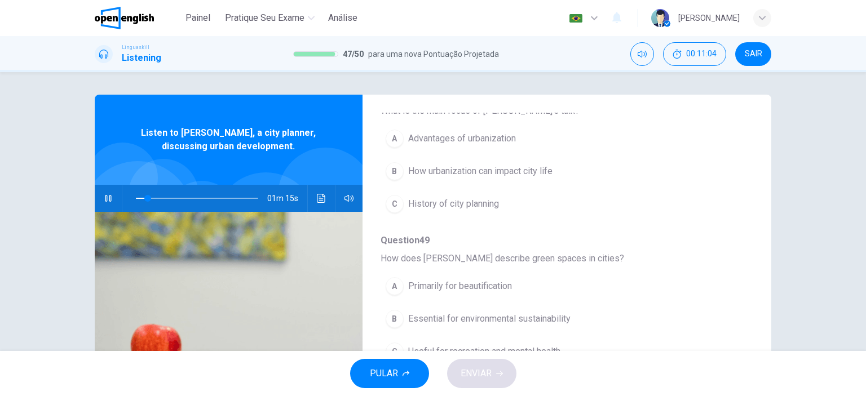
click at [417, 171] on span "How urbanization can impact city life" at bounding box center [480, 172] width 144 height 14
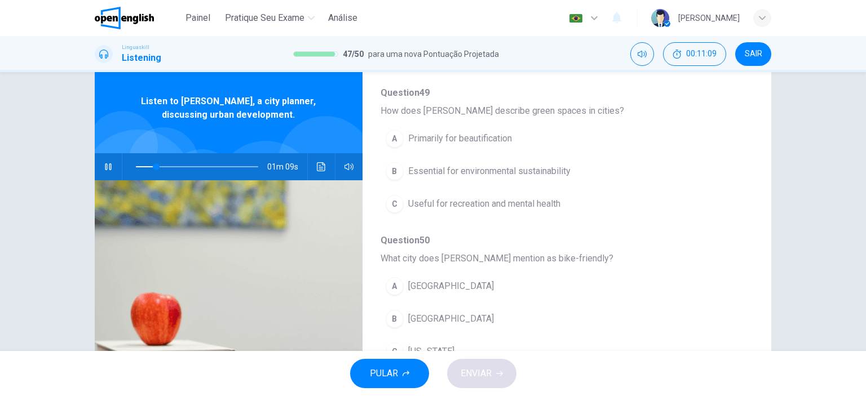
scroll to position [33, 0]
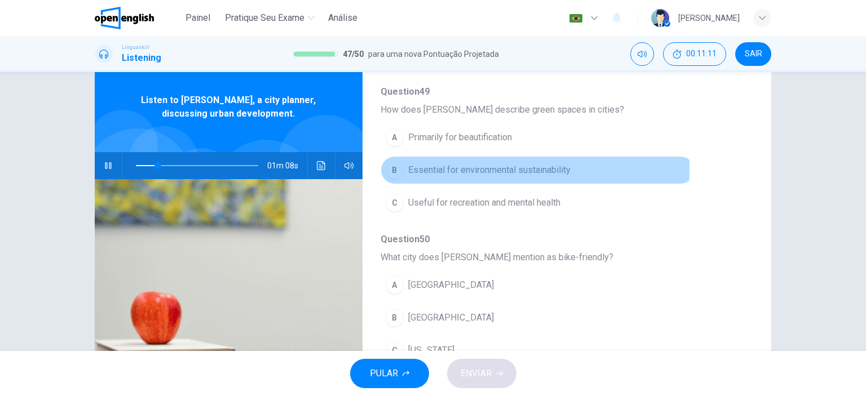
click at [501, 169] on span "Essential for environmental sustainability" at bounding box center [489, 170] width 162 height 14
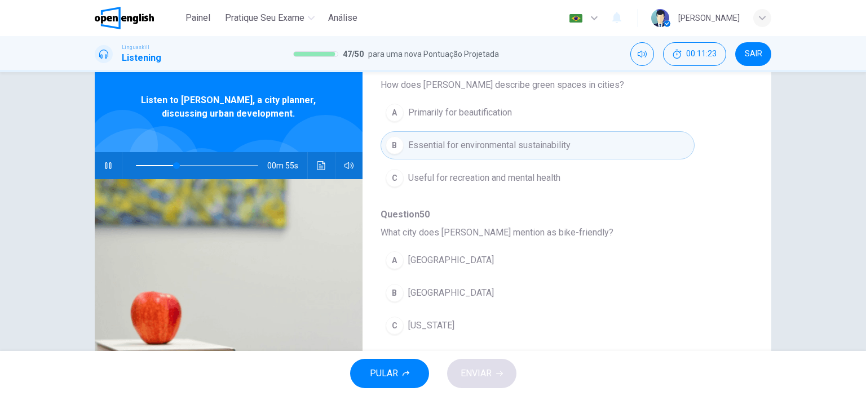
scroll to position [289, 0]
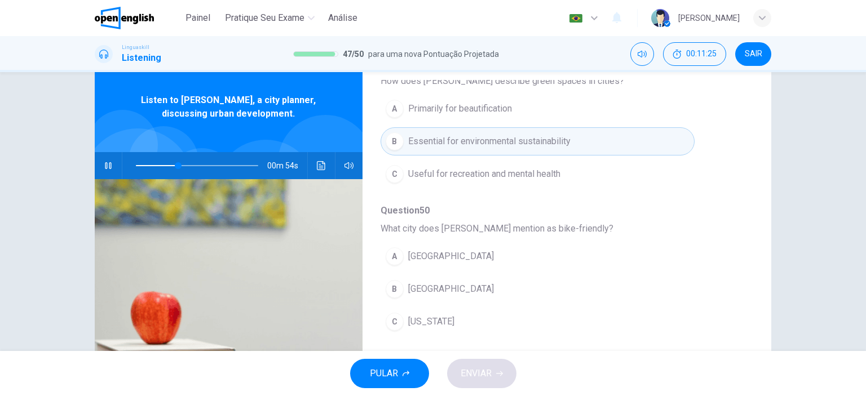
click at [104, 163] on icon "button" at bounding box center [108, 165] width 9 height 9
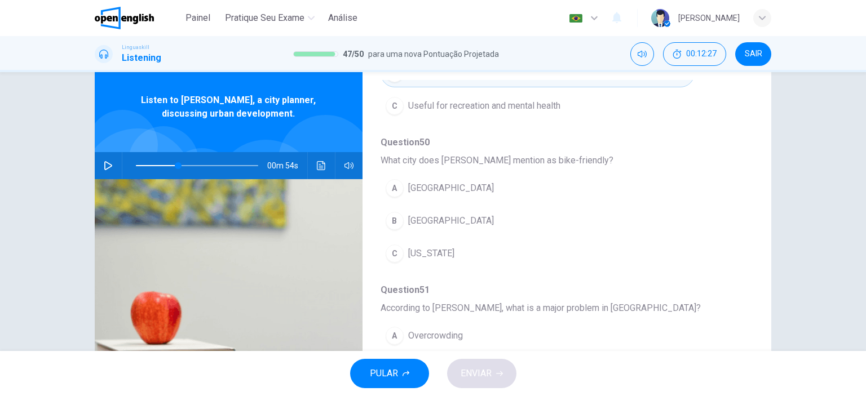
scroll to position [359, 0]
click at [104, 173] on button "button" at bounding box center [108, 165] width 18 height 27
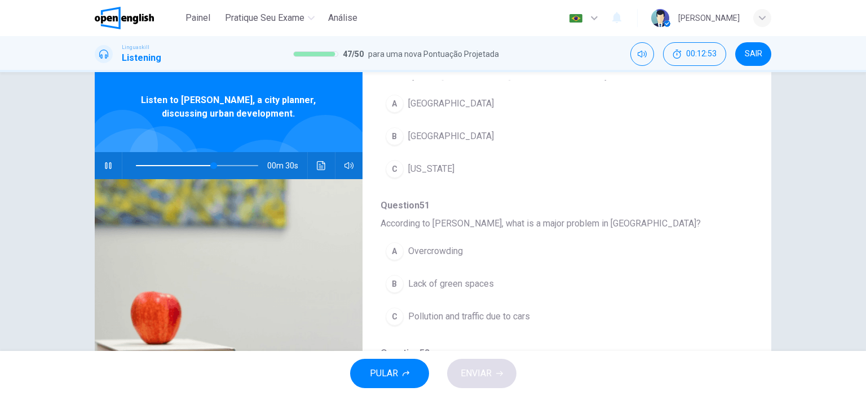
scroll to position [443, 0]
click at [431, 139] on span "[GEOGRAPHIC_DATA]" at bounding box center [451, 136] width 86 height 14
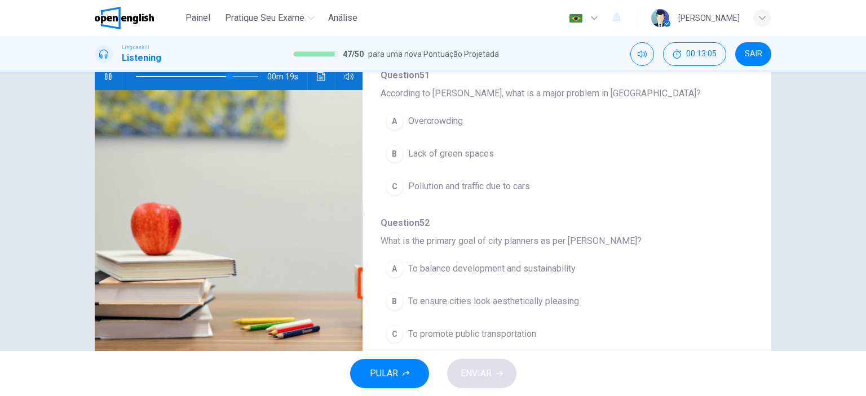
scroll to position [123, 0]
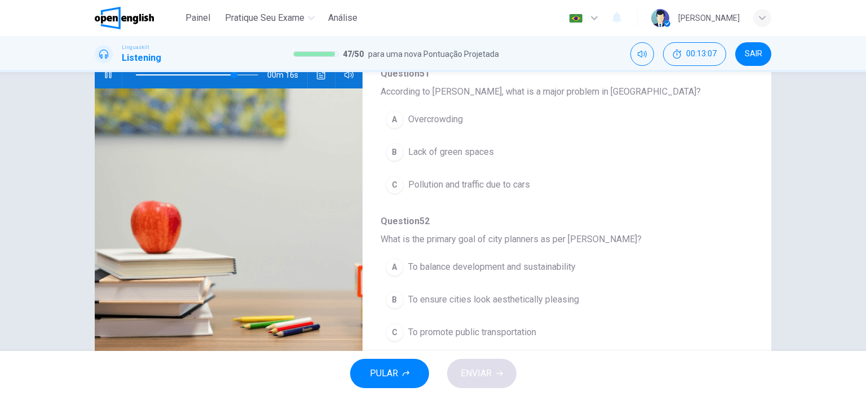
click at [483, 185] on span "Pollution and traffic due to cars" at bounding box center [469, 185] width 122 height 14
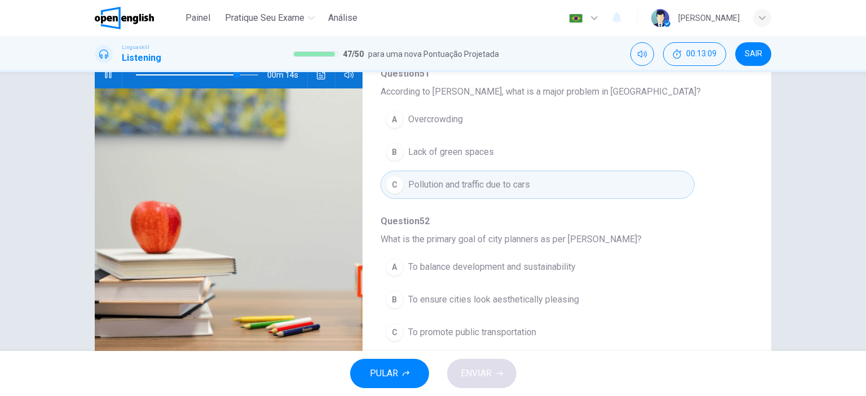
scroll to position [158, 0]
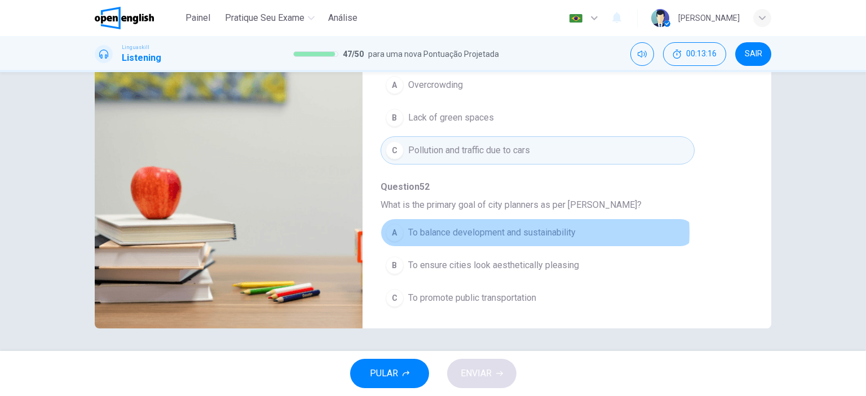
click at [520, 229] on span "To balance development and sustainability" at bounding box center [491, 233] width 167 height 14
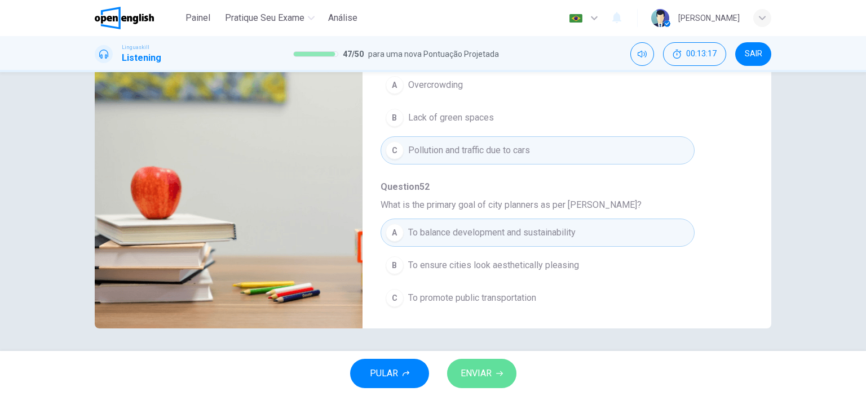
click at [472, 374] on span "ENVIAR" at bounding box center [476, 374] width 31 height 16
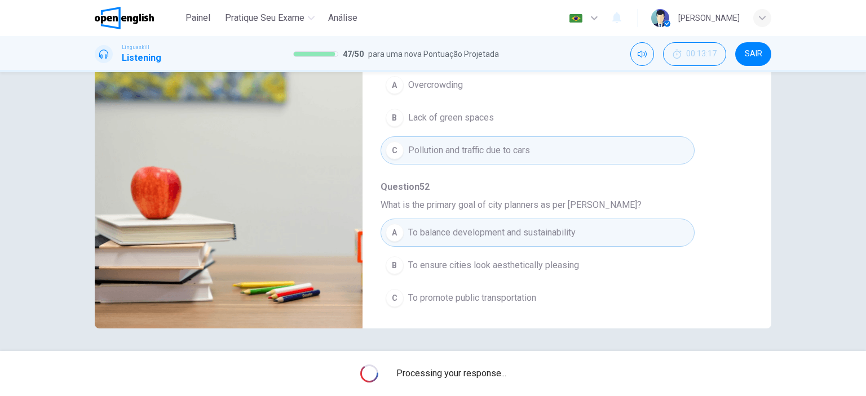
type input "**"
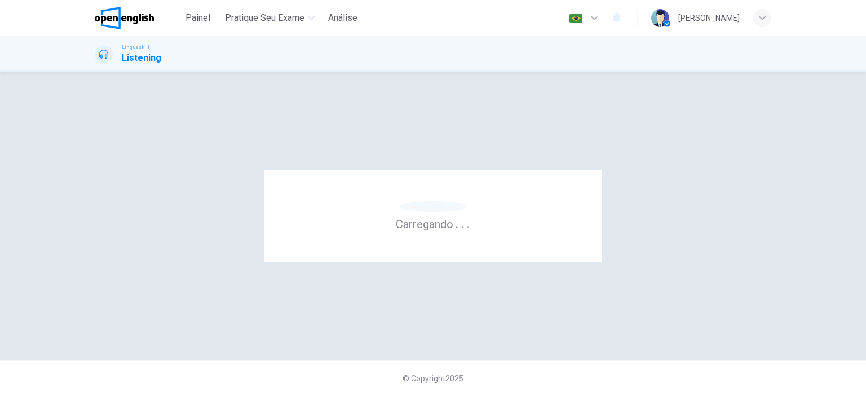
scroll to position [0, 0]
